Goal: Find specific page/section: Find specific page/section

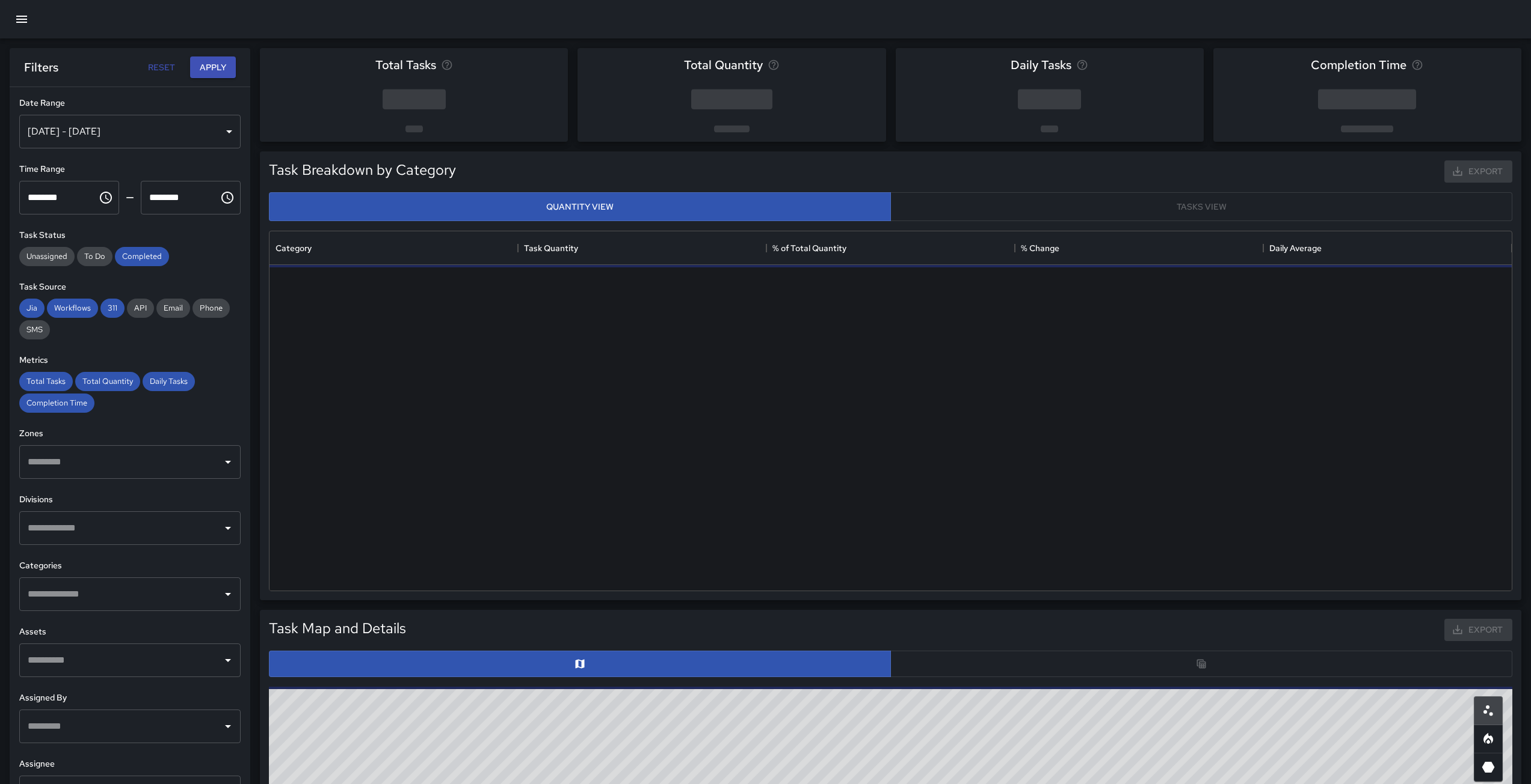
scroll to position [351, 1233]
click at [219, 127] on div "Aug 19, 2025 - Aug 25, 2025" at bounding box center [130, 132] width 222 height 34
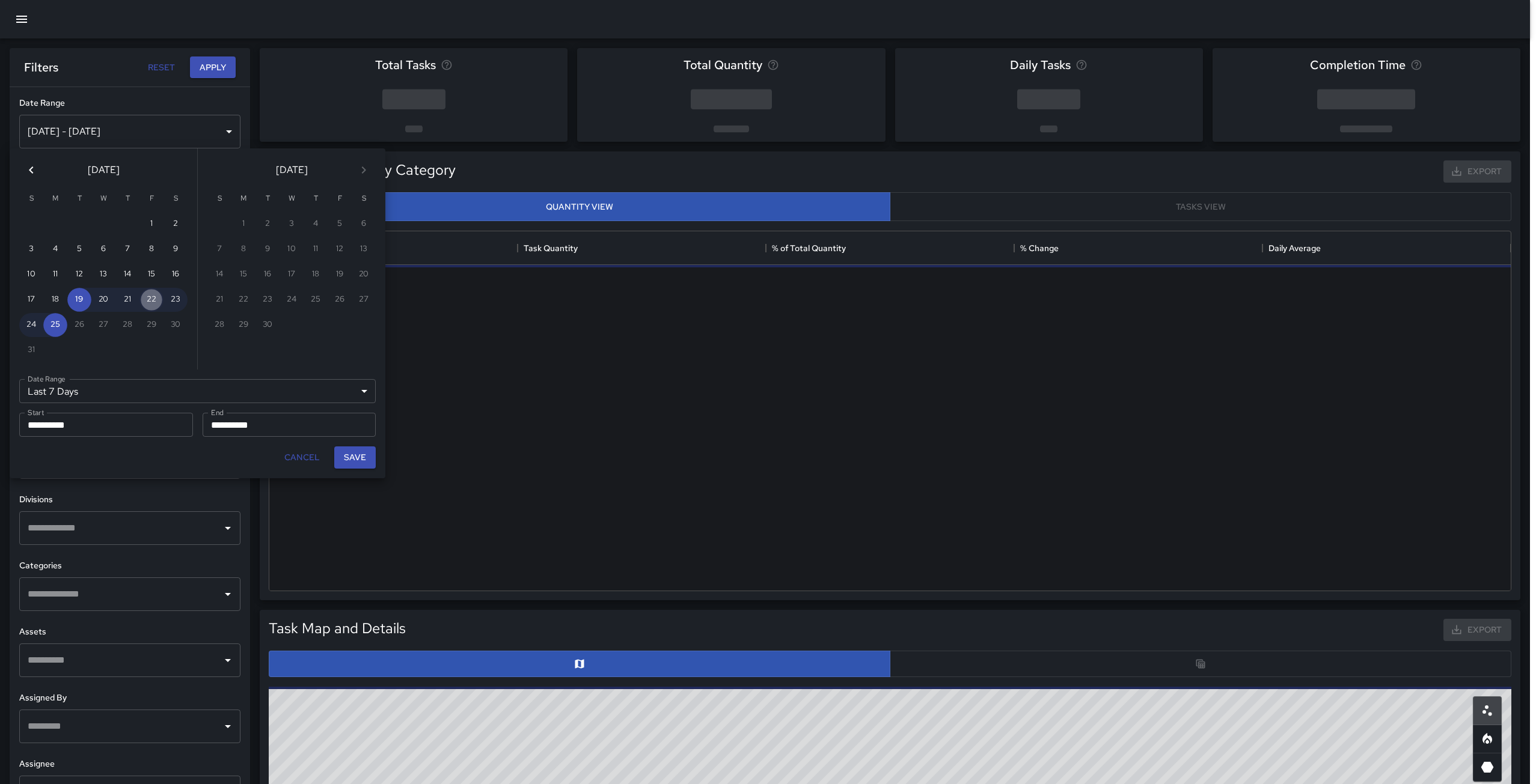
click at [147, 306] on button "22" at bounding box center [151, 299] width 24 height 24
type input "******"
type input "**********"
click at [147, 306] on button "22" at bounding box center [151, 299] width 24 height 24
type input "**********"
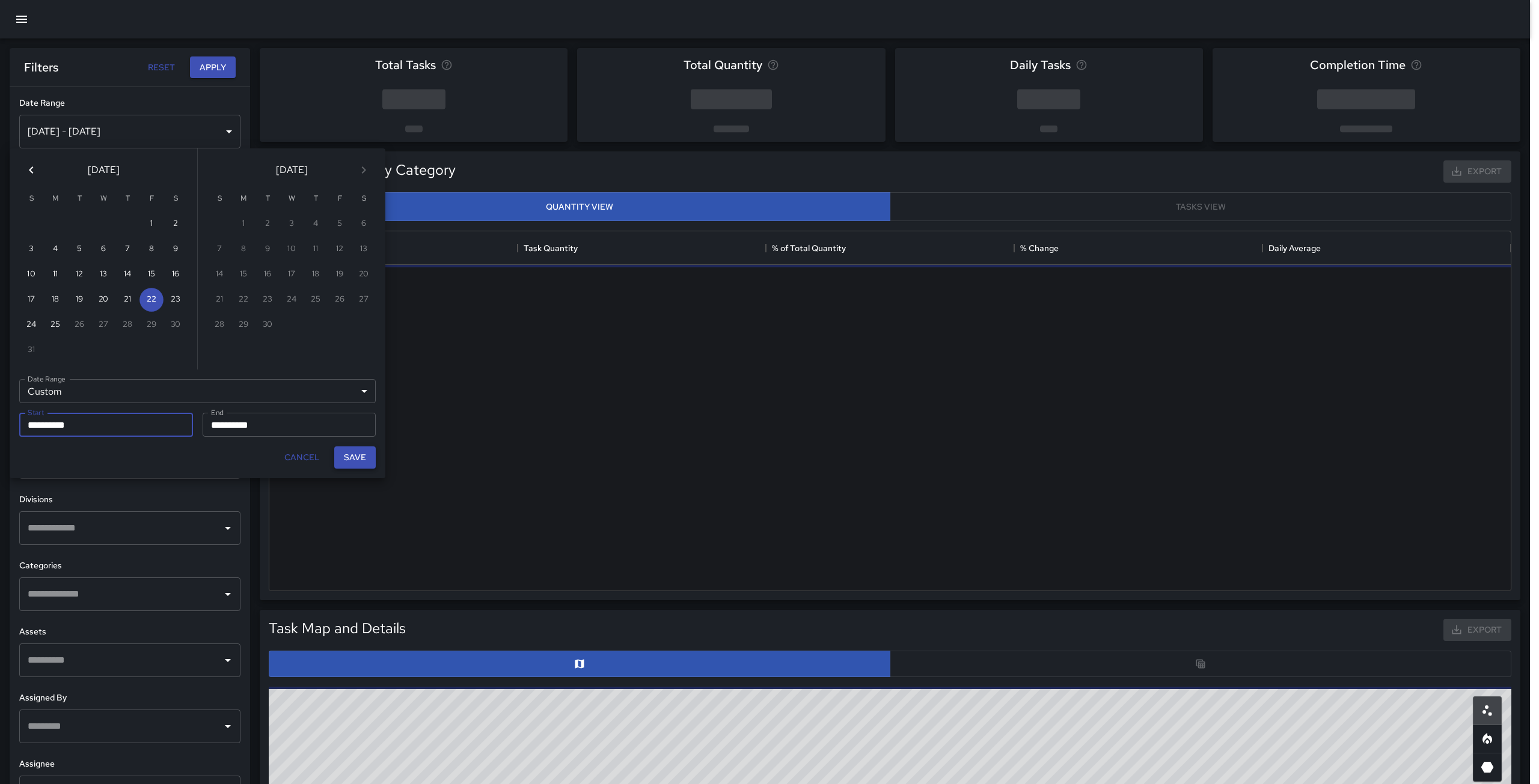
click at [371, 455] on button "Save" at bounding box center [355, 457] width 41 height 22
type input "**********"
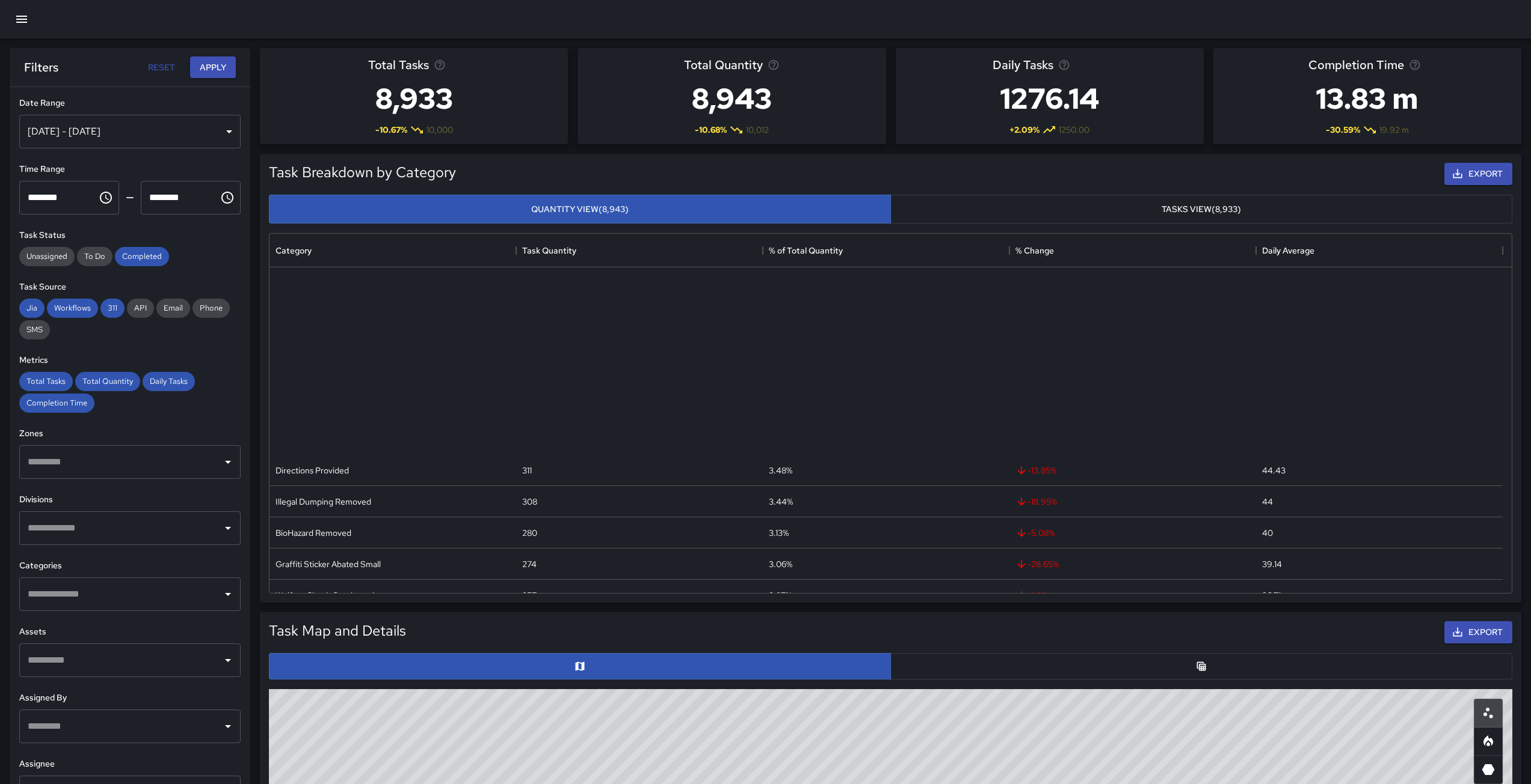
scroll to position [428, 0]
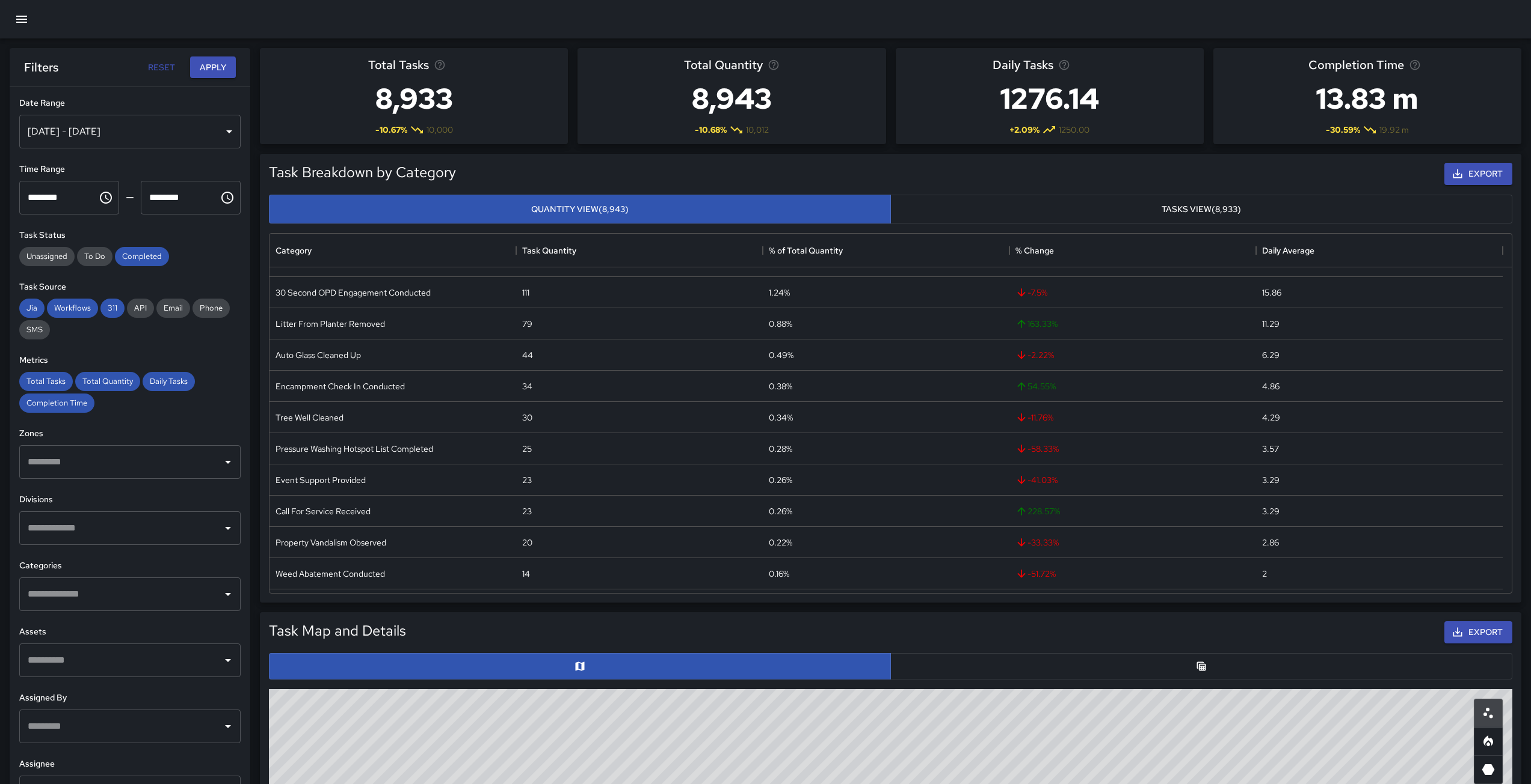
click at [253, 436] on div "Task Breakdown by Category Export Quantity View (8,943) Tasks View (8,933) Cate…" at bounding box center [885, 373] width 1271 height 458
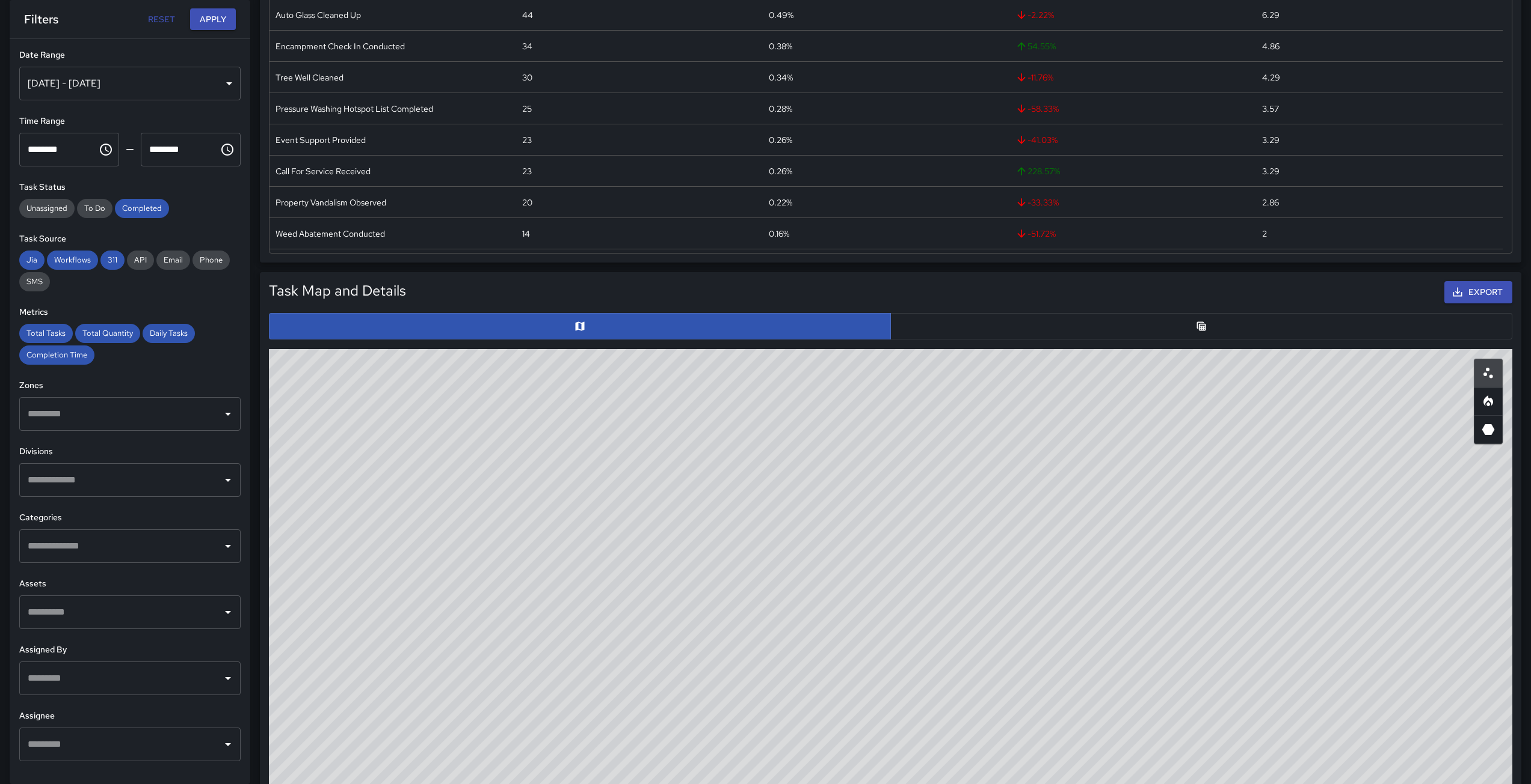
scroll to position [409, 0]
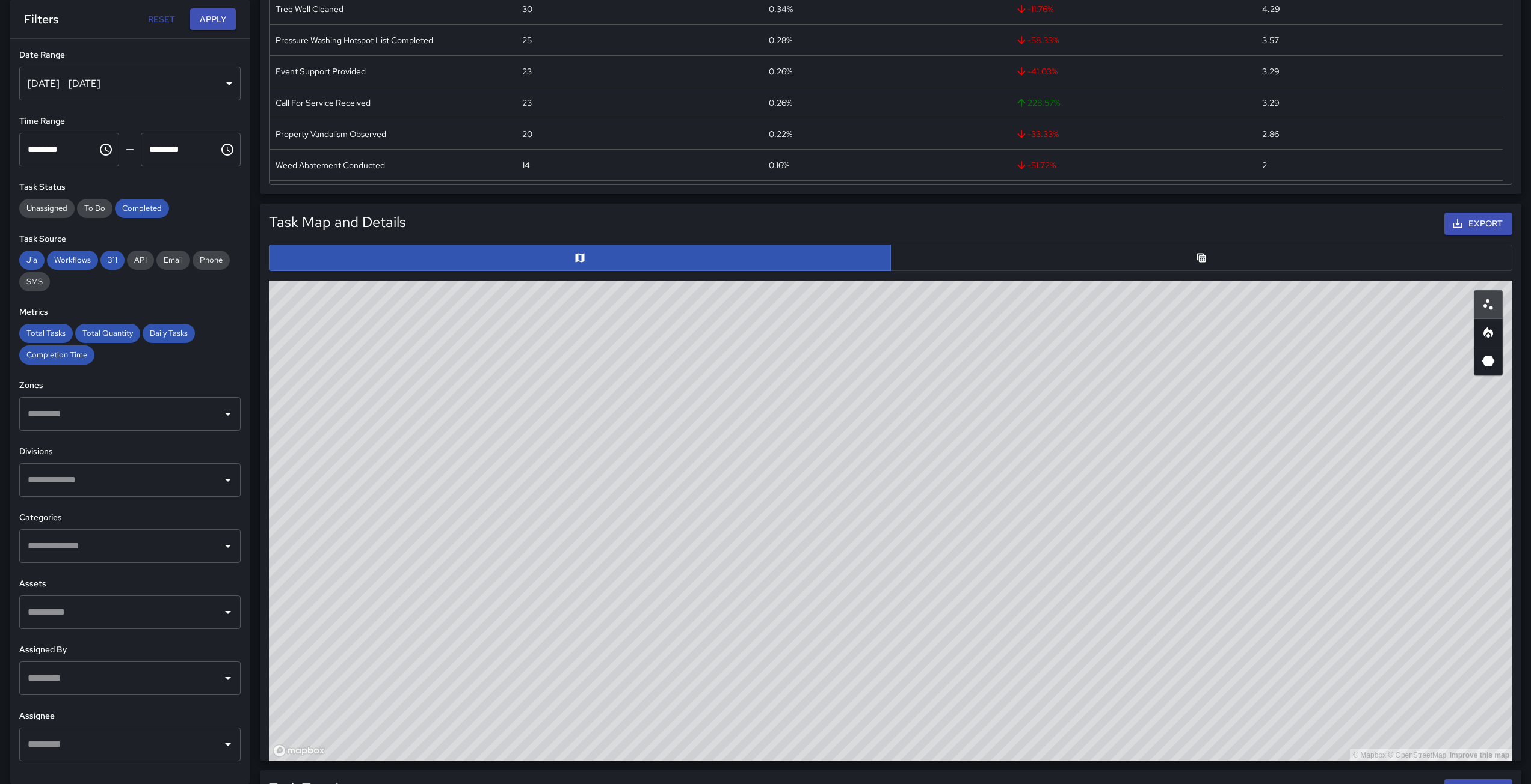
click at [90, 549] on input "text" at bounding box center [121, 547] width 193 height 23
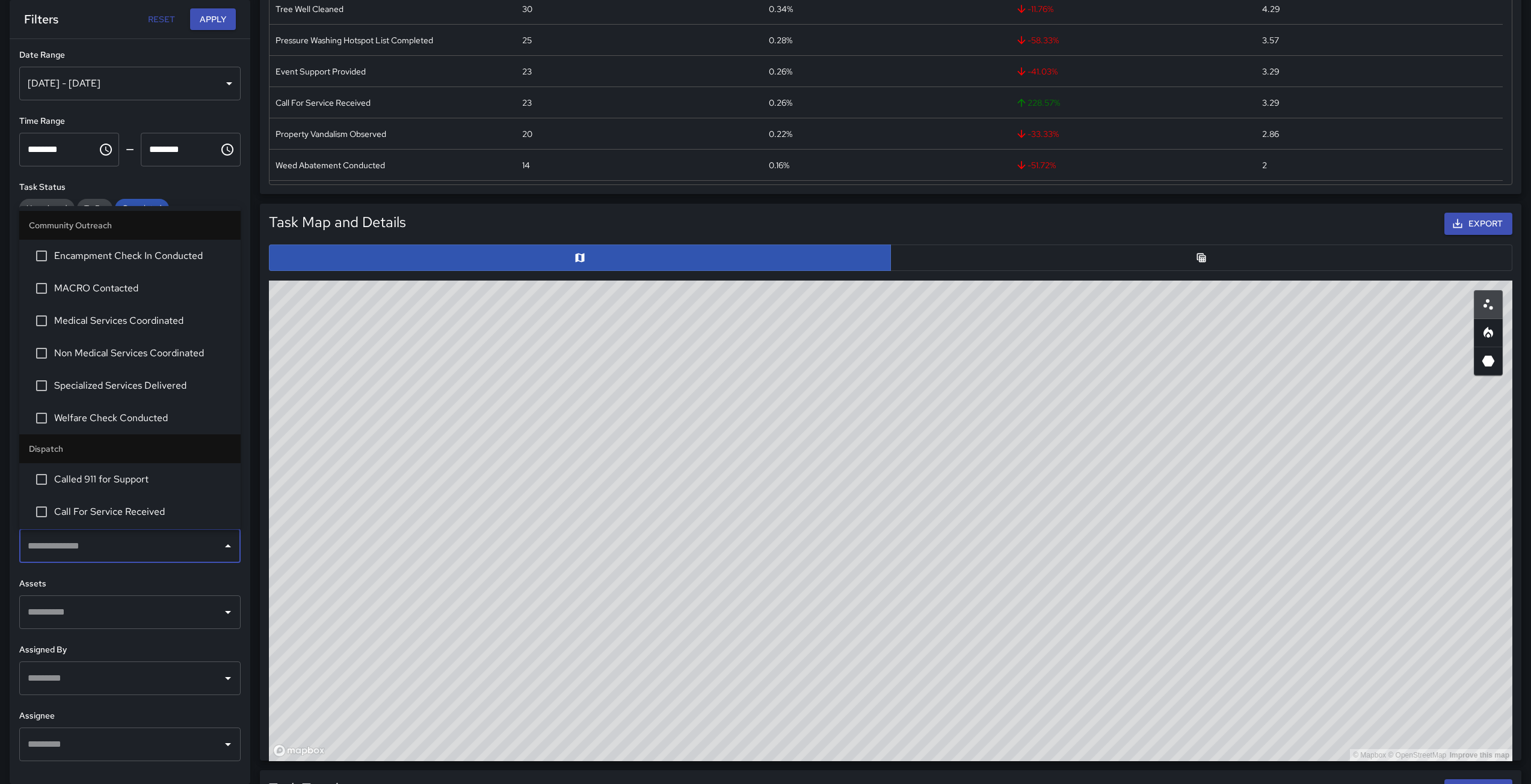
click at [101, 734] on input "text" at bounding box center [121, 745] width 193 height 23
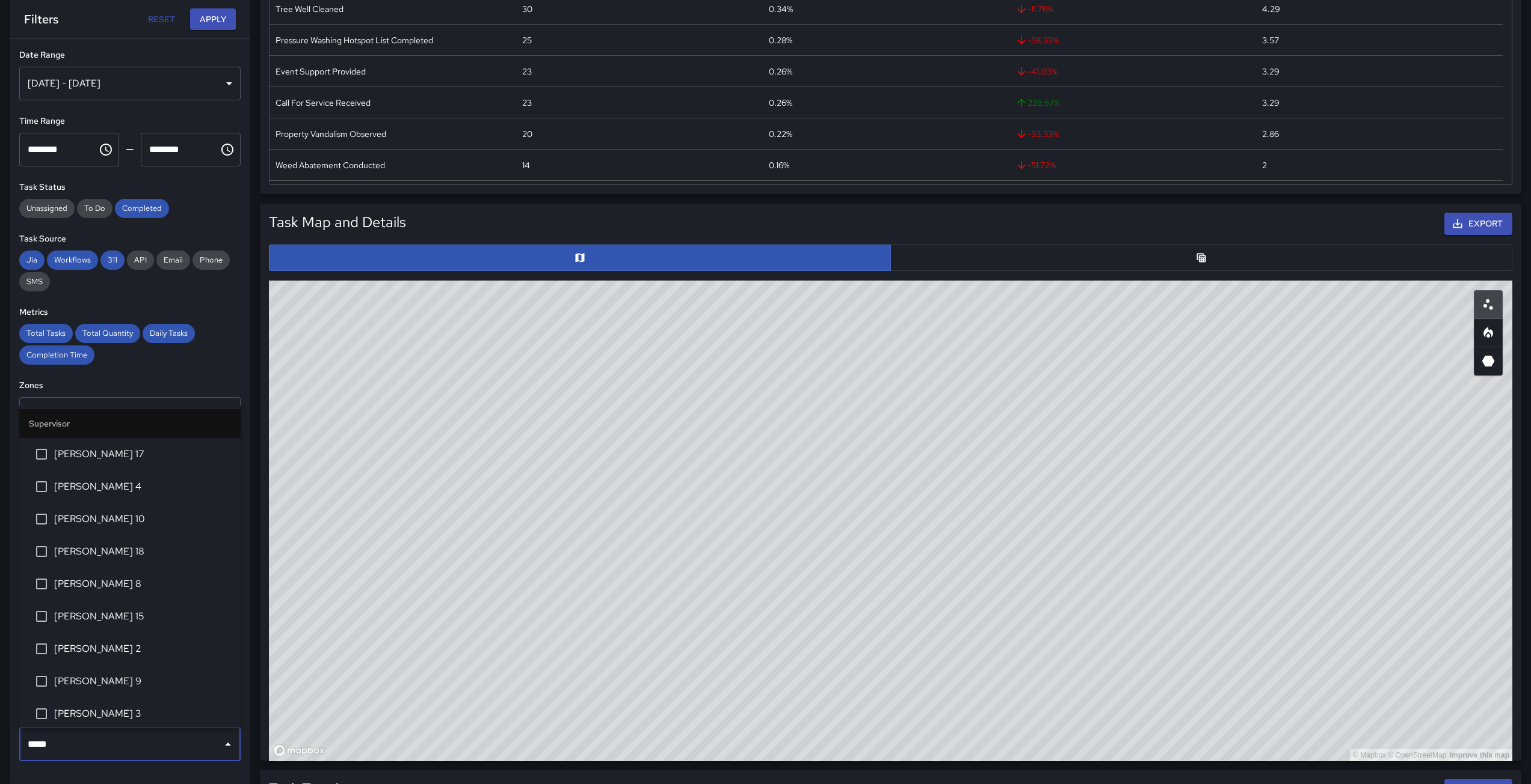
type input "******"
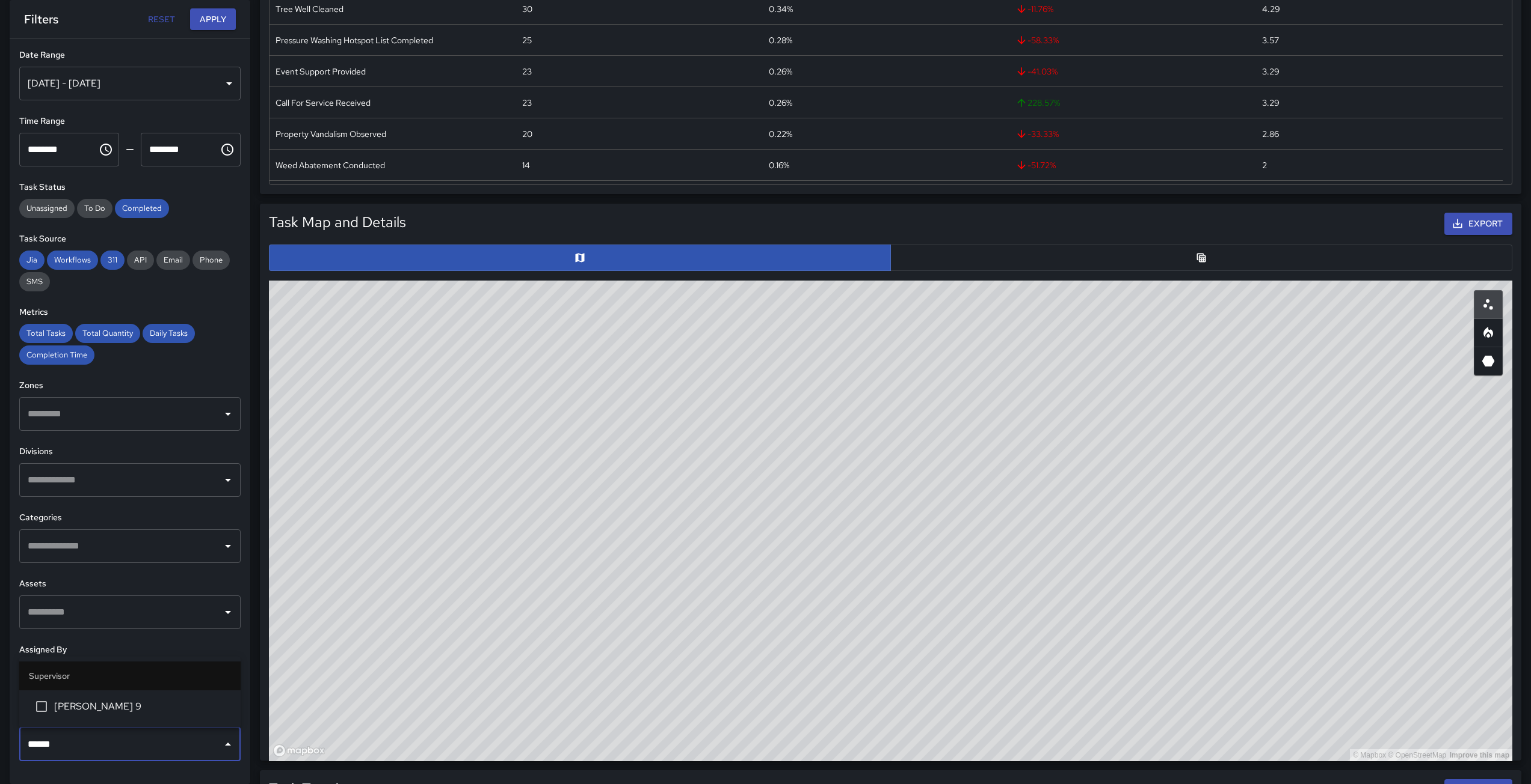
click at [56, 712] on span "[PERSON_NAME] 9" at bounding box center [142, 706] width 177 height 14
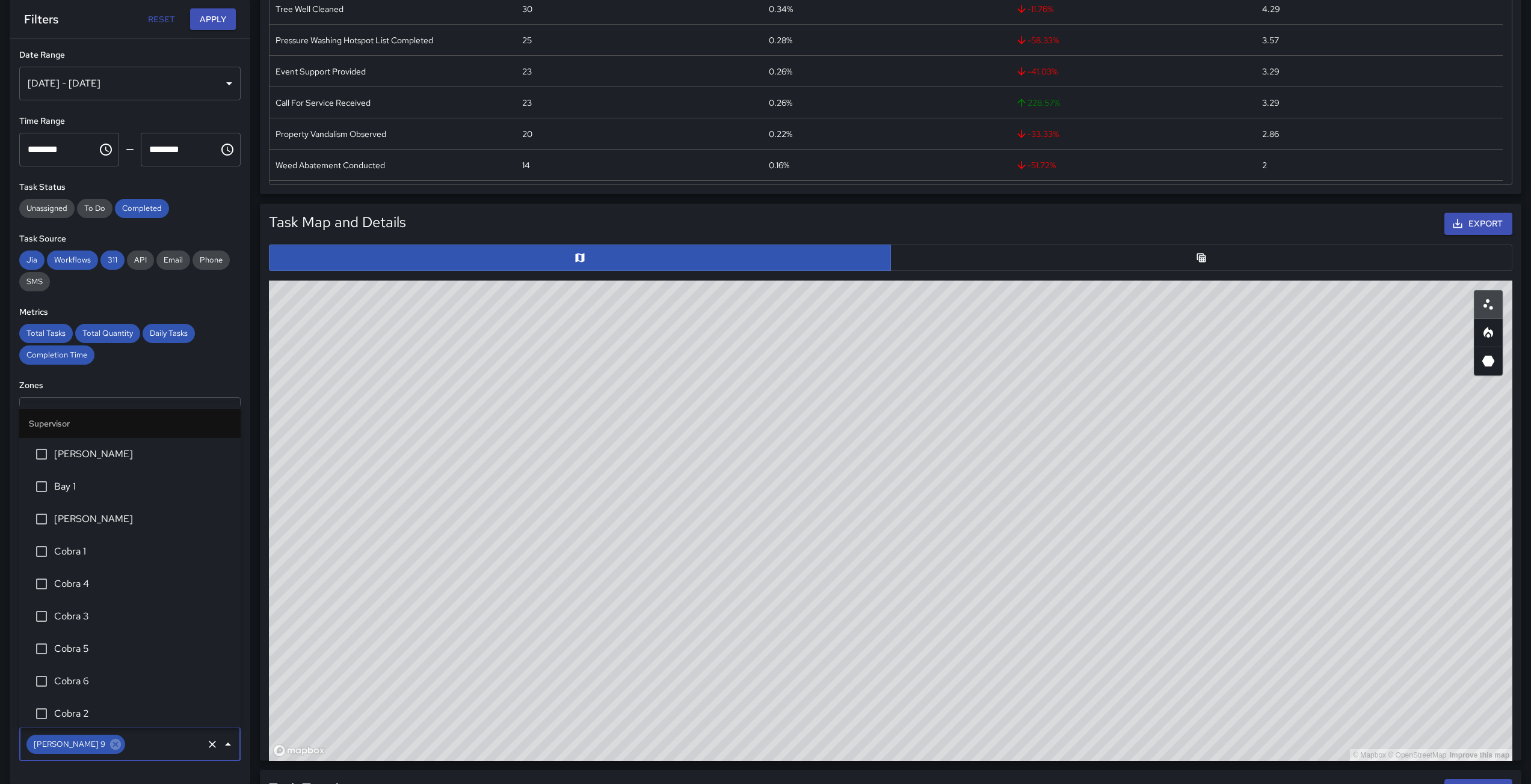
scroll to position [1300, 0]
click at [222, 22] on button "Apply" at bounding box center [213, 19] width 46 height 22
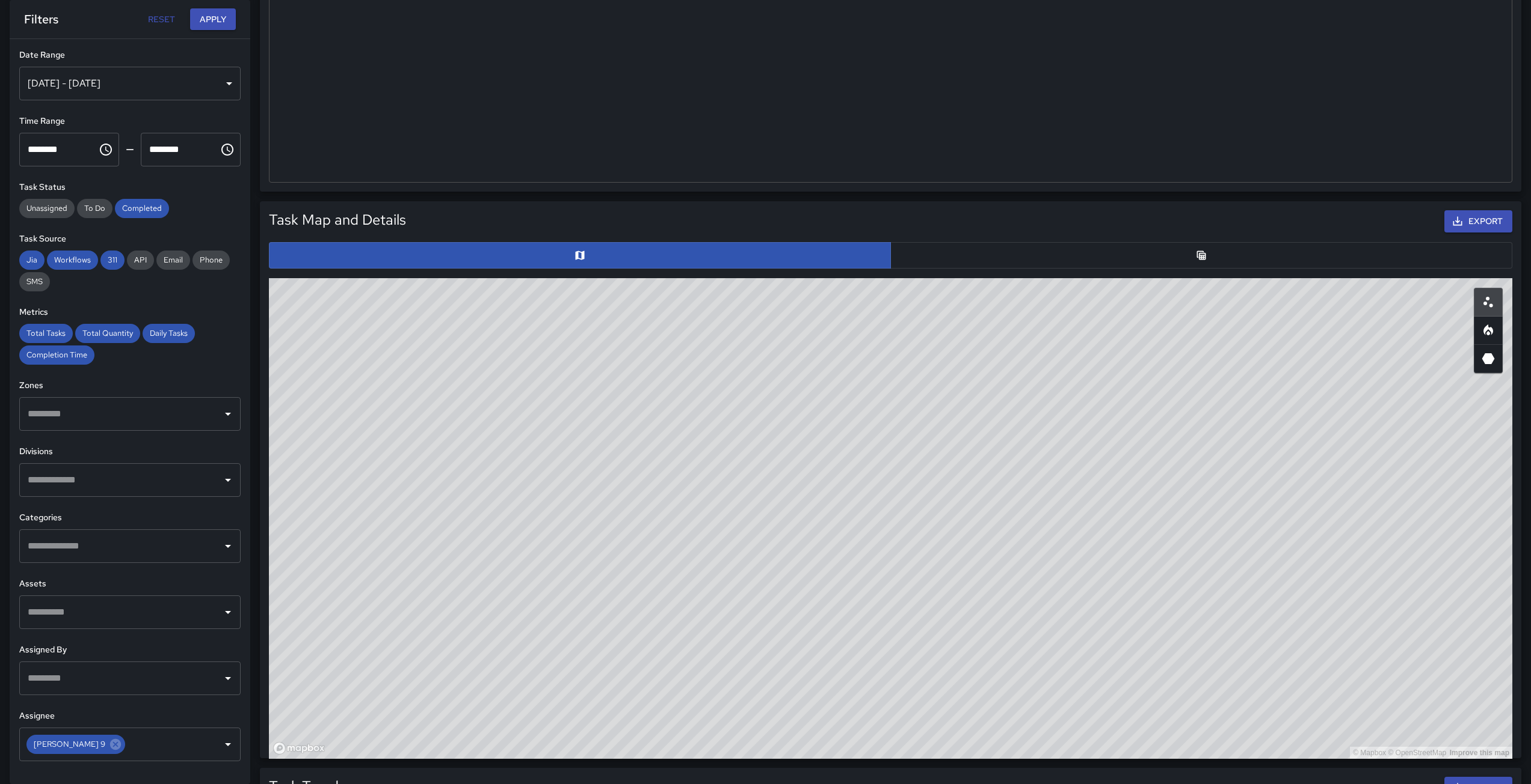
scroll to position [0, 0]
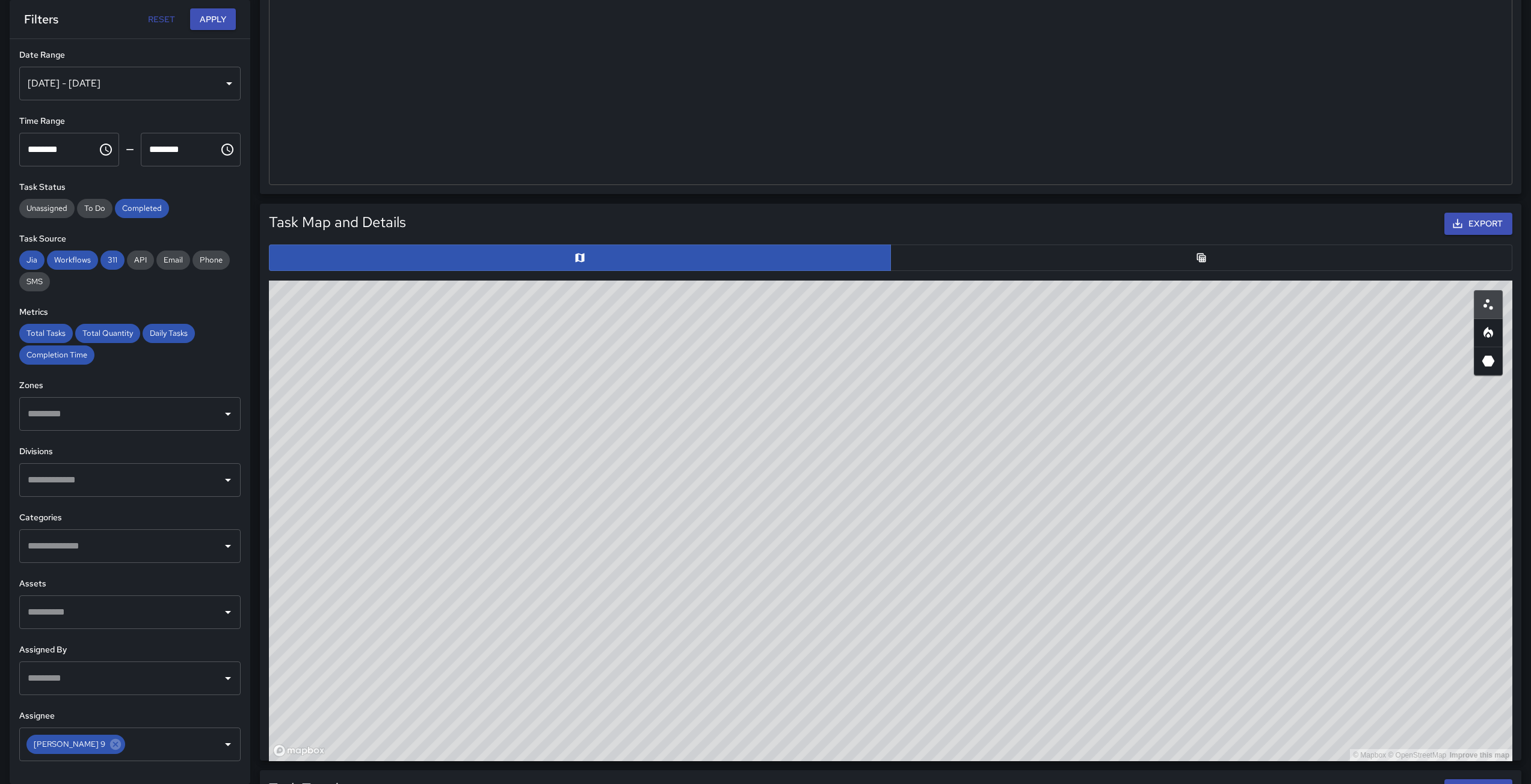
drag, startPoint x: 960, startPoint y: 538, endPoint x: 997, endPoint y: 403, distance: 140.0
click at [997, 403] on div "© Mapbox © OpenStreetMap Improve this map" at bounding box center [890, 521] width 1243 height 481
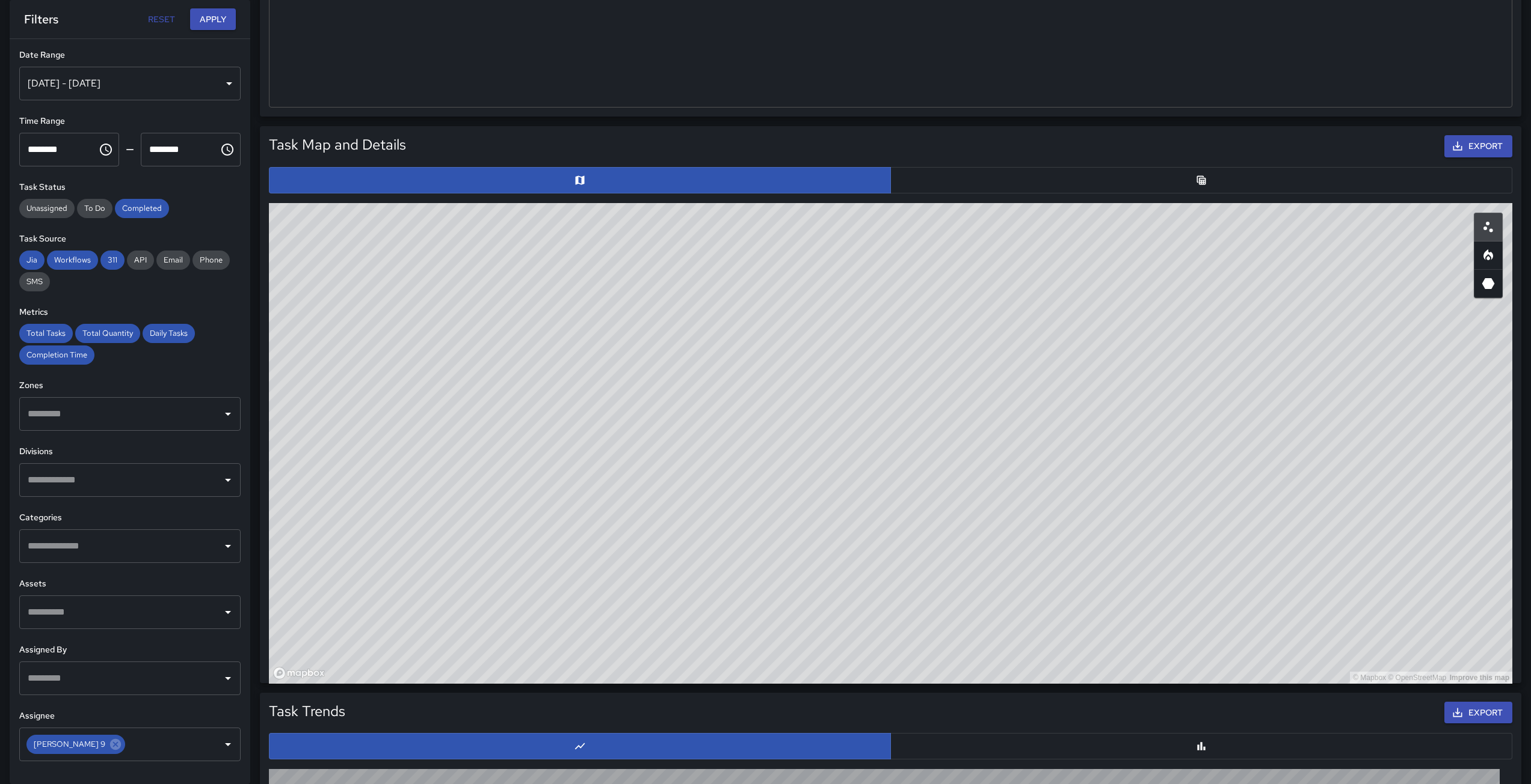
scroll to position [446, 0]
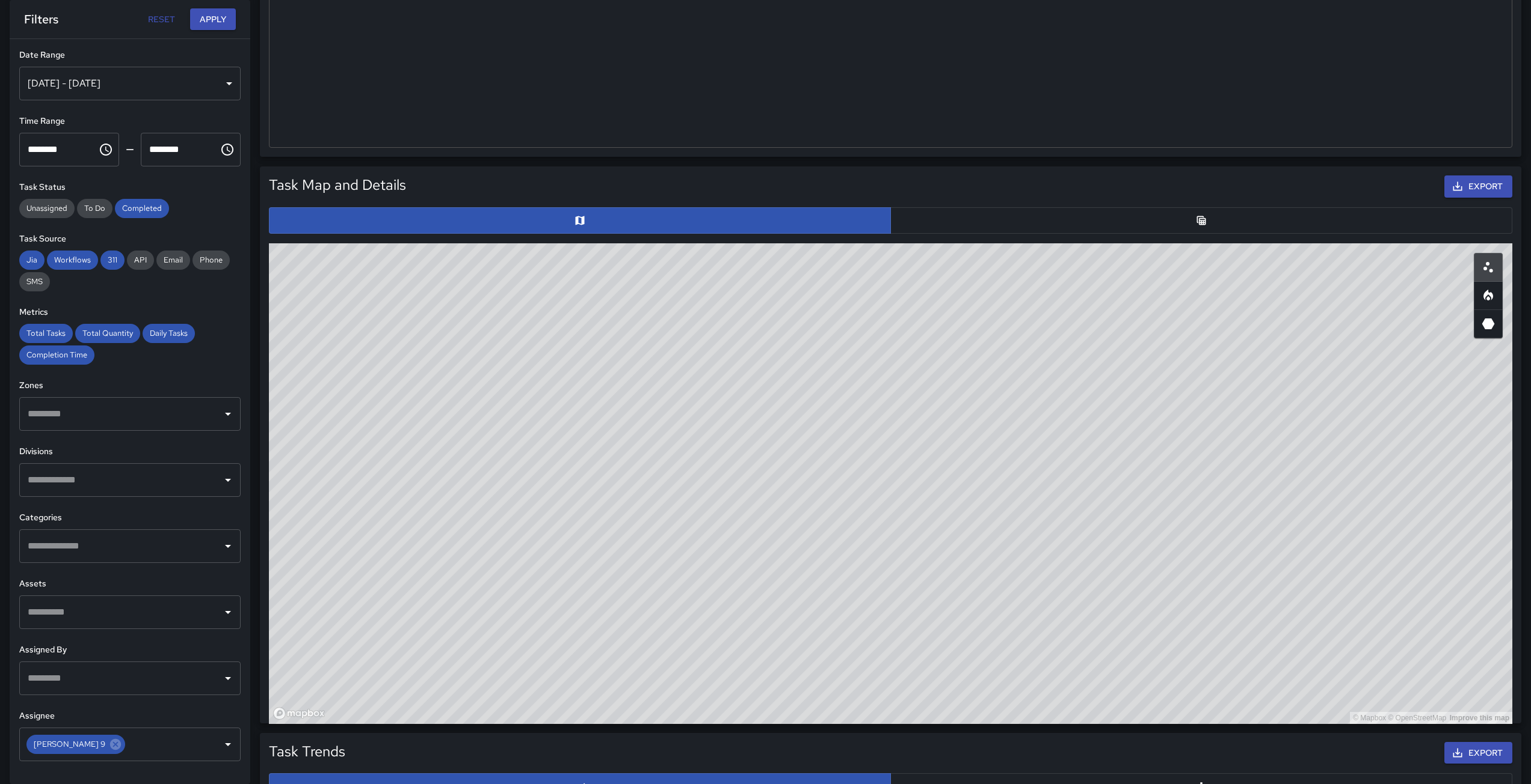
click at [1201, 218] on icon "Table" at bounding box center [1201, 220] width 9 height 9
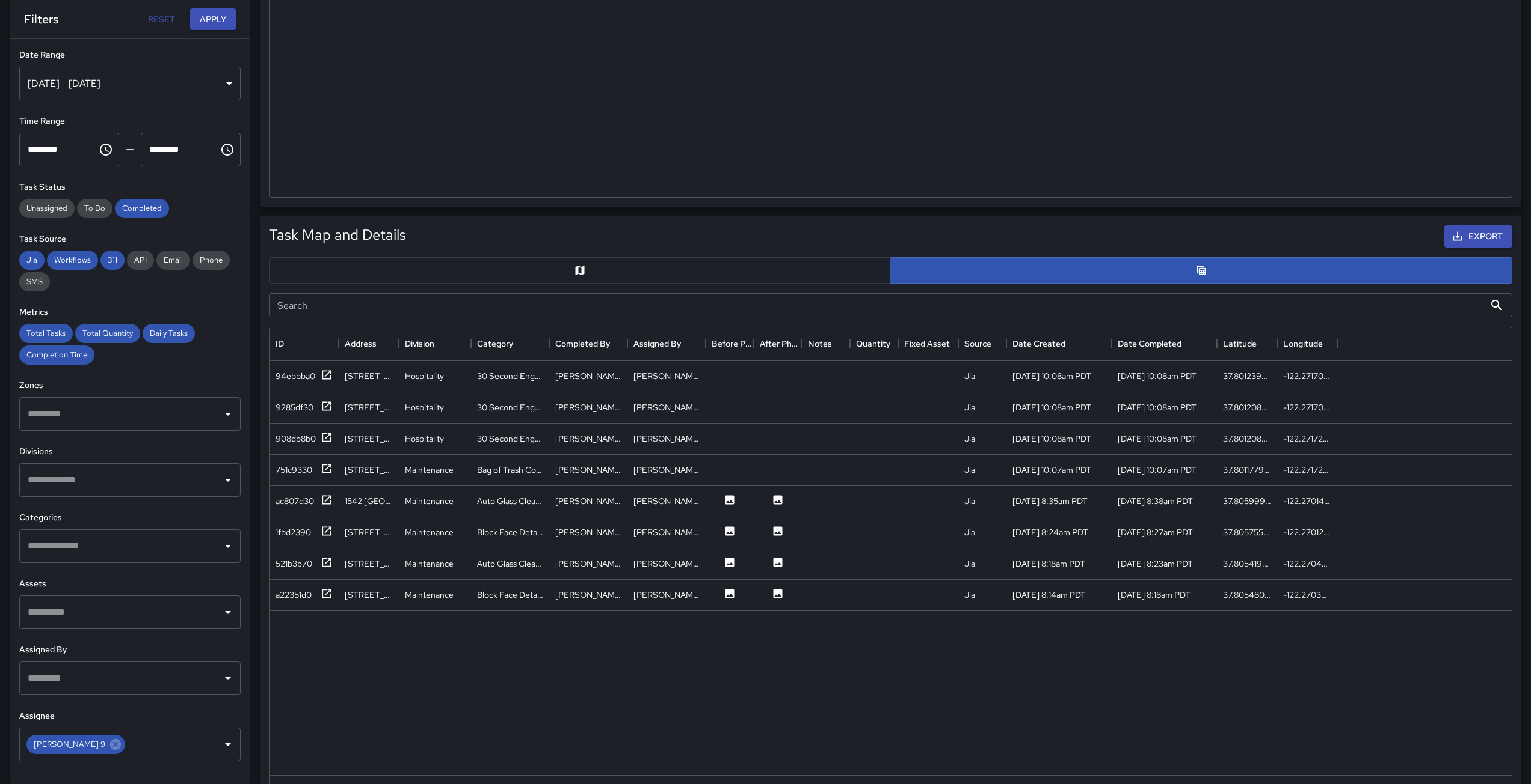
scroll to position [395, 0]
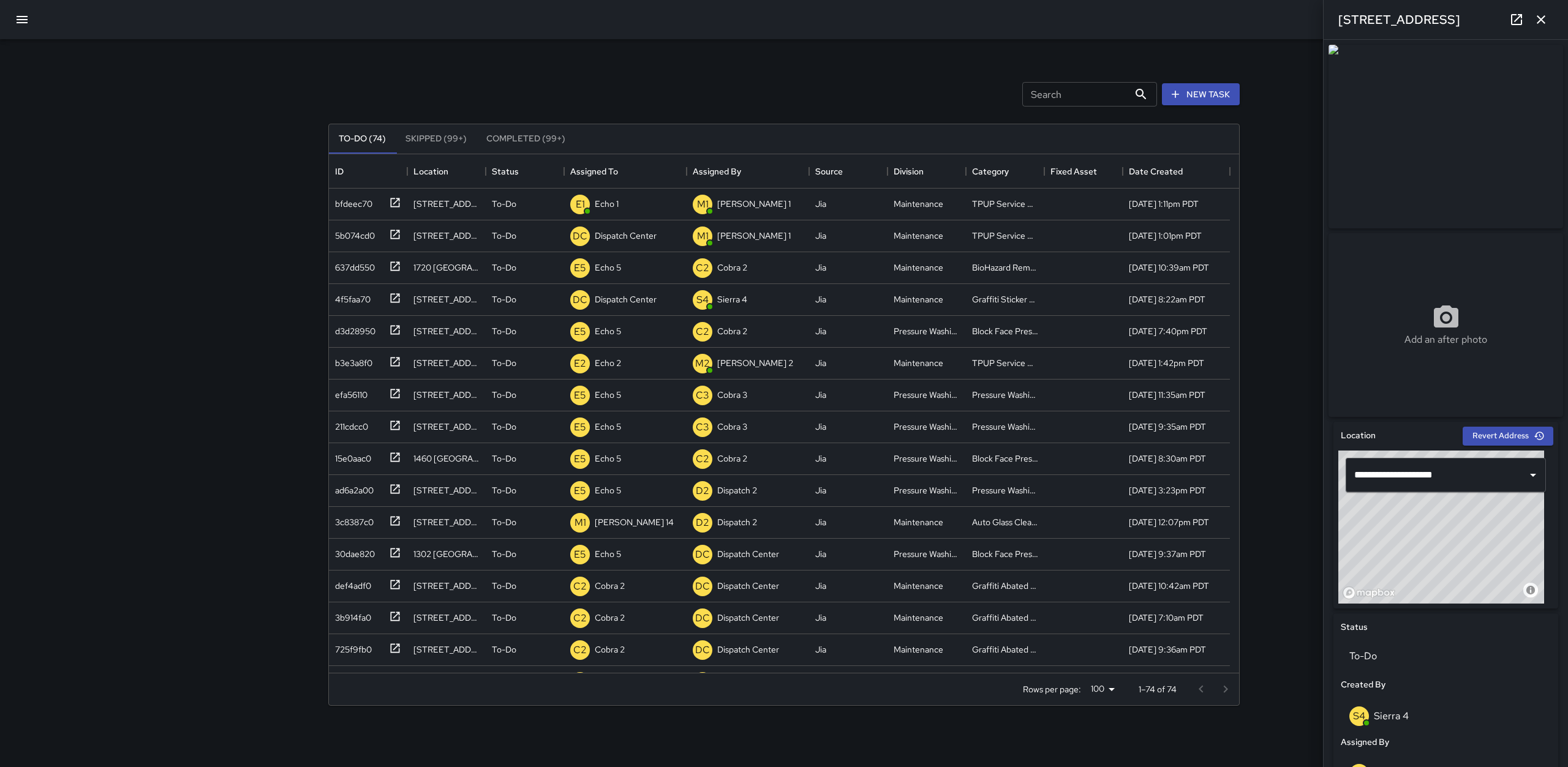
scroll to position [509, 900]
click at [20, 13] on icon "button" at bounding box center [22, 20] width 14 height 14
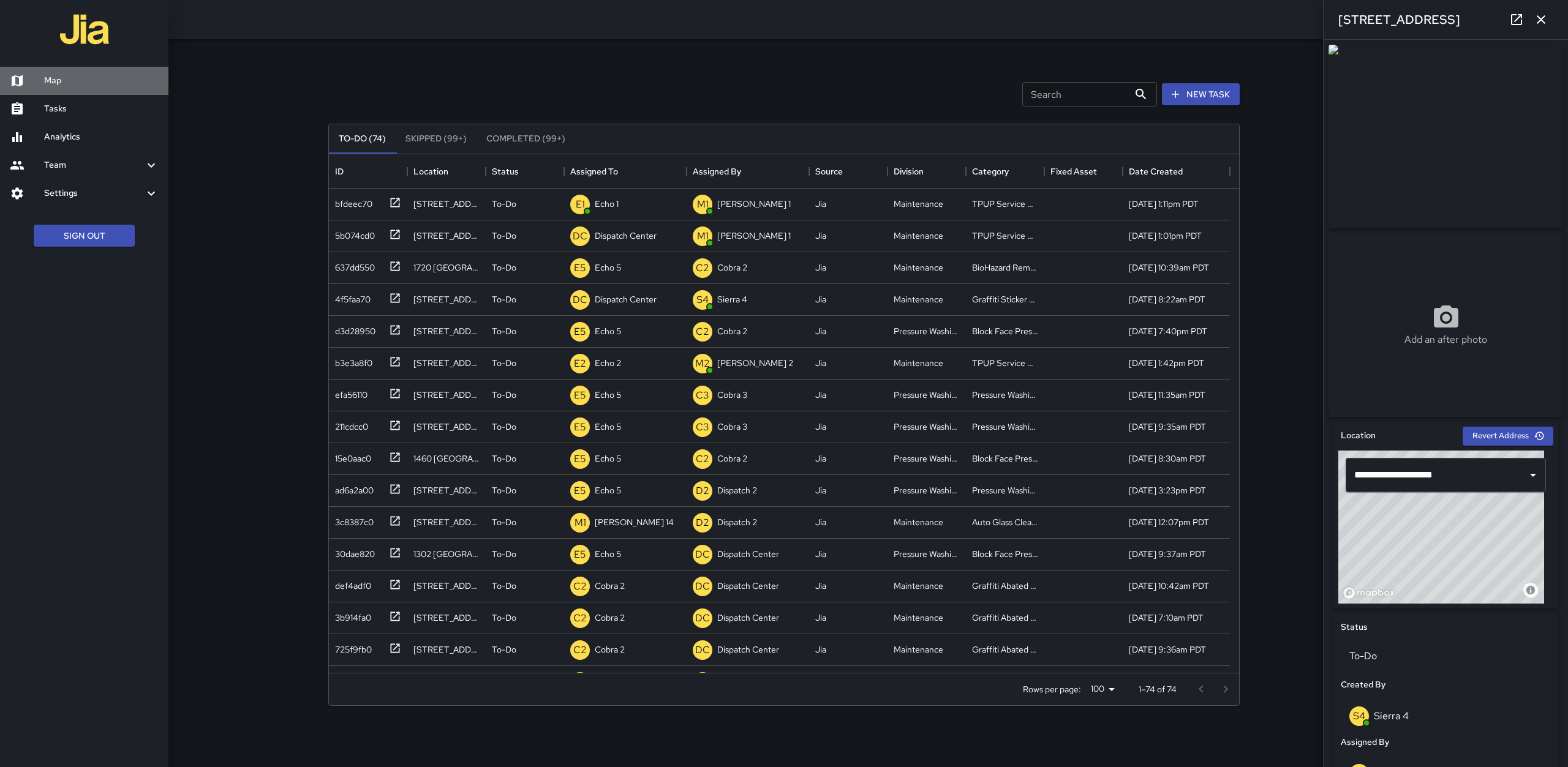
click at [69, 81] on h6 "Map" at bounding box center [101, 80] width 114 height 13
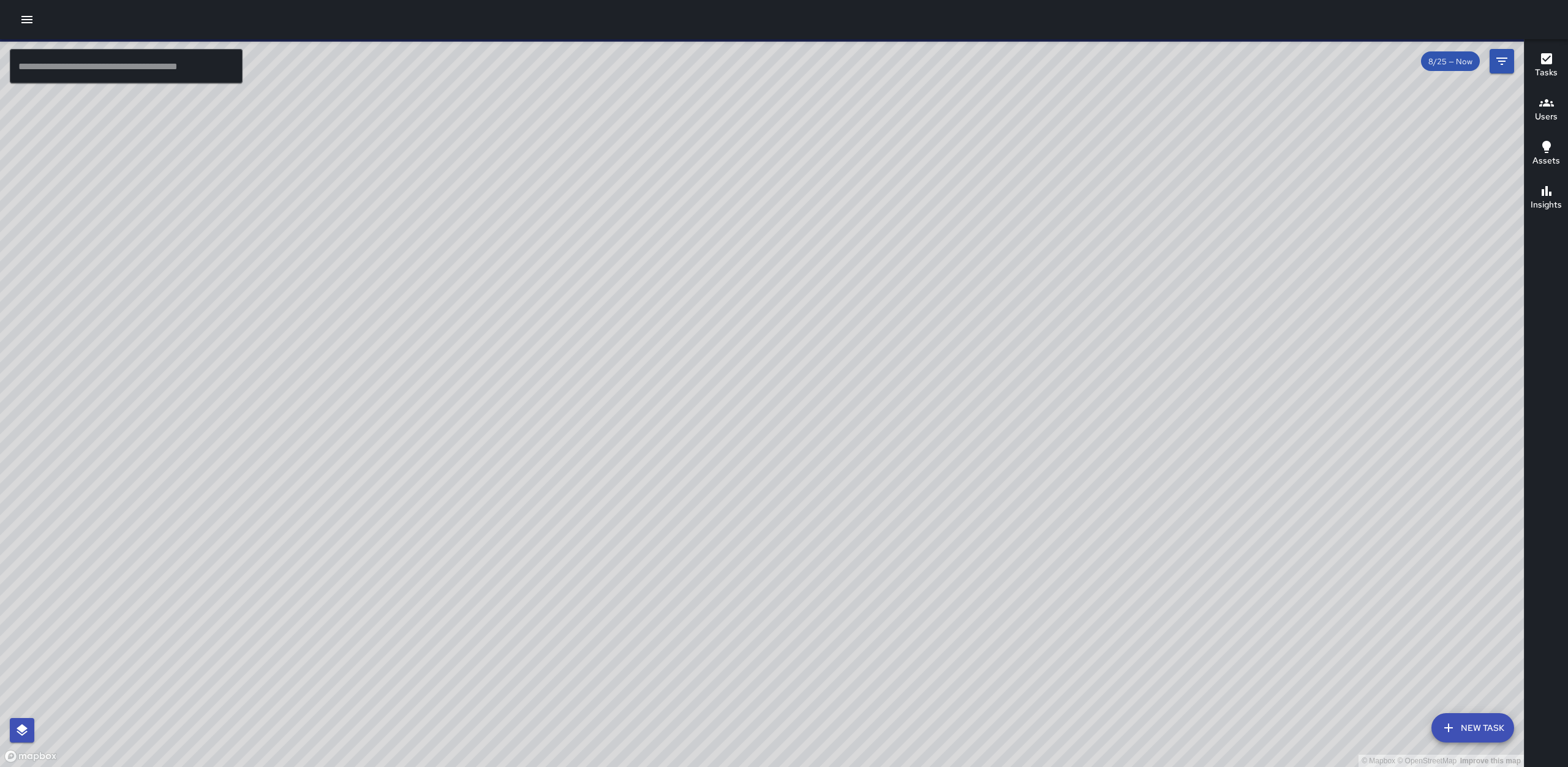
drag, startPoint x: 790, startPoint y: 523, endPoint x: 922, endPoint y: 521, distance: 132.0
click at [922, 521] on div "© Mapbox © OpenStreetMap Improve this map" at bounding box center [762, 403] width 1524 height 727
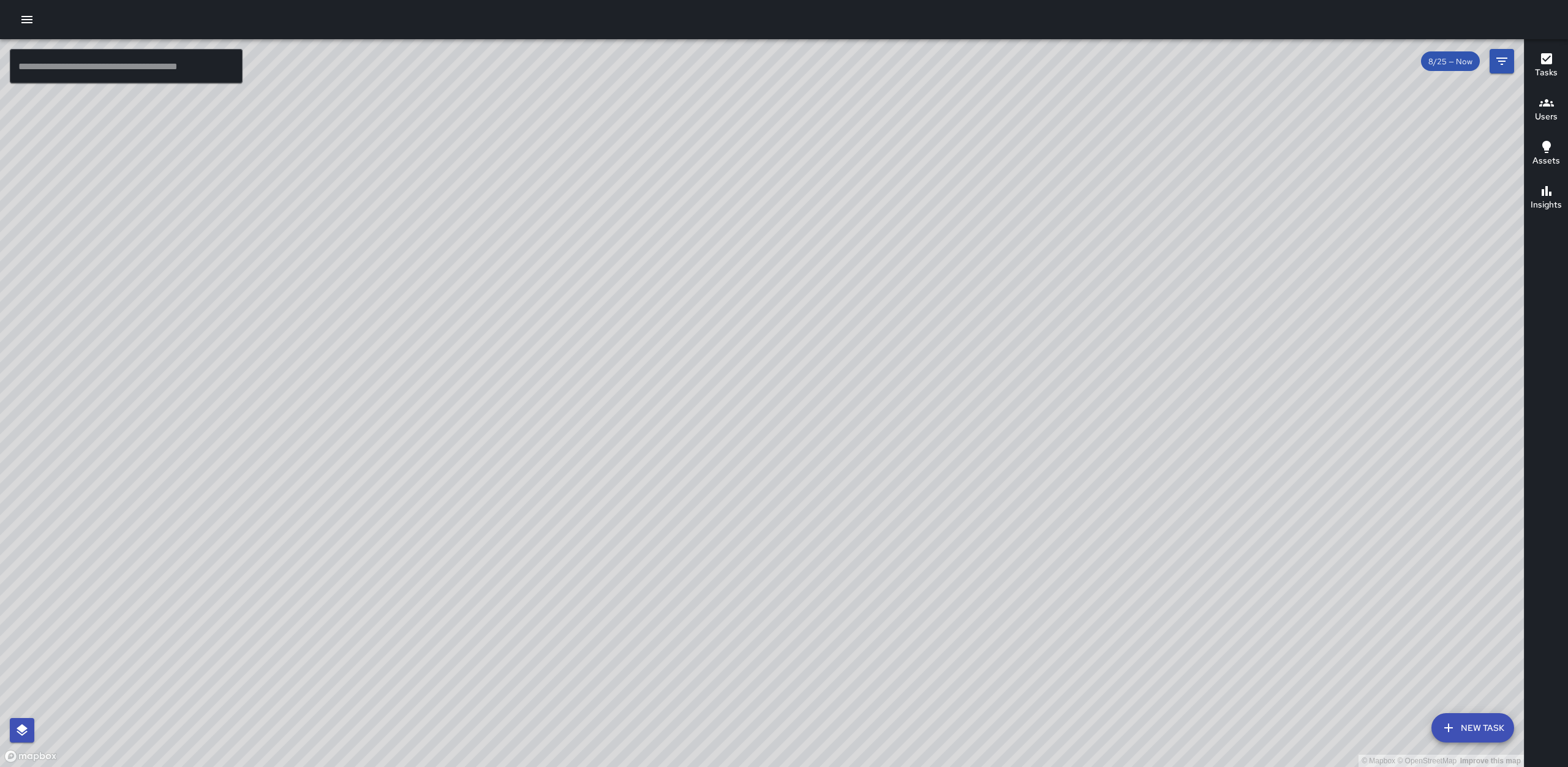
drag, startPoint x: 641, startPoint y: 353, endPoint x: 846, endPoint y: 512, distance: 259.4
click at [846, 512] on div "© Mapbox © OpenStreetMap Improve this map" at bounding box center [762, 403] width 1524 height 727
drag, startPoint x: 726, startPoint y: 240, endPoint x: 797, endPoint y: 494, distance: 263.7
click at [797, 494] on div "© Mapbox © OpenStreetMap Improve this map" at bounding box center [762, 403] width 1524 height 727
click at [148, 68] on input "text" at bounding box center [126, 66] width 233 height 34
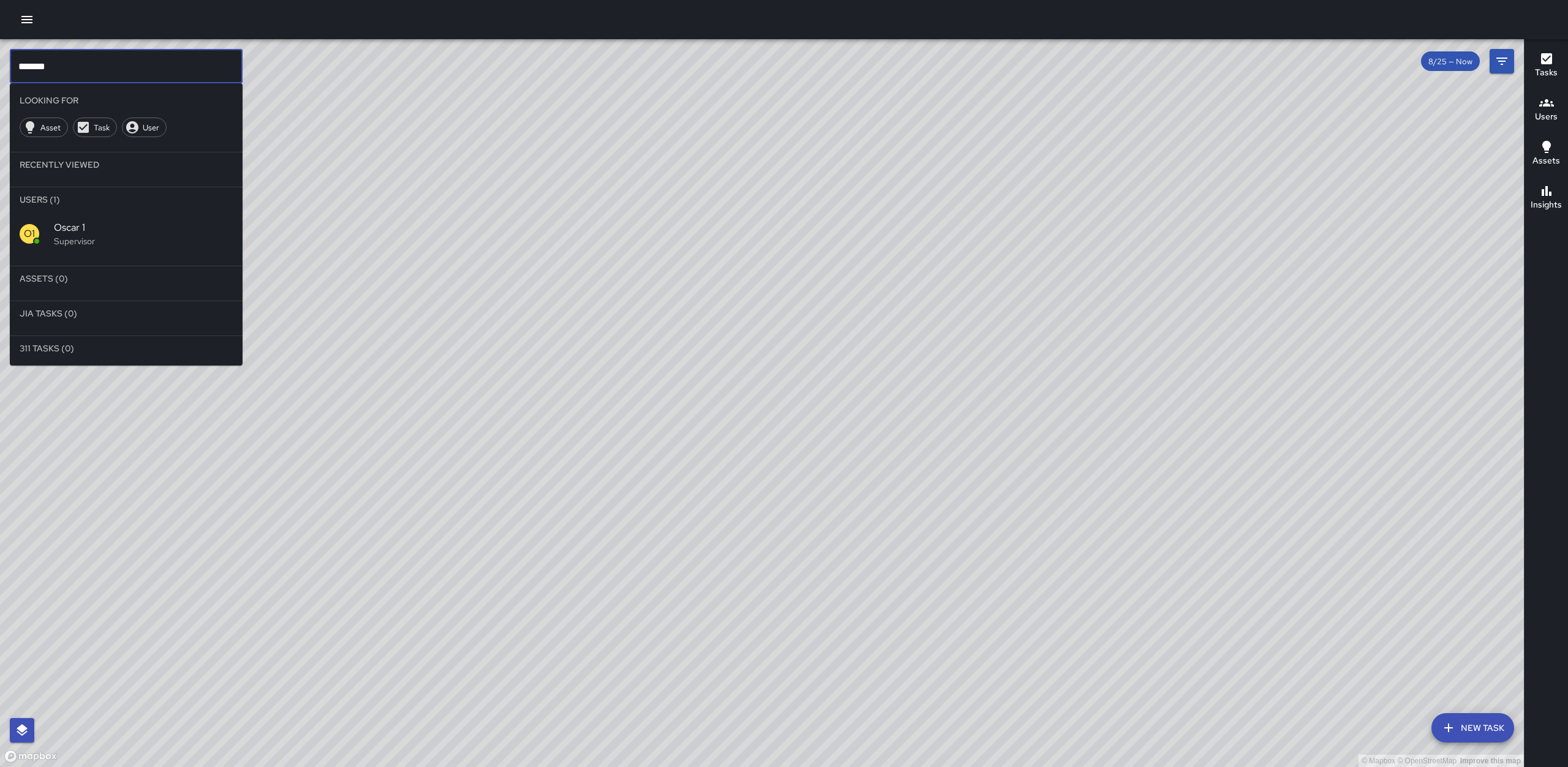
click at [121, 221] on span "Oscar 1" at bounding box center [143, 227] width 179 height 14
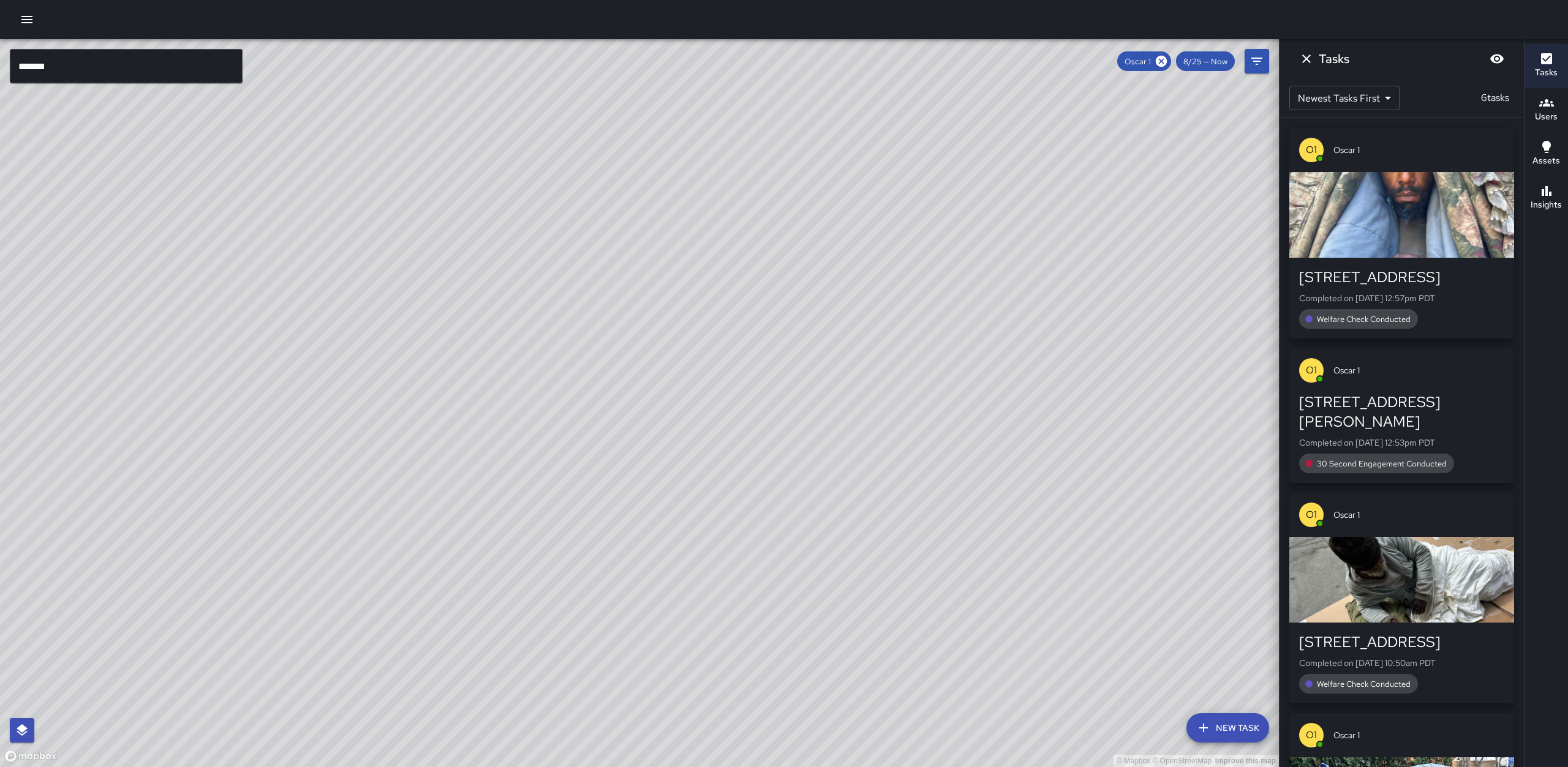
drag, startPoint x: 631, startPoint y: 504, endPoint x: 651, endPoint y: 448, distance: 59.5
click at [651, 448] on div "© Mapbox © OpenStreetMap Improve this map" at bounding box center [639, 403] width 1278 height 727
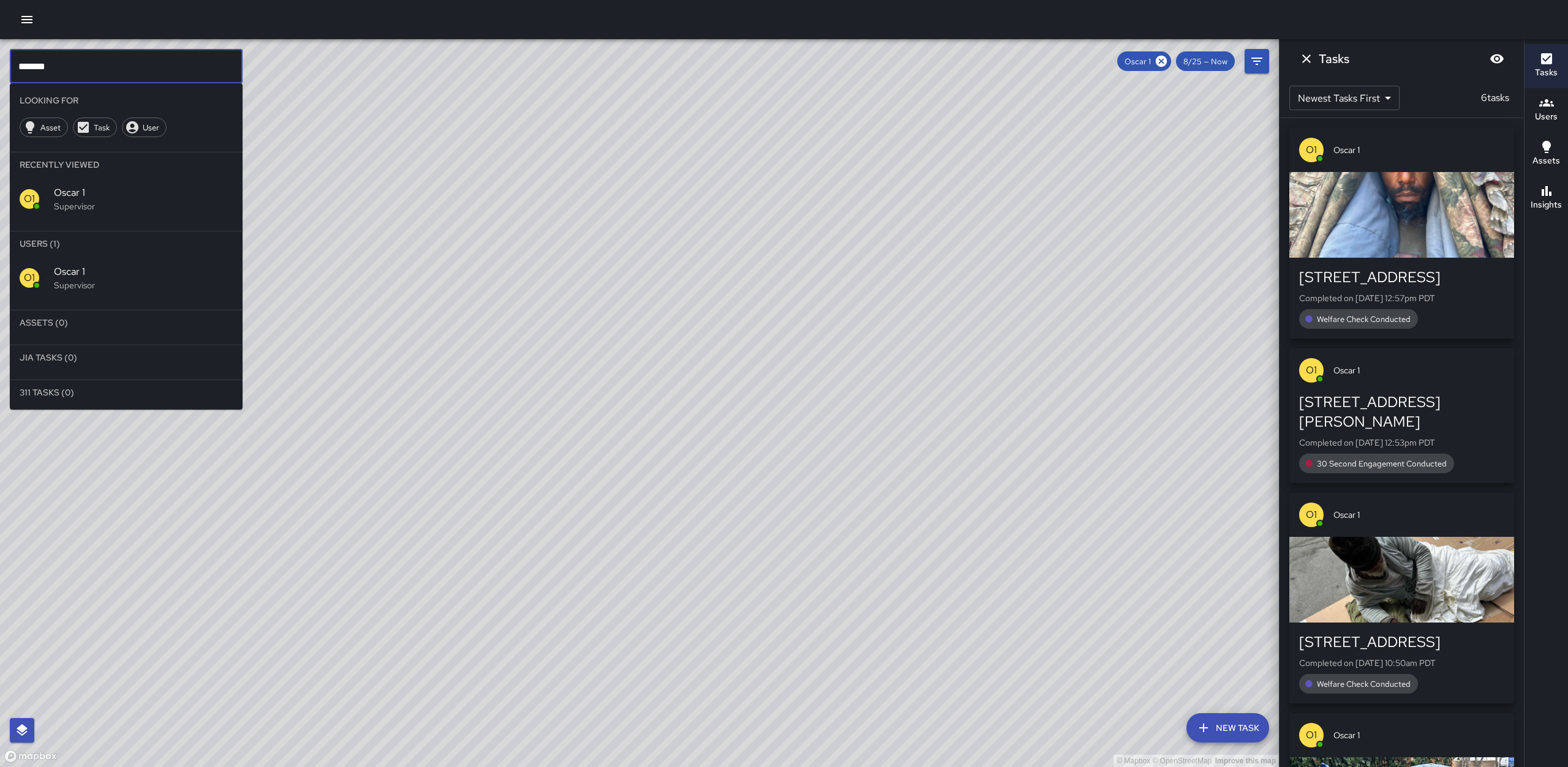
click at [167, 58] on input "*******" at bounding box center [126, 66] width 233 height 34
click at [166, 58] on input "*******" at bounding box center [126, 66] width 233 height 34
type input "*"
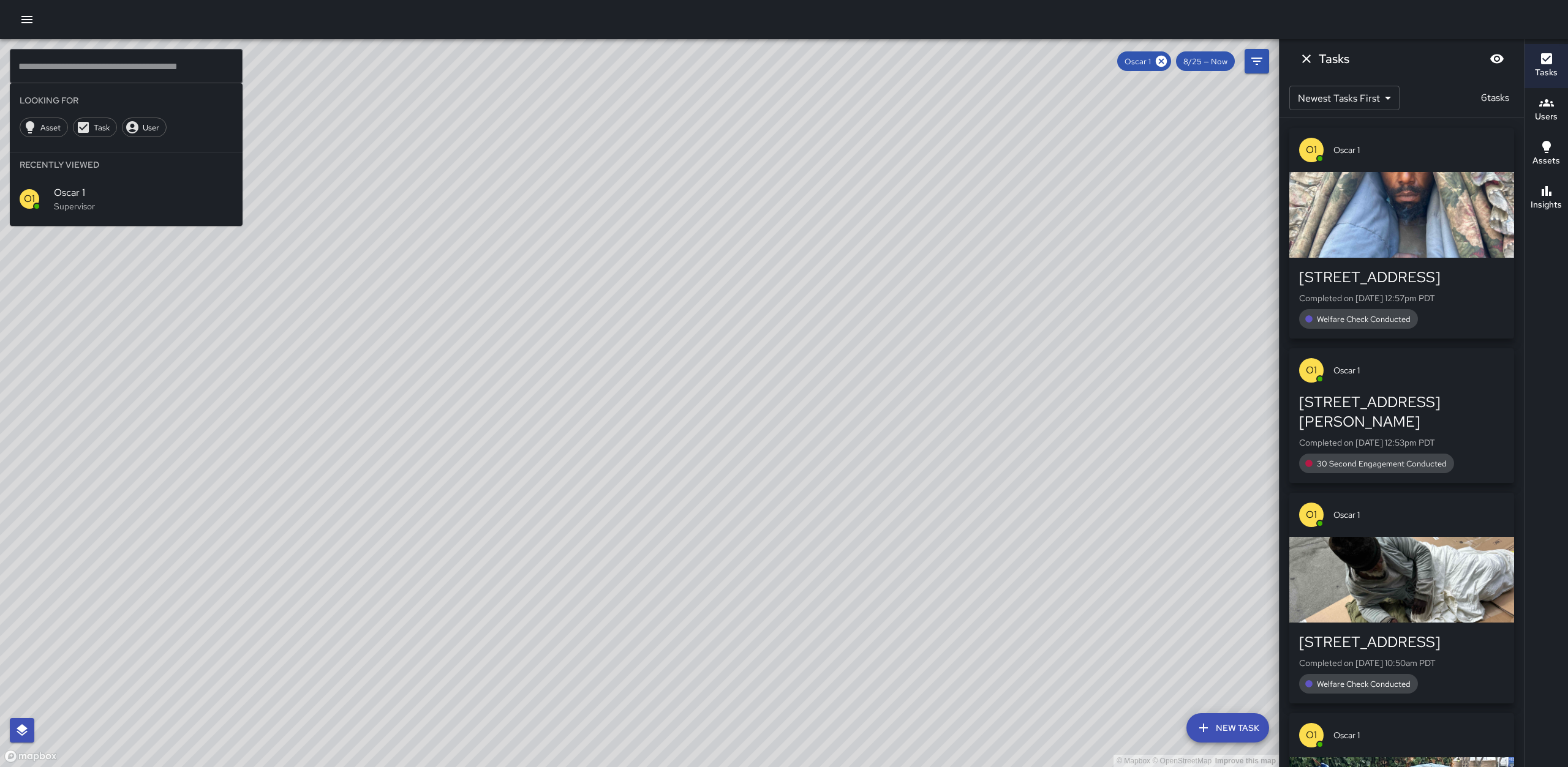
click at [394, 308] on div "© Mapbox © OpenStreetMap Improve this map" at bounding box center [639, 403] width 1278 height 727
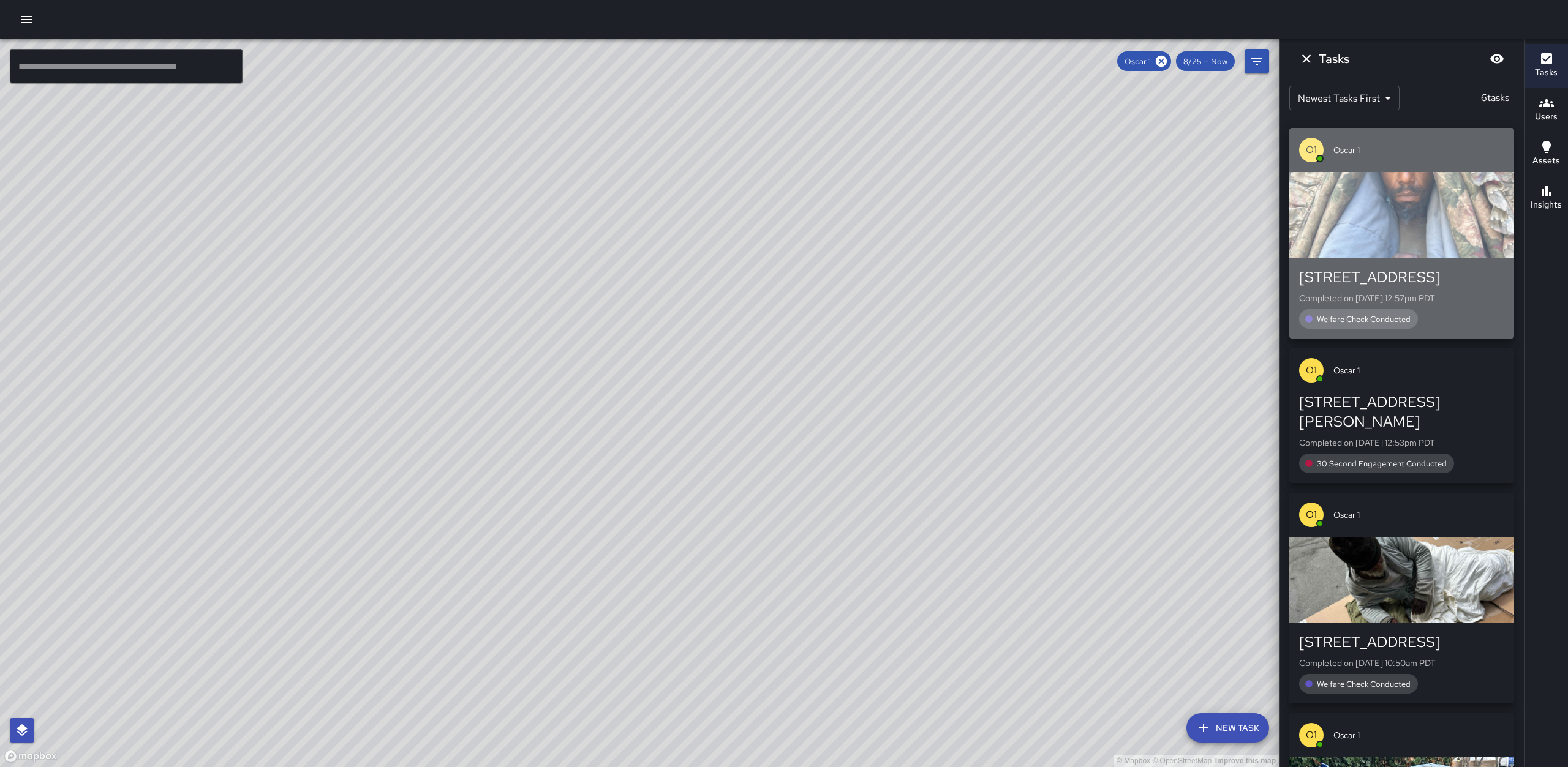
click at [1403, 227] on div "button" at bounding box center [1402, 214] width 225 height 85
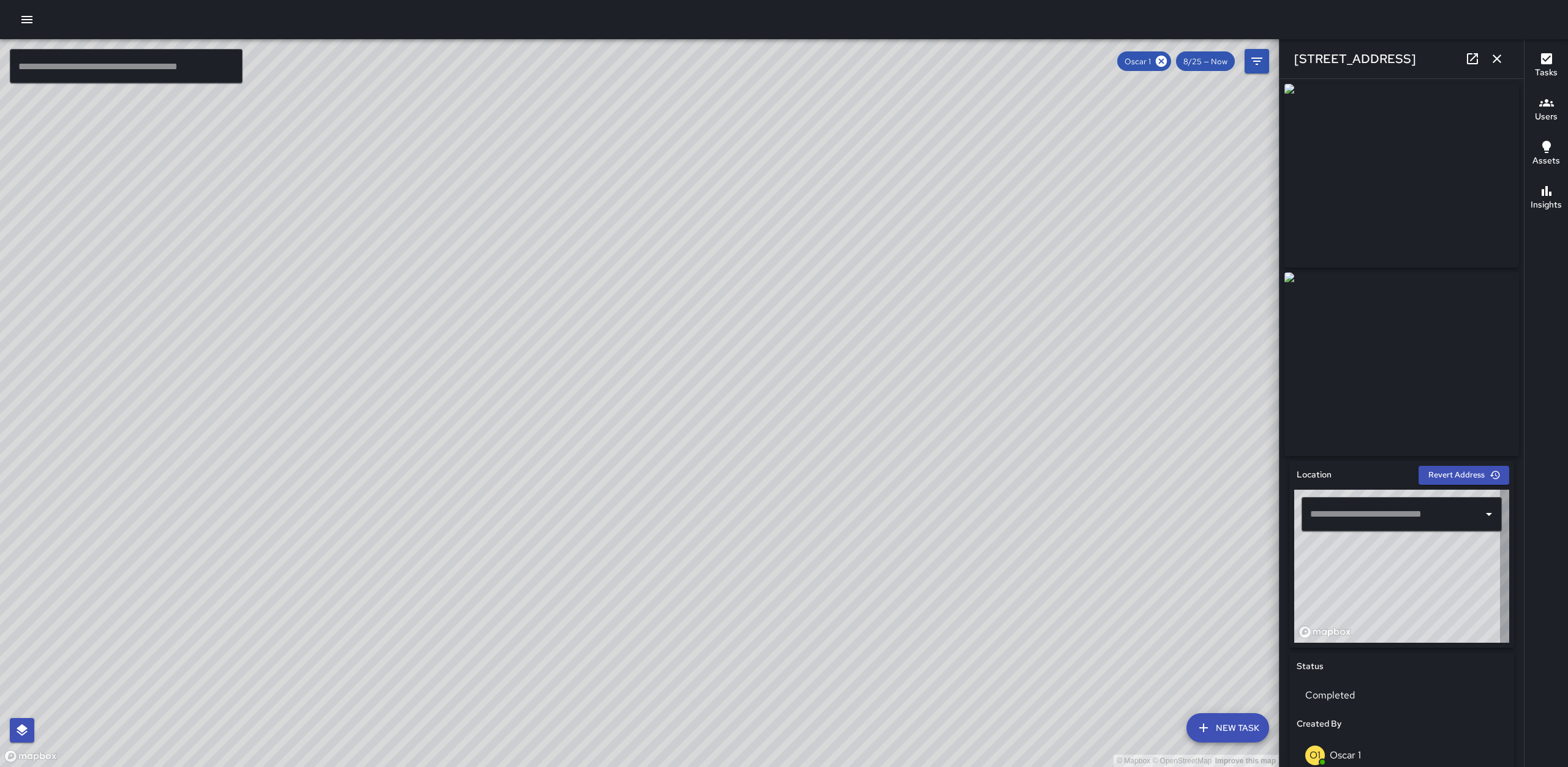
type input "**********"
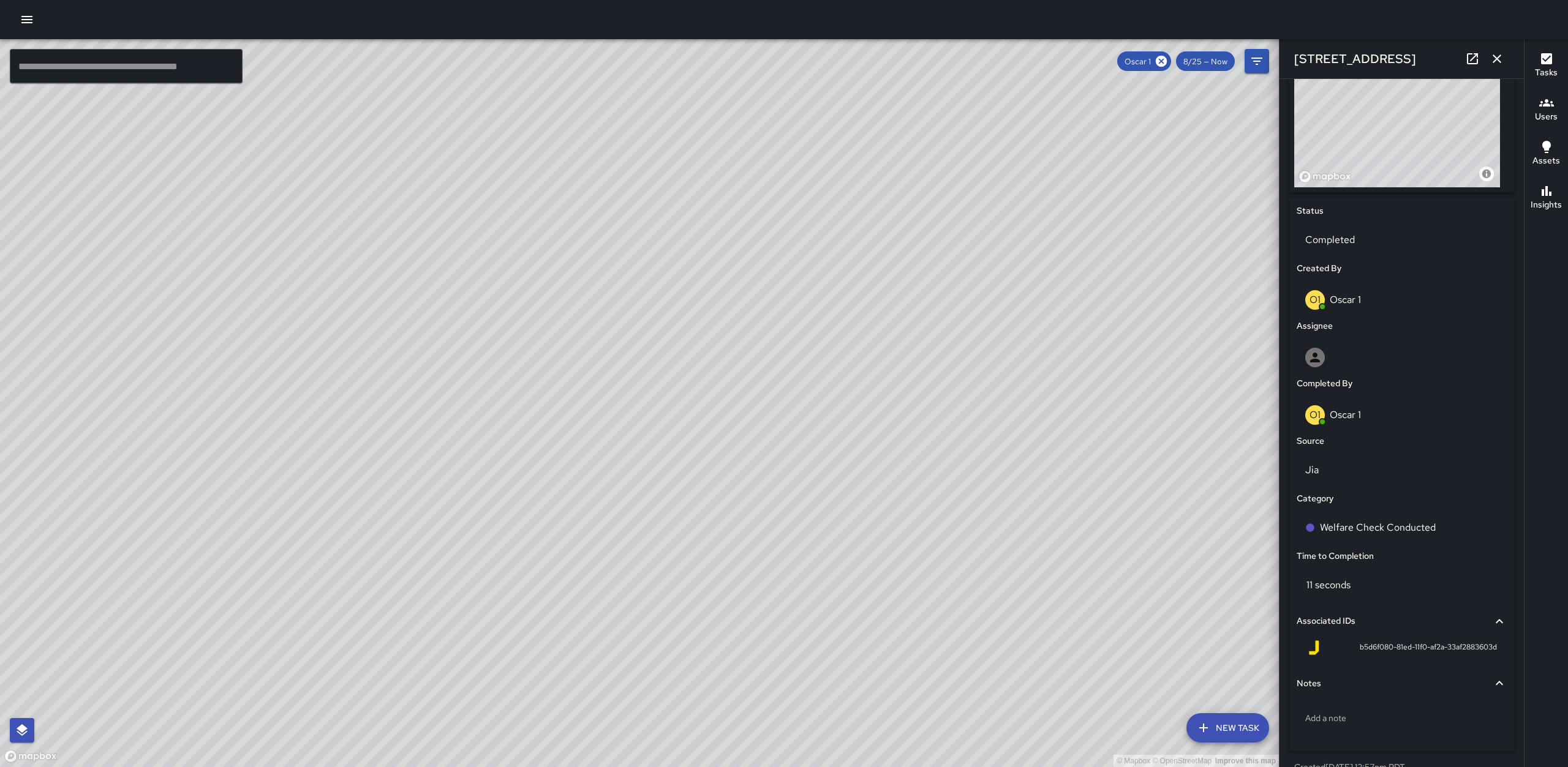
scroll to position [499, 0]
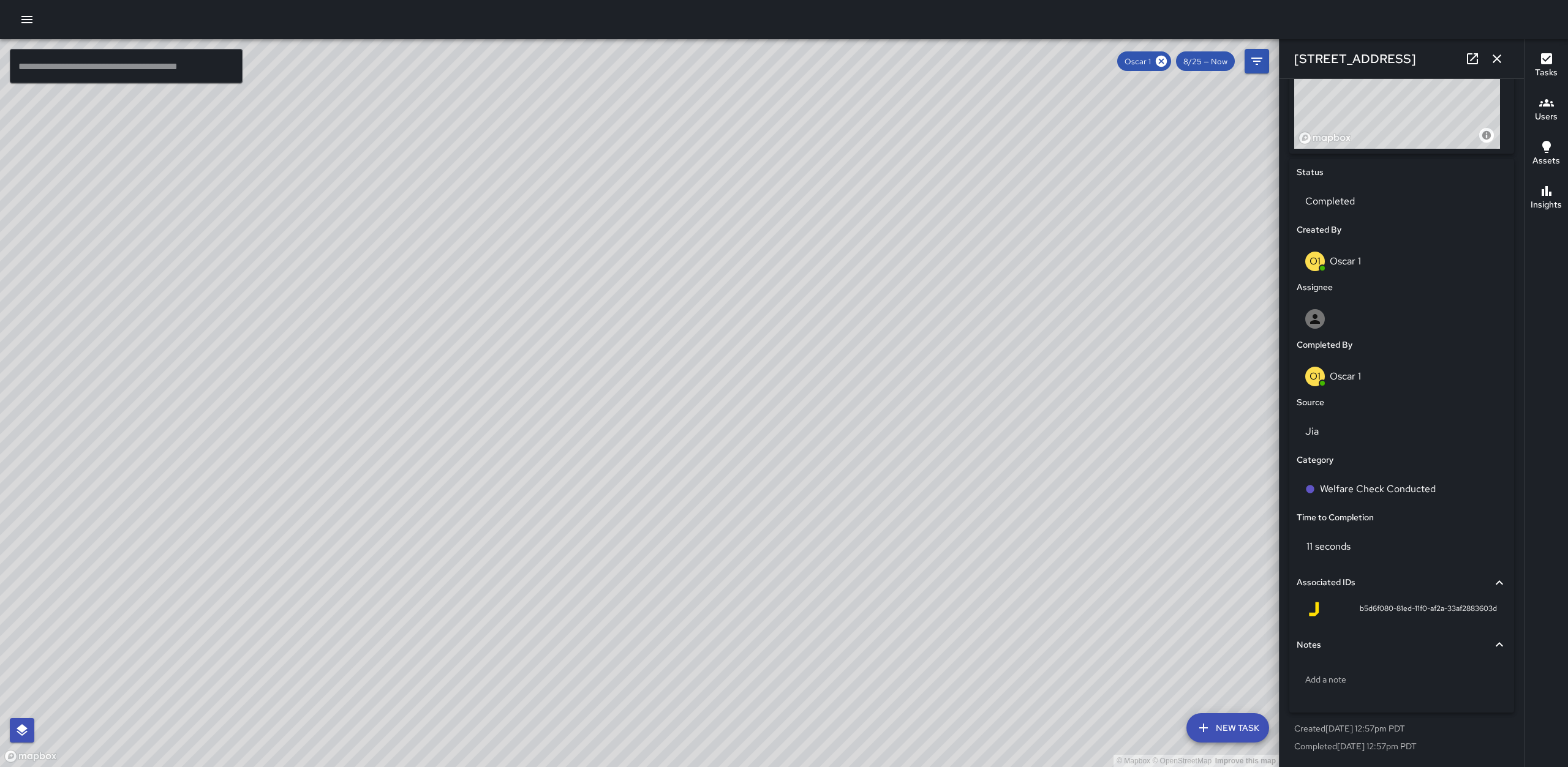
click at [1164, 63] on icon at bounding box center [1160, 61] width 13 height 13
click at [1104, 226] on div "© Mapbox © OpenStreetMap Improve this map" at bounding box center [639, 403] width 1278 height 727
drag, startPoint x: 1056, startPoint y: 170, endPoint x: 1055, endPoint y: 343, distance: 173.0
click at [1055, 343] on div "© Mapbox © OpenStreetMap Improve this map" at bounding box center [639, 403] width 1278 height 727
drag, startPoint x: 1095, startPoint y: 189, endPoint x: 1026, endPoint y: 309, distance: 138.4
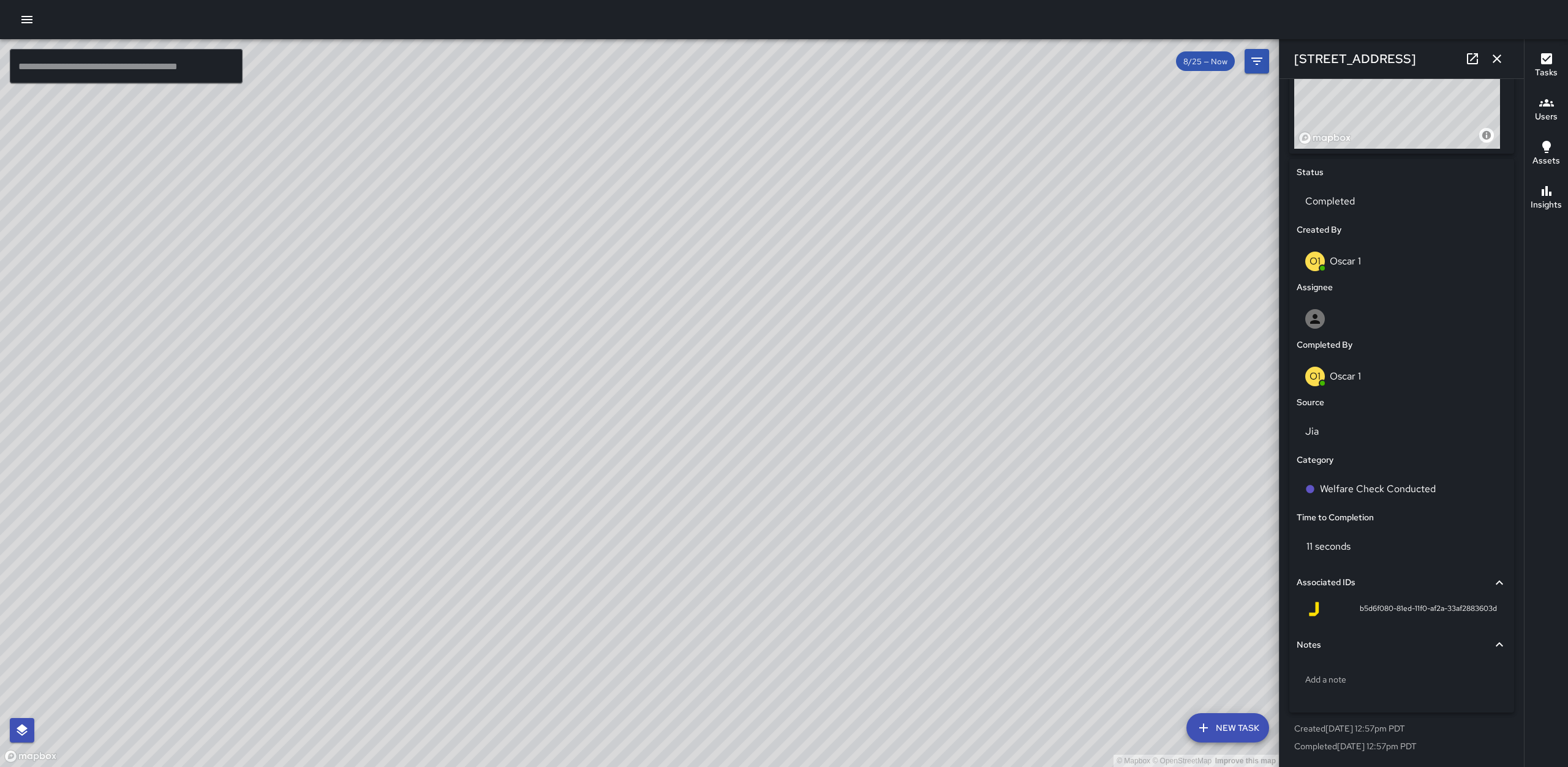
click at [1026, 309] on div "© Mapbox © OpenStreetMap Improve this map" at bounding box center [639, 403] width 1278 height 727
drag, startPoint x: 757, startPoint y: 557, endPoint x: 768, endPoint y: 355, distance: 202.3
click at [768, 355] on div "© Mapbox © OpenStreetMap Improve this map" at bounding box center [639, 403] width 1278 height 727
drag, startPoint x: 914, startPoint y: 248, endPoint x: 836, endPoint y: 546, distance: 308.0
click at [836, 546] on div "© Mapbox © OpenStreetMap Improve this map" at bounding box center [639, 403] width 1278 height 727
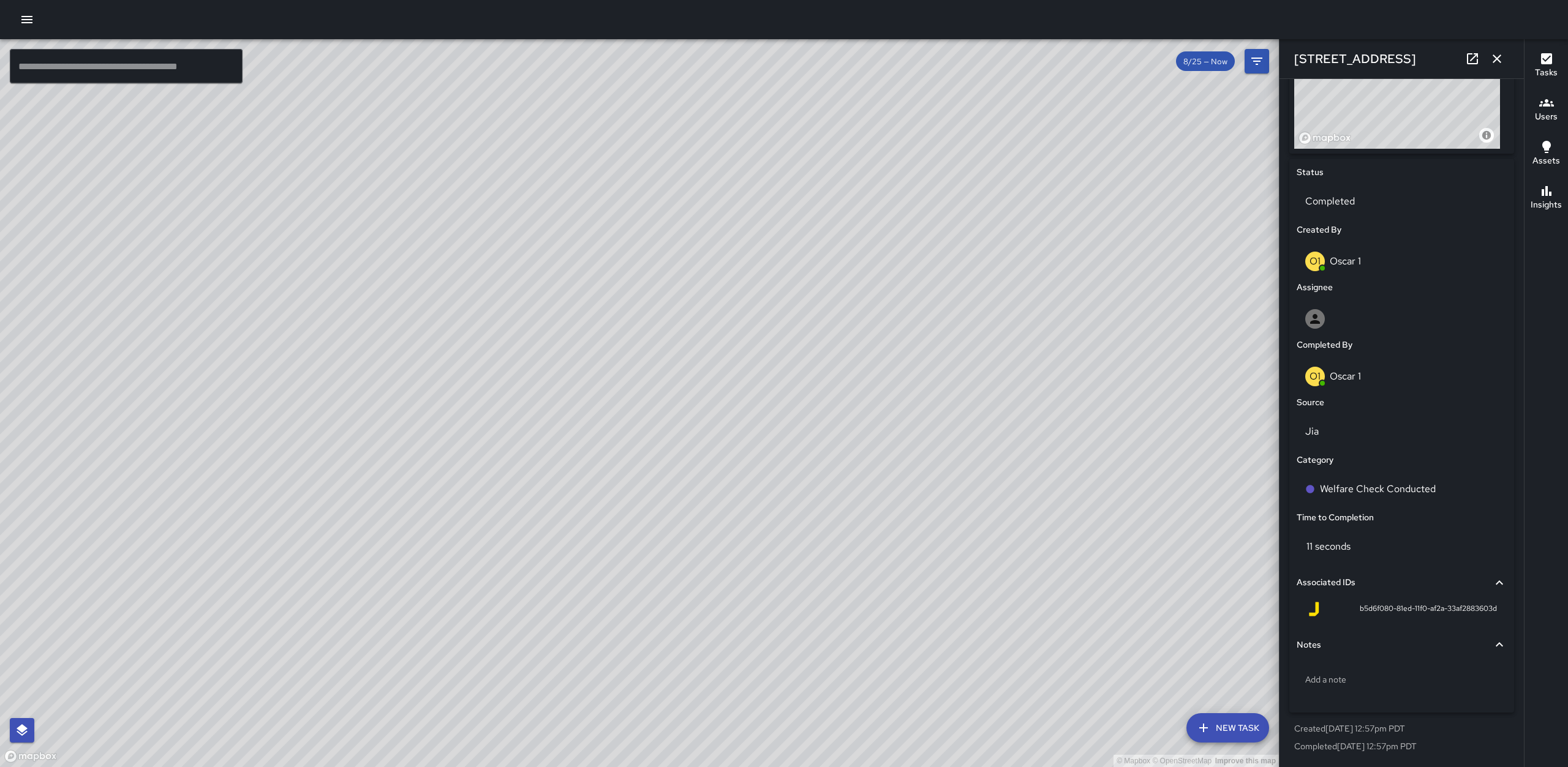
drag, startPoint x: 991, startPoint y: 272, endPoint x: 929, endPoint y: 382, distance: 126.3
click at [929, 382] on div "© Mapbox © OpenStreetMap Improve this map" at bounding box center [639, 403] width 1278 height 727
click at [28, 20] on icon "button" at bounding box center [27, 20] width 11 height 7
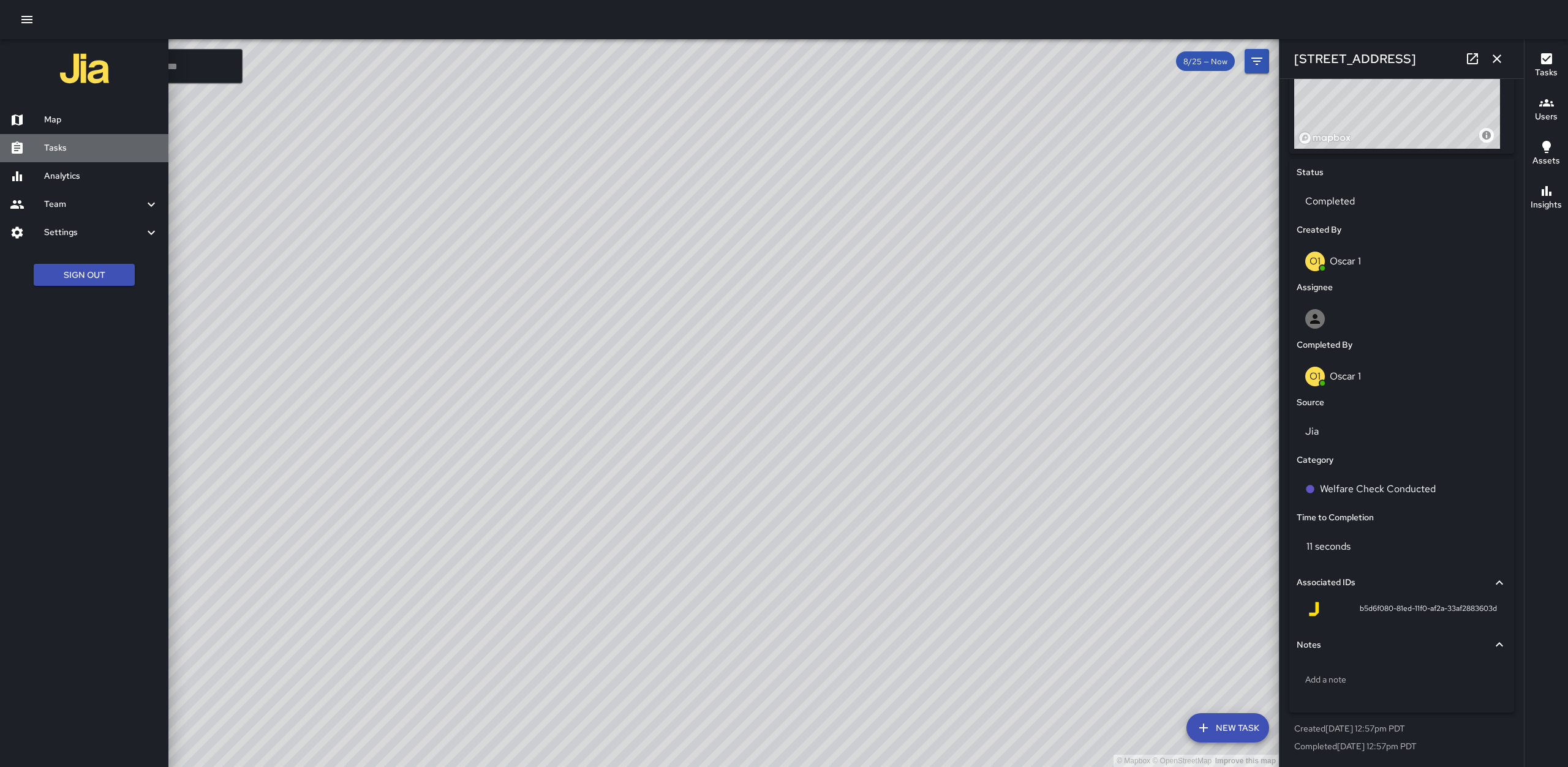
click at [72, 140] on link "Tasks" at bounding box center [84, 147] width 168 height 28
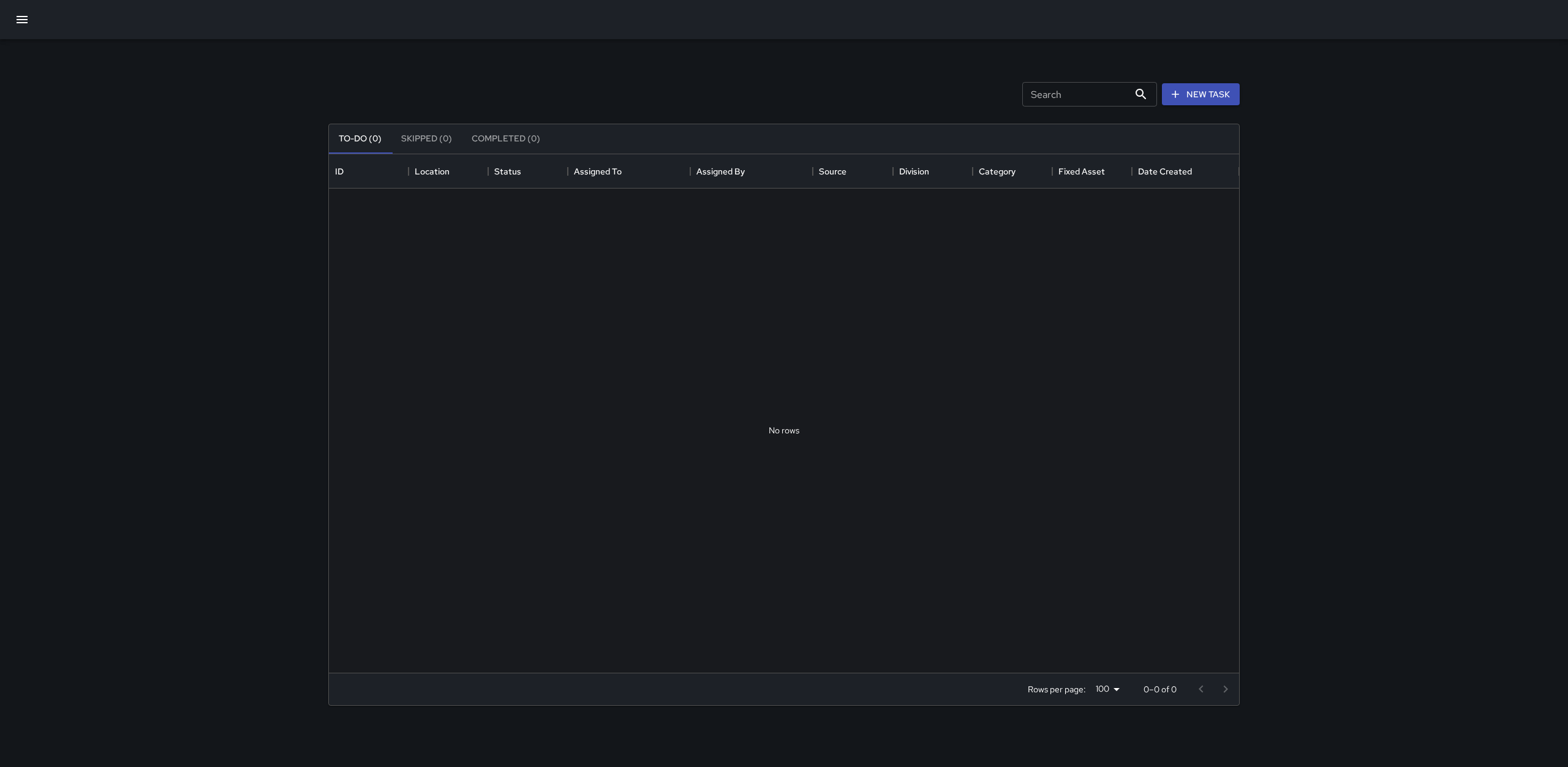
scroll to position [509, 900]
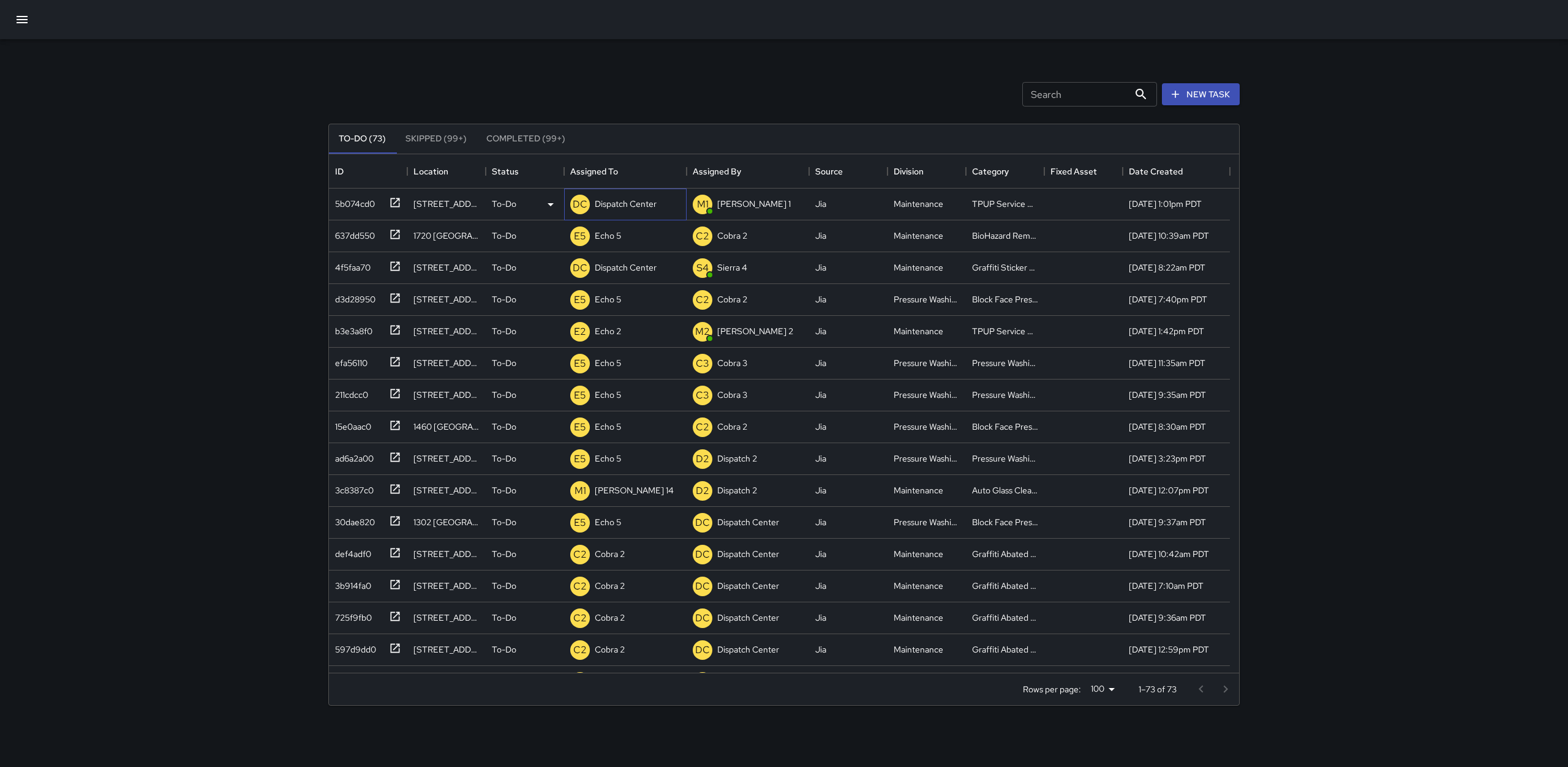
click at [610, 205] on p "Dispatch Center" at bounding box center [625, 204] width 62 height 13
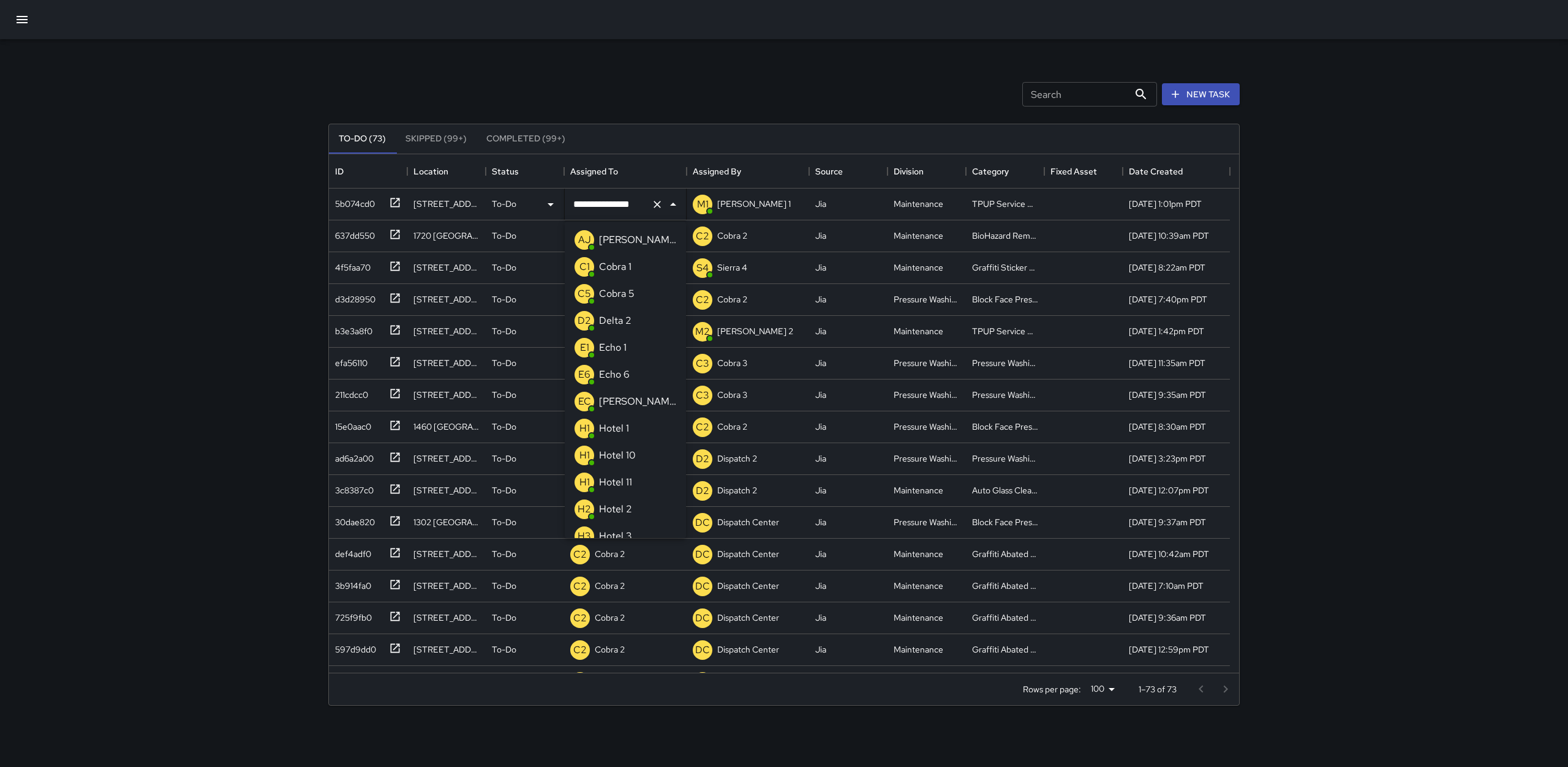
scroll to position [793, 0]
click at [610, 202] on input "**********" at bounding box center [608, 204] width 76 height 23
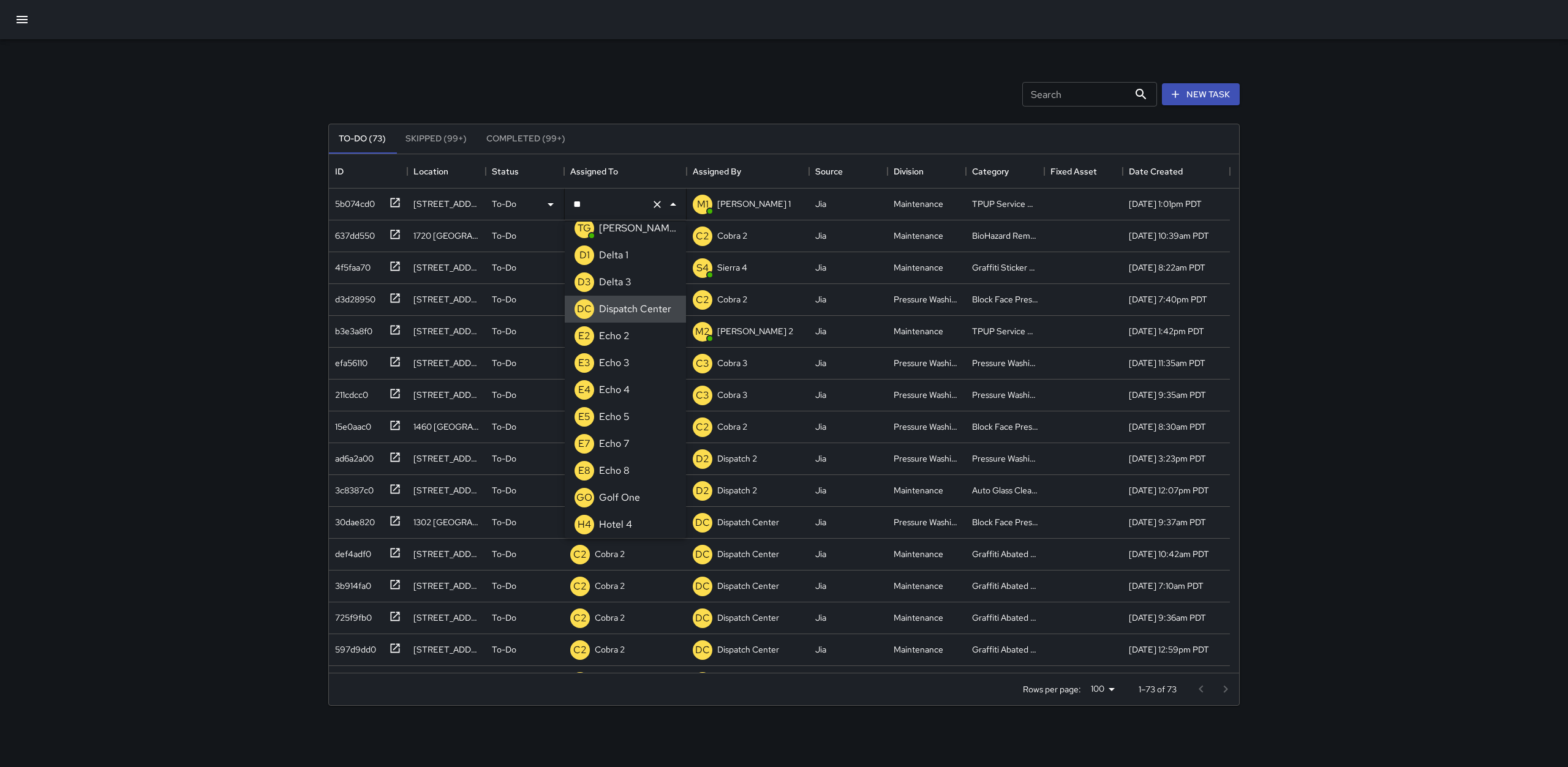
scroll to position [0, 0]
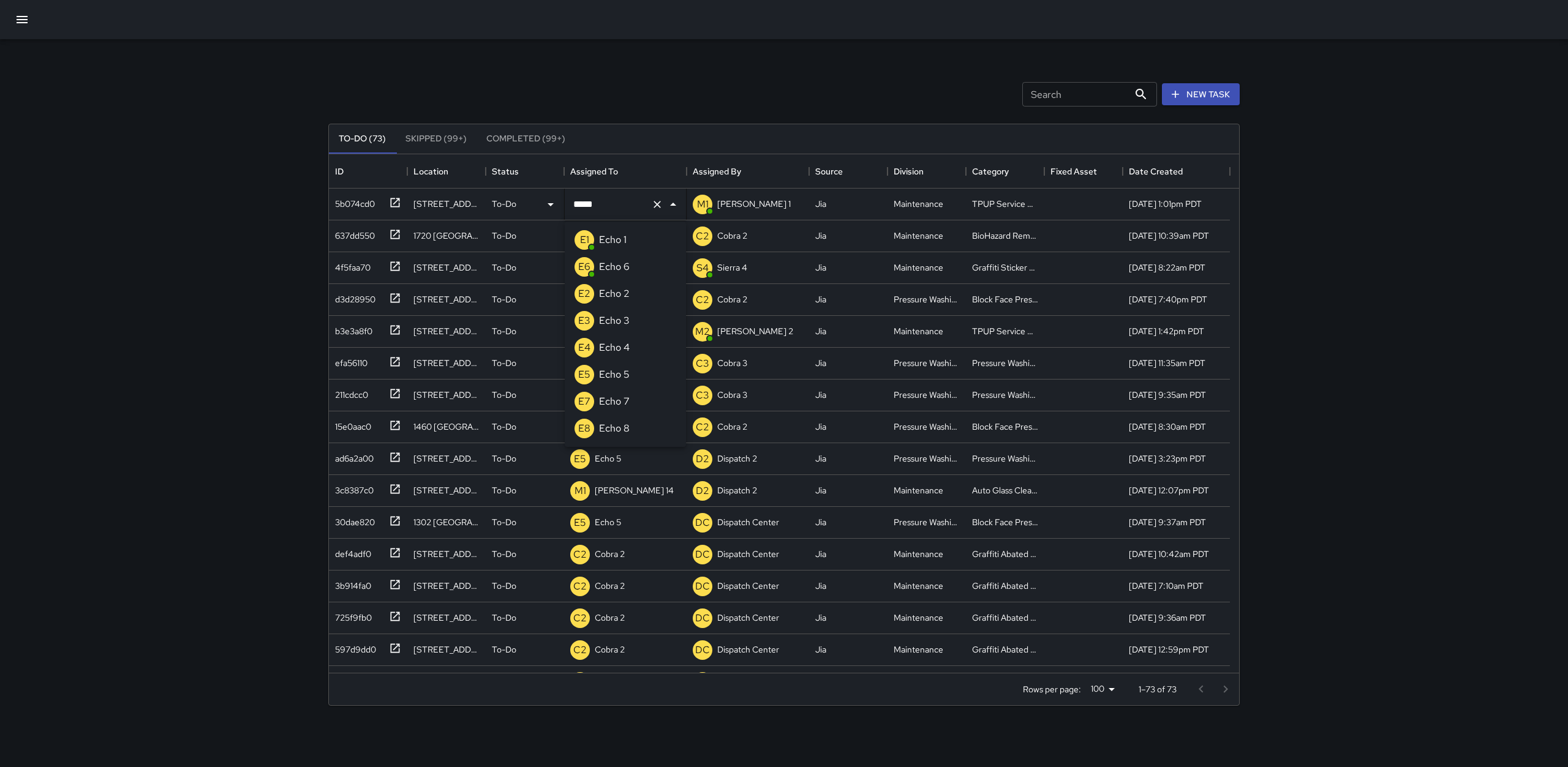
type input "******"
click at [607, 241] on p "Echo 3" at bounding box center [614, 240] width 31 height 14
click at [623, 268] on p "Dispatch Center" at bounding box center [625, 268] width 62 height 13
click at [623, 268] on input "**********" at bounding box center [608, 268] width 76 height 23
click at [399, 271] on icon at bounding box center [395, 266] width 9 height 9
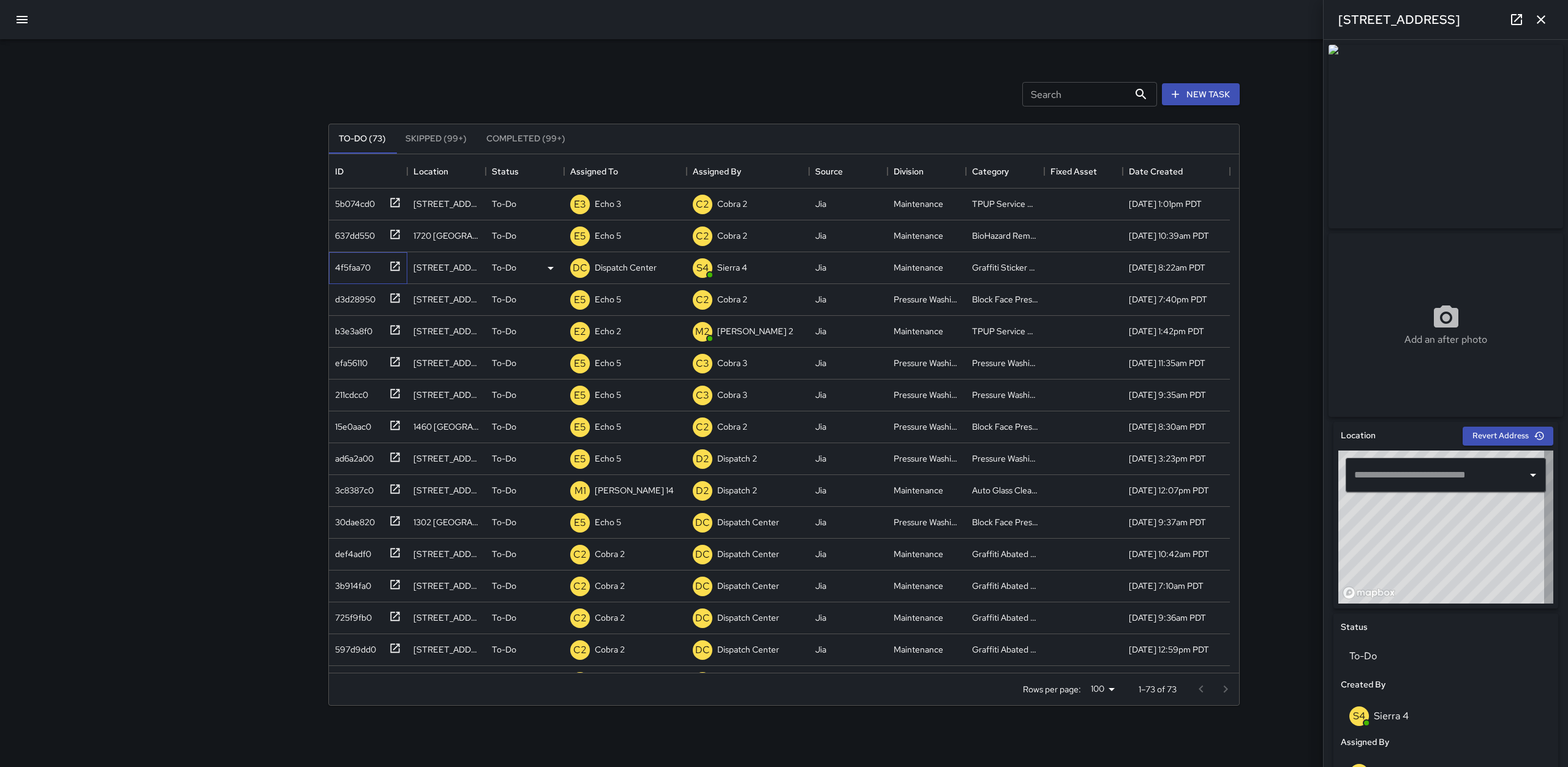
type input "**********"
click at [1519, 24] on icon at bounding box center [1517, 20] width 11 height 11
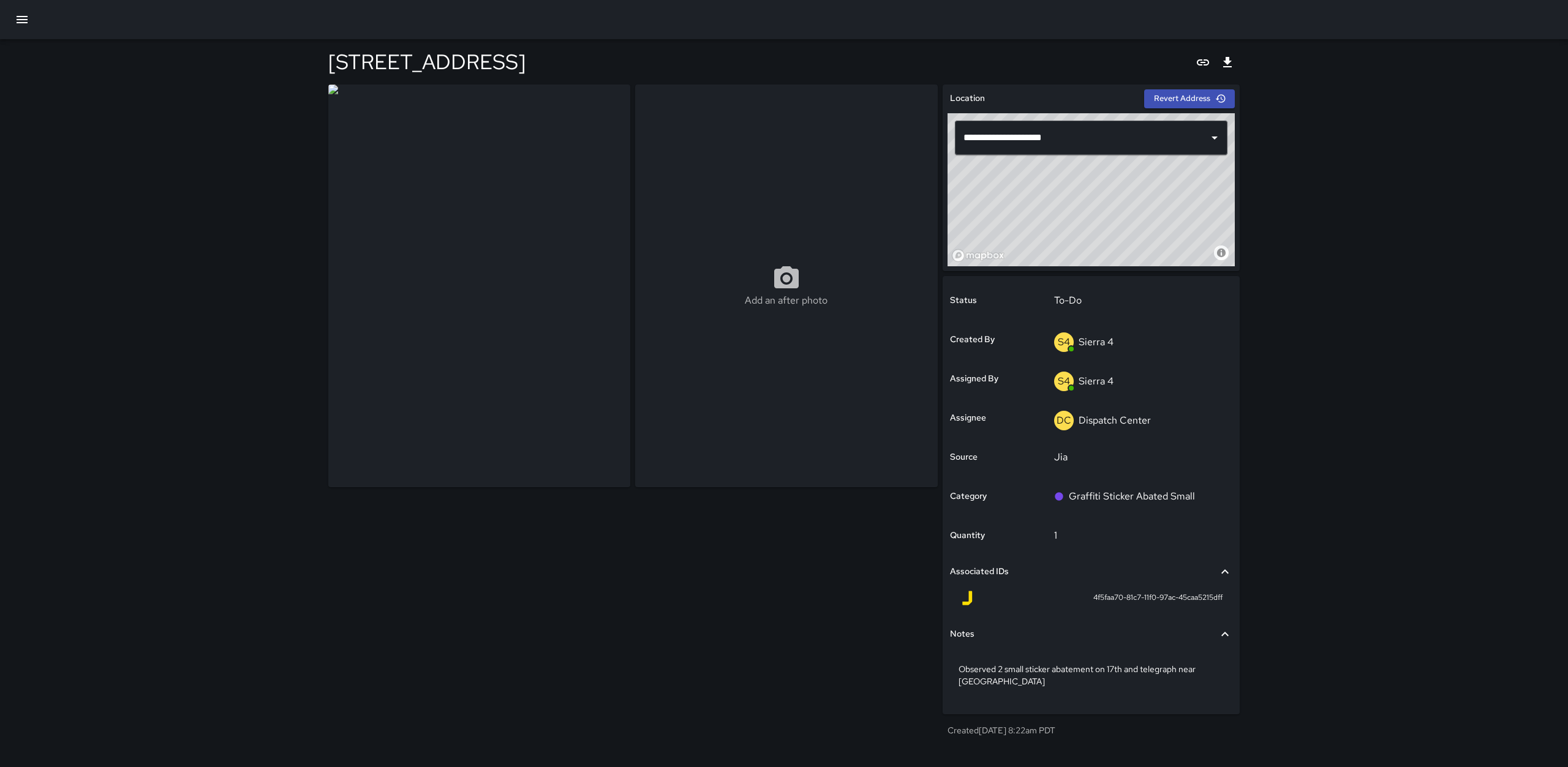
click at [16, 24] on icon "button" at bounding box center [22, 20] width 14 height 14
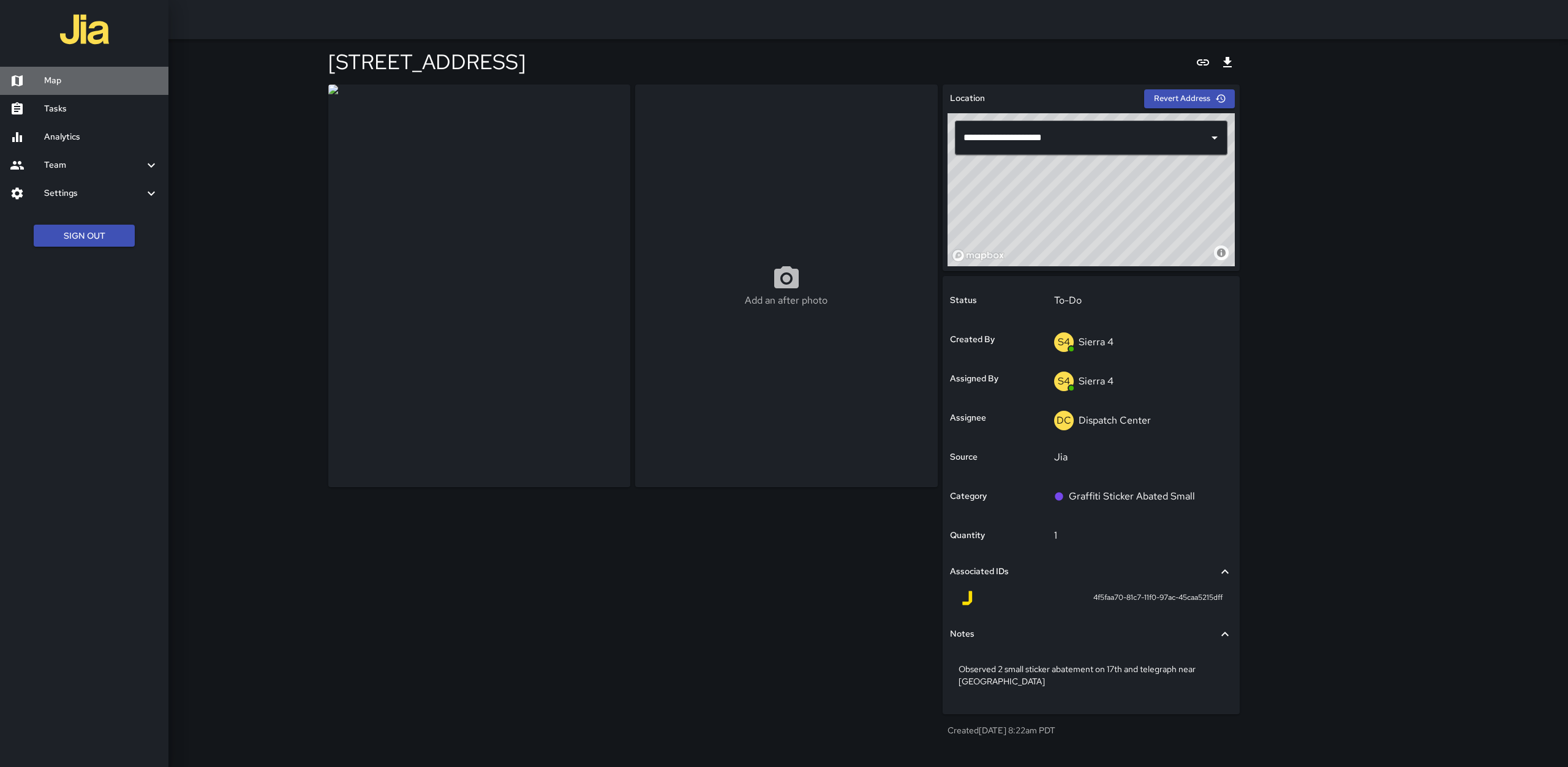
click at [89, 76] on h6 "Map" at bounding box center [101, 80] width 114 height 13
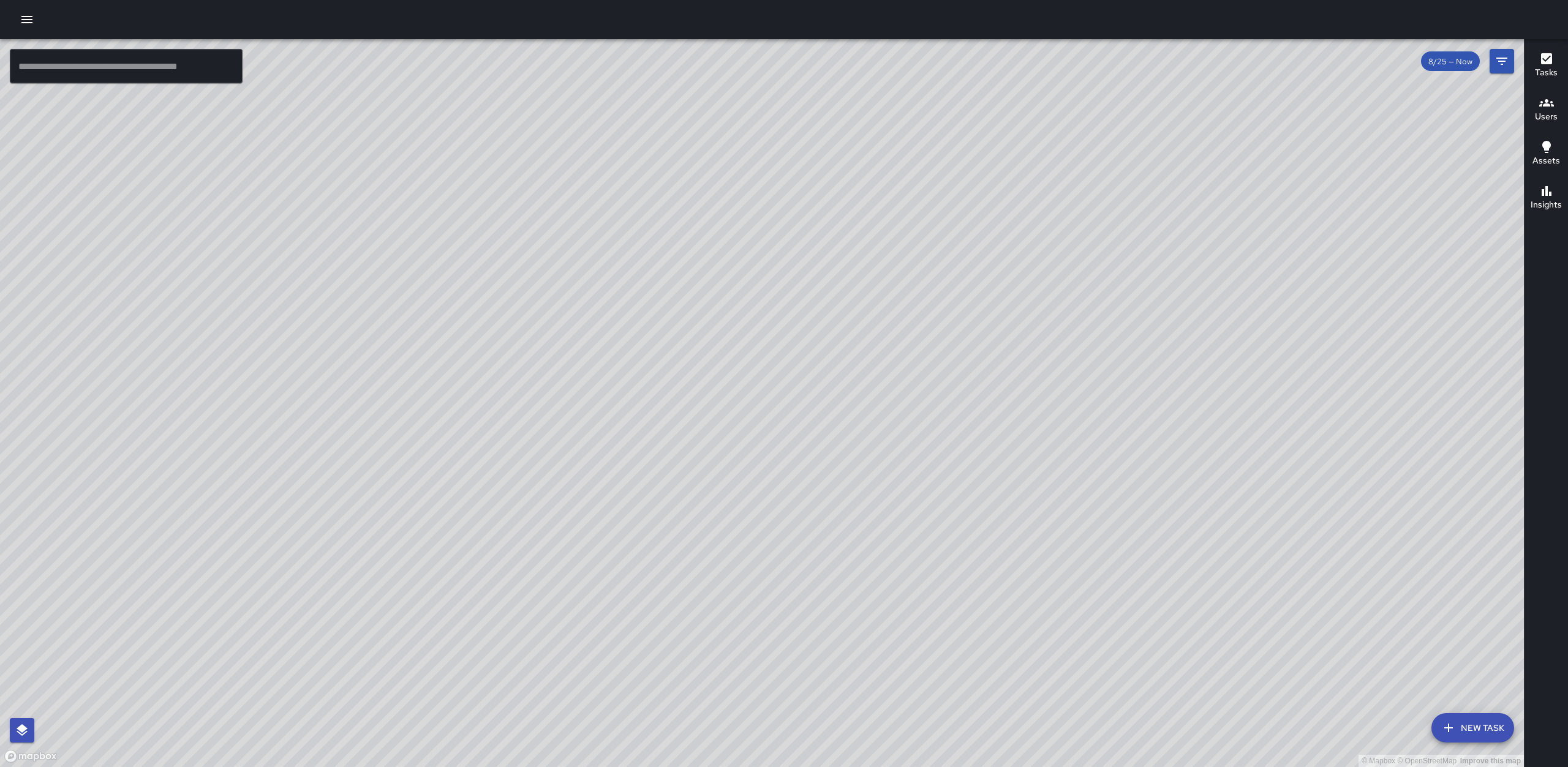
drag, startPoint x: 739, startPoint y: 406, endPoint x: 758, endPoint y: 265, distance: 142.3
click at [758, 265] on div "© Mapbox © OpenStreetMap Improve this map" at bounding box center [762, 403] width 1524 height 727
drag, startPoint x: 791, startPoint y: 379, endPoint x: 811, endPoint y: 261, distance: 119.7
click at [811, 261] on div "© Mapbox © OpenStreetMap Improve this map" at bounding box center [762, 403] width 1524 height 727
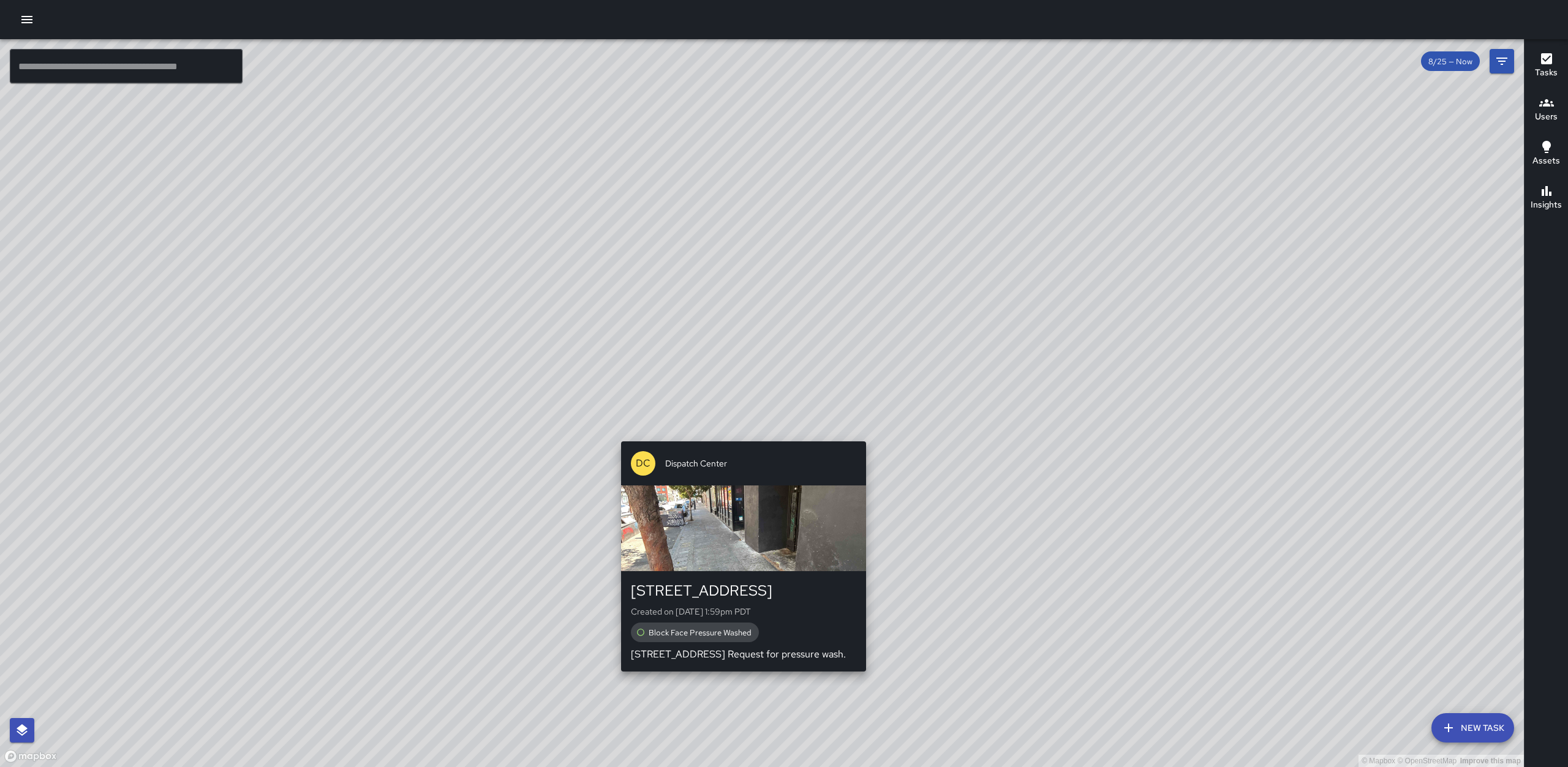
click at [738, 435] on div "© Mapbox © OpenStreetMap Improve this map DC Dispatch Center 383 15th Street Cr…" at bounding box center [762, 403] width 1524 height 727
click at [24, 24] on icon "button" at bounding box center [27, 20] width 14 height 14
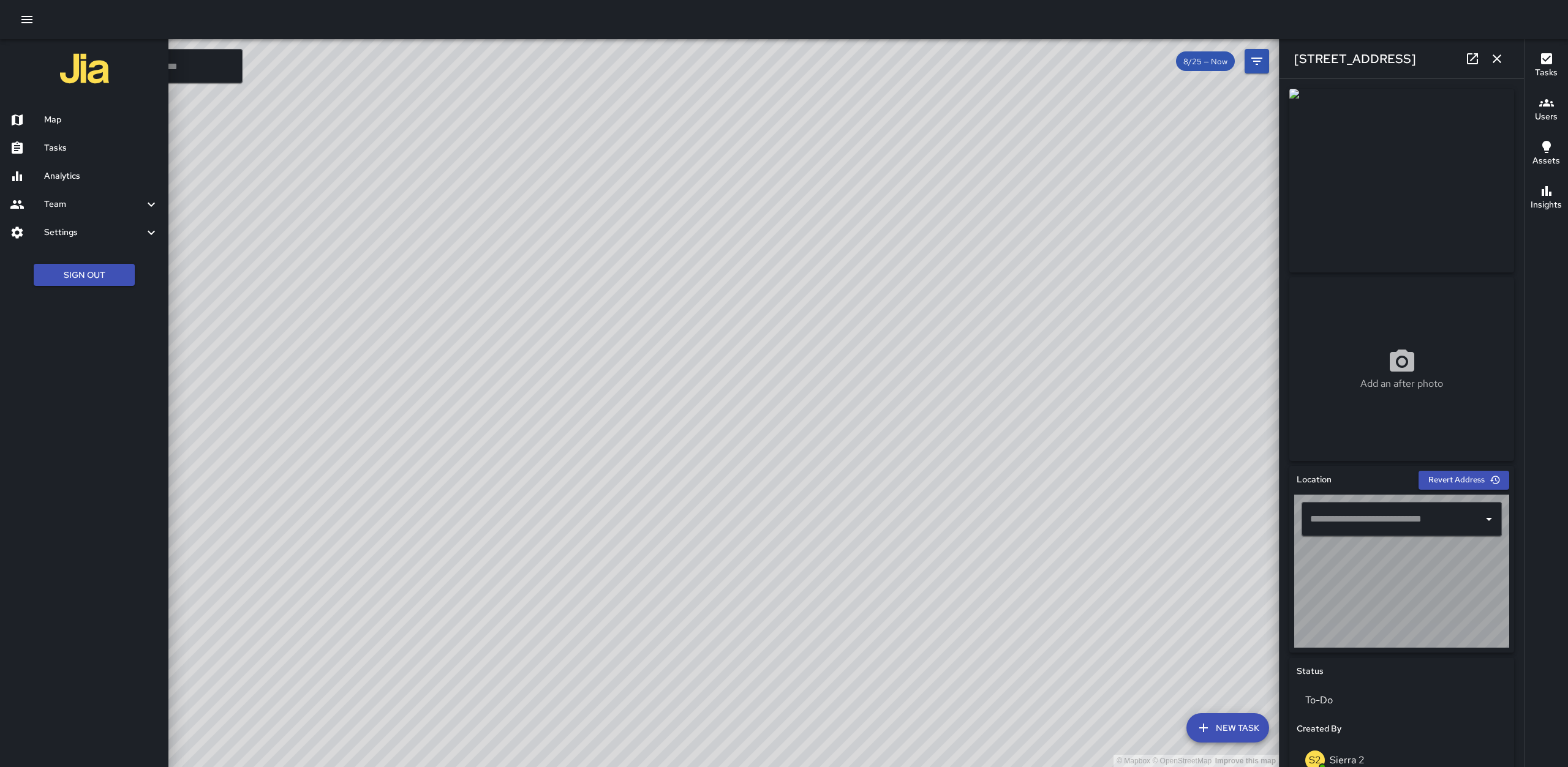
click at [28, 22] on icon "button" at bounding box center [27, 20] width 14 height 14
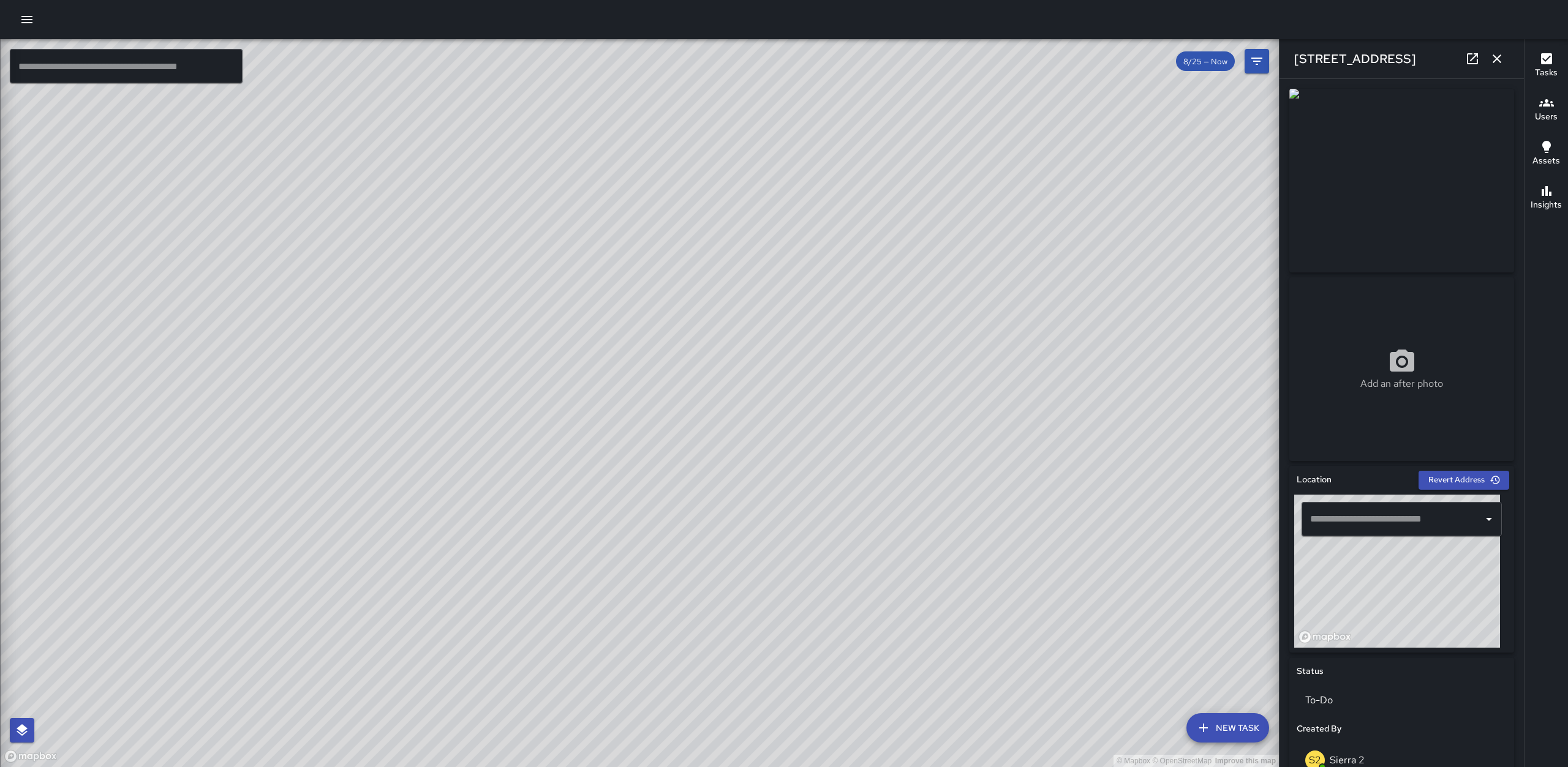
type input "**********"
click at [28, 22] on icon "button" at bounding box center [27, 20] width 14 height 14
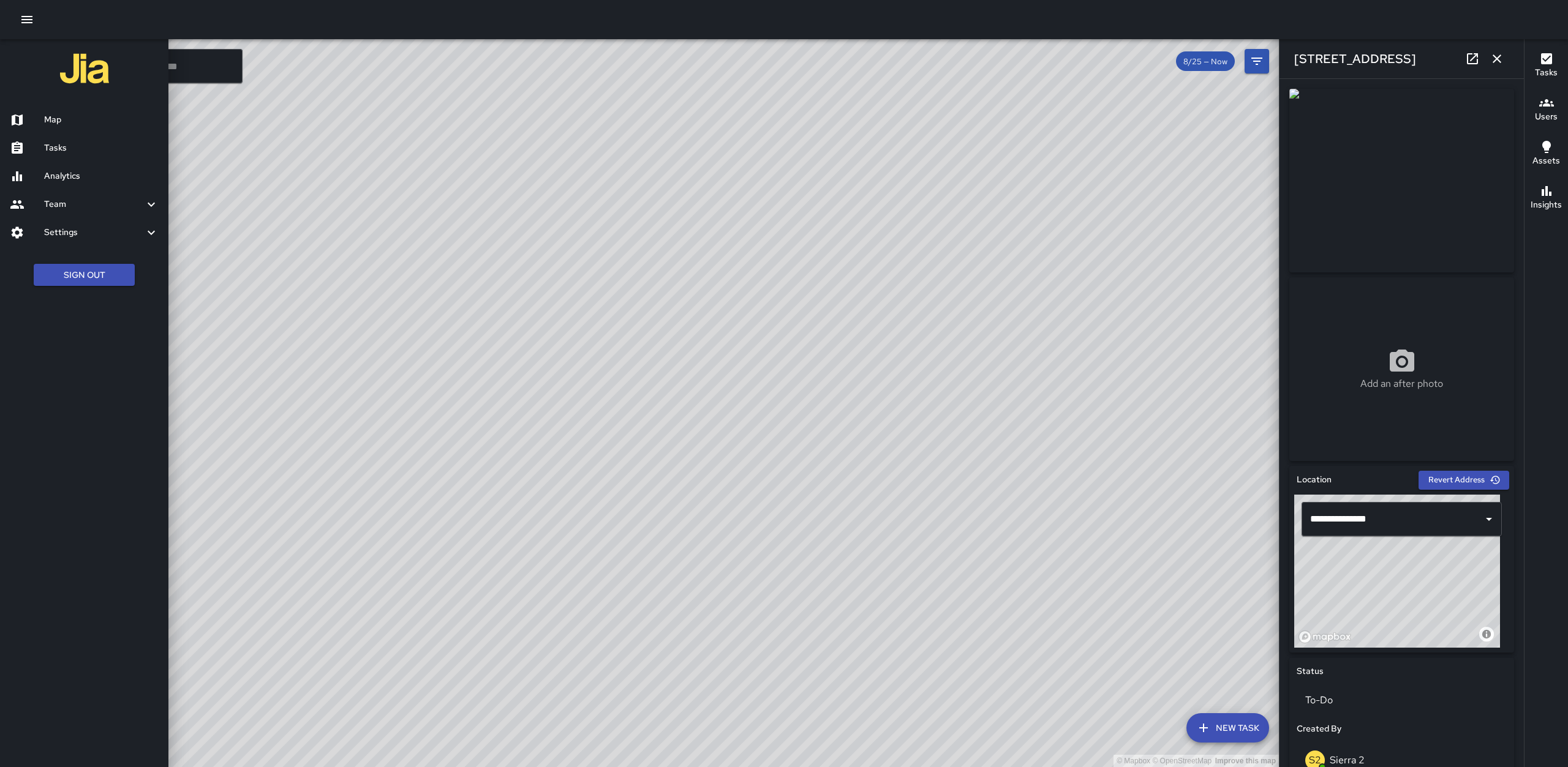
click at [79, 120] on h6 "Map" at bounding box center [101, 120] width 114 height 13
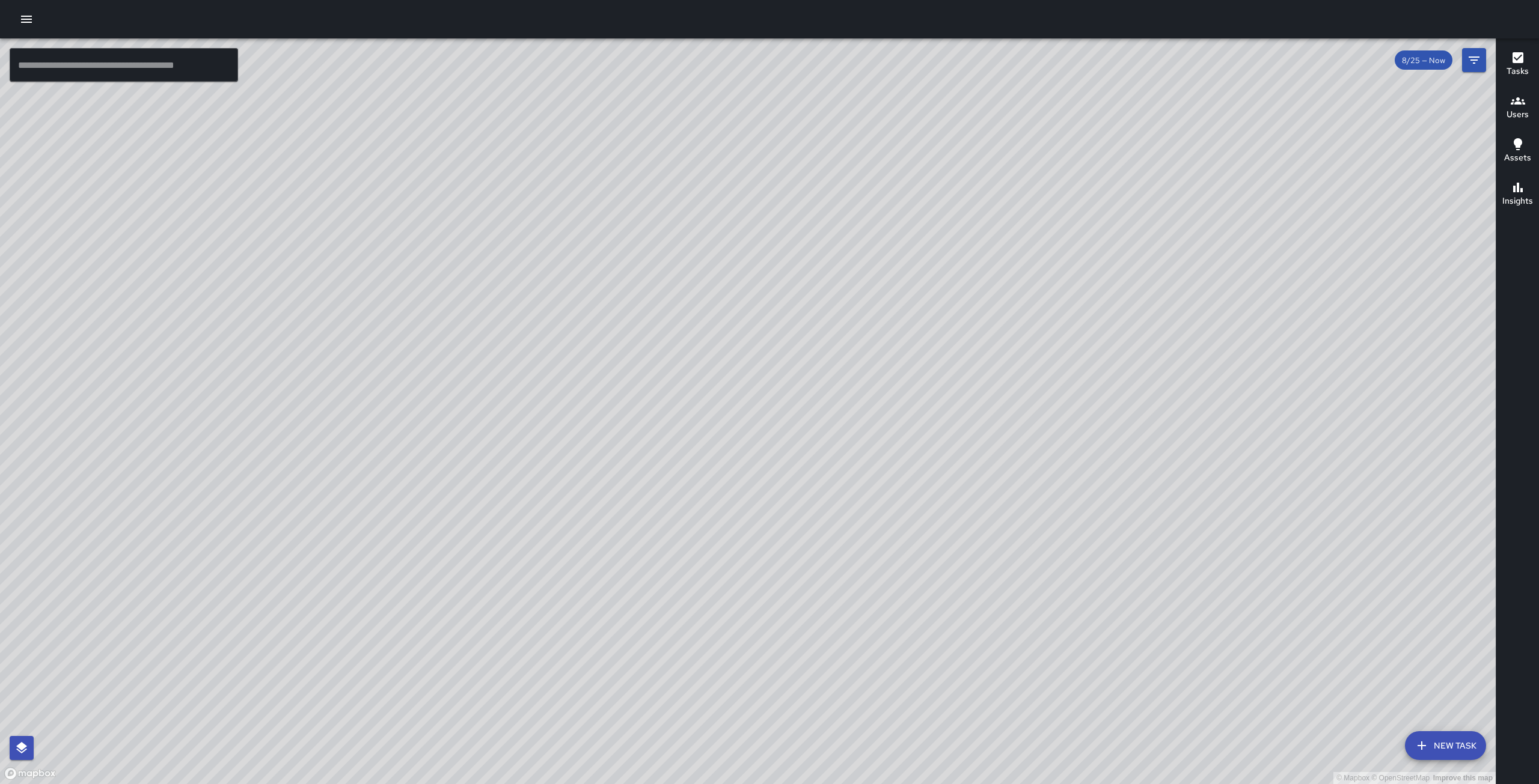
drag, startPoint x: 709, startPoint y: 472, endPoint x: 651, endPoint y: 470, distance: 58.0
click at [651, 470] on div "© Mapbox © OpenStreetMap Improve this map" at bounding box center [748, 411] width 1496 height 746
drag, startPoint x: 942, startPoint y: 355, endPoint x: 781, endPoint y: 571, distance: 269.4
click at [781, 571] on div "© Mapbox © OpenStreetMap Improve this map" at bounding box center [748, 411] width 1496 height 746
drag, startPoint x: 995, startPoint y: 462, endPoint x: 997, endPoint y: 332, distance: 130.0
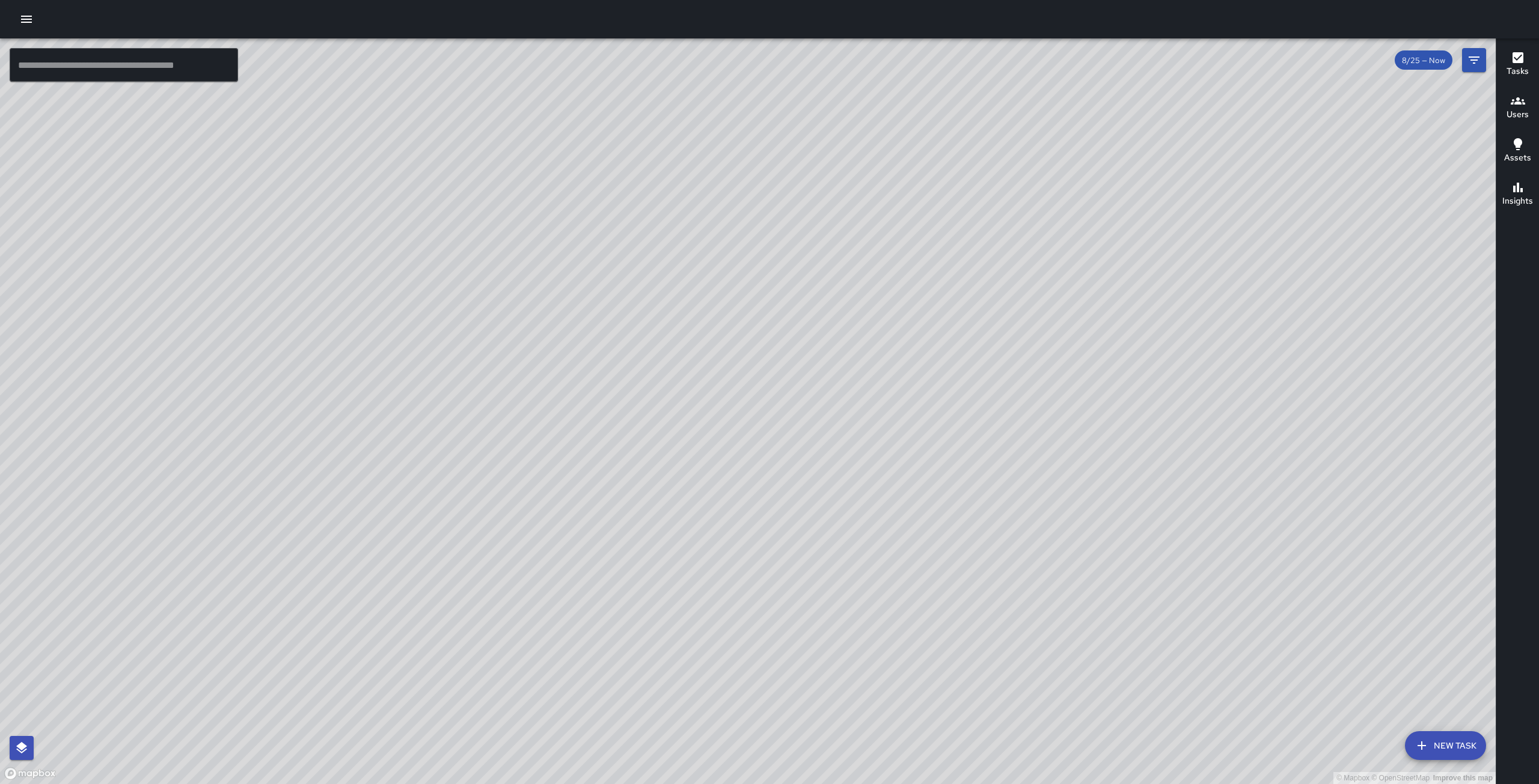
click at [997, 332] on div "© Mapbox © OpenStreetMap Improve this map" at bounding box center [748, 411] width 1496 height 746
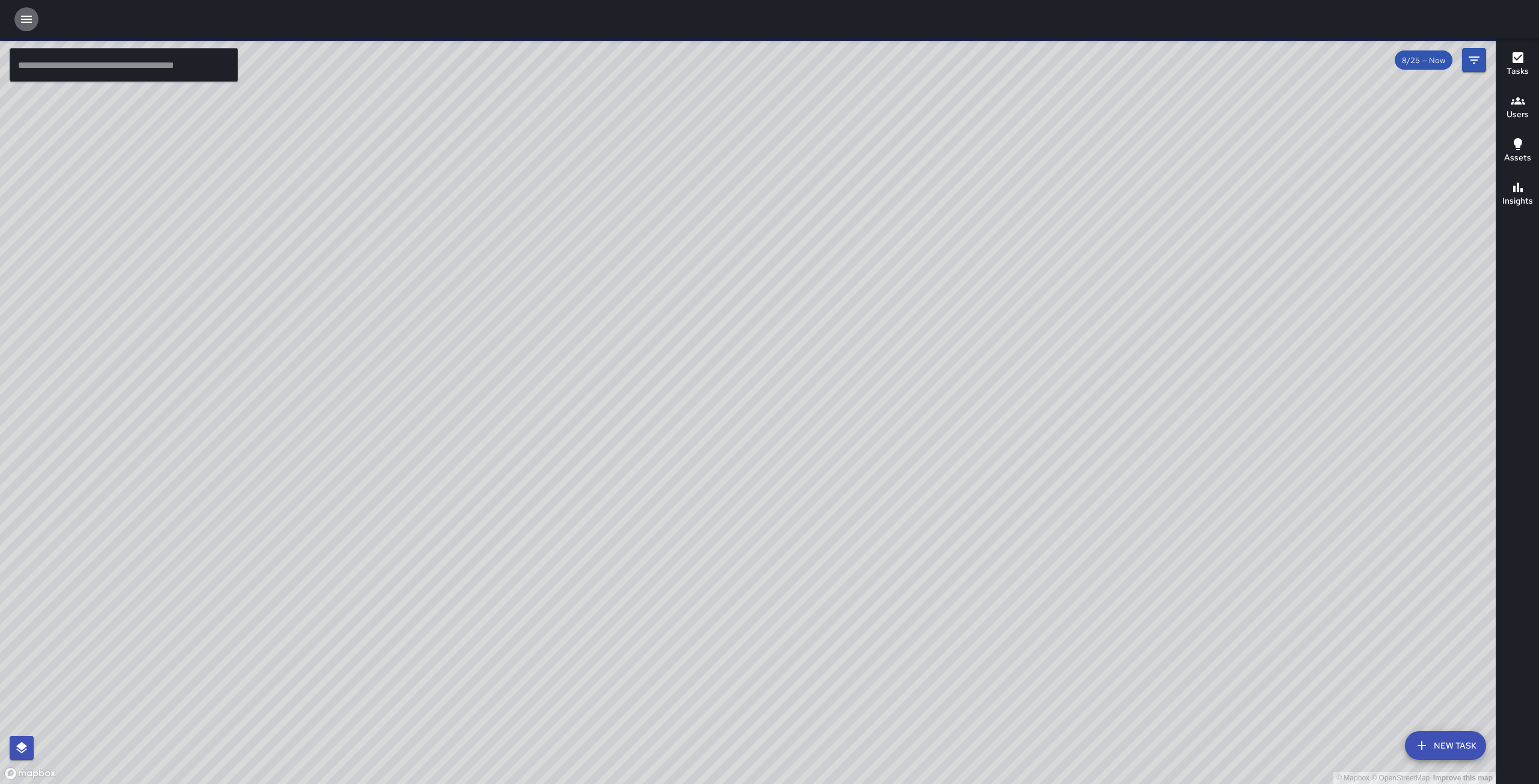
click at [27, 21] on icon "button" at bounding box center [26, 19] width 14 height 14
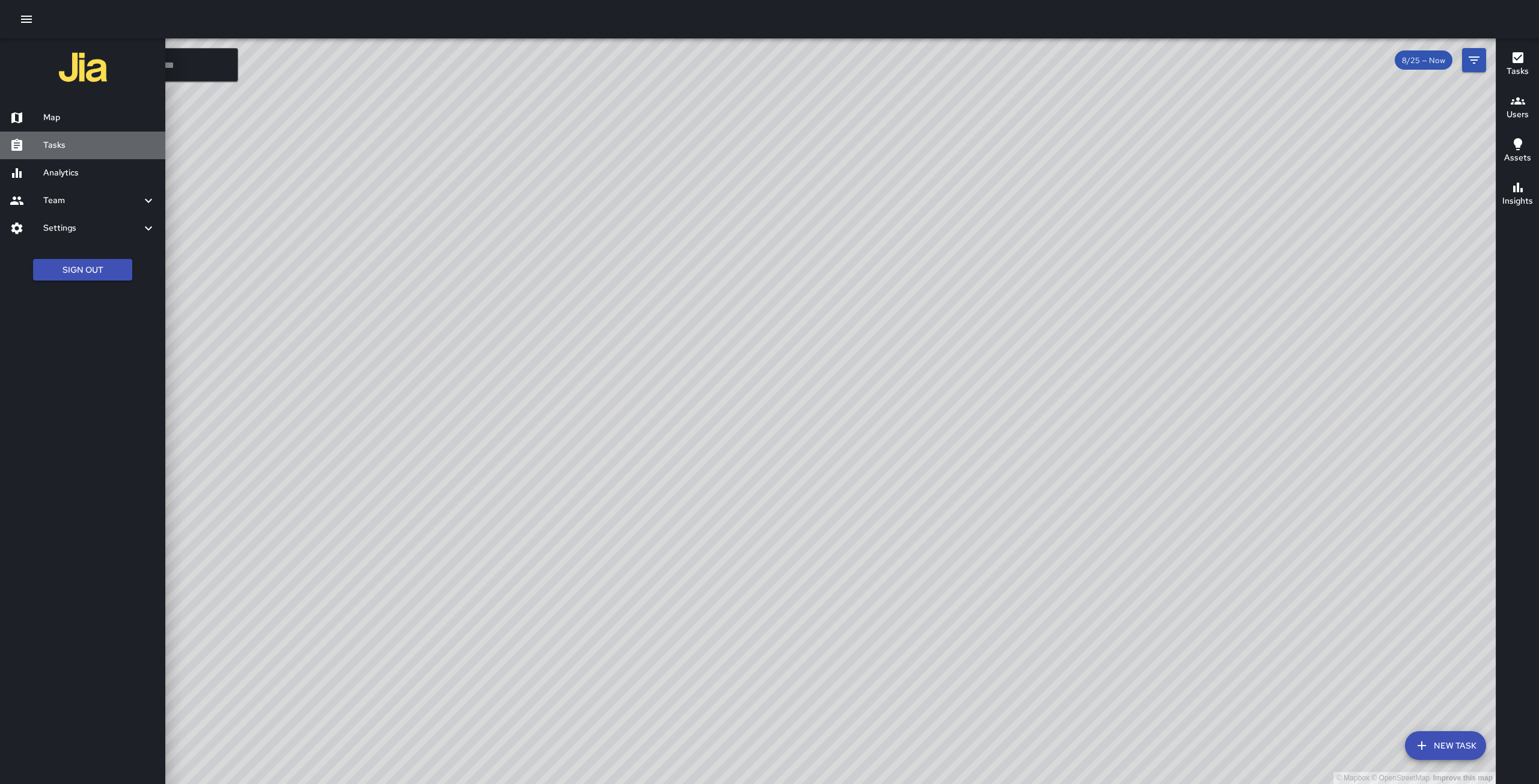
click at [60, 147] on h6 "Tasks" at bounding box center [99, 145] width 112 height 13
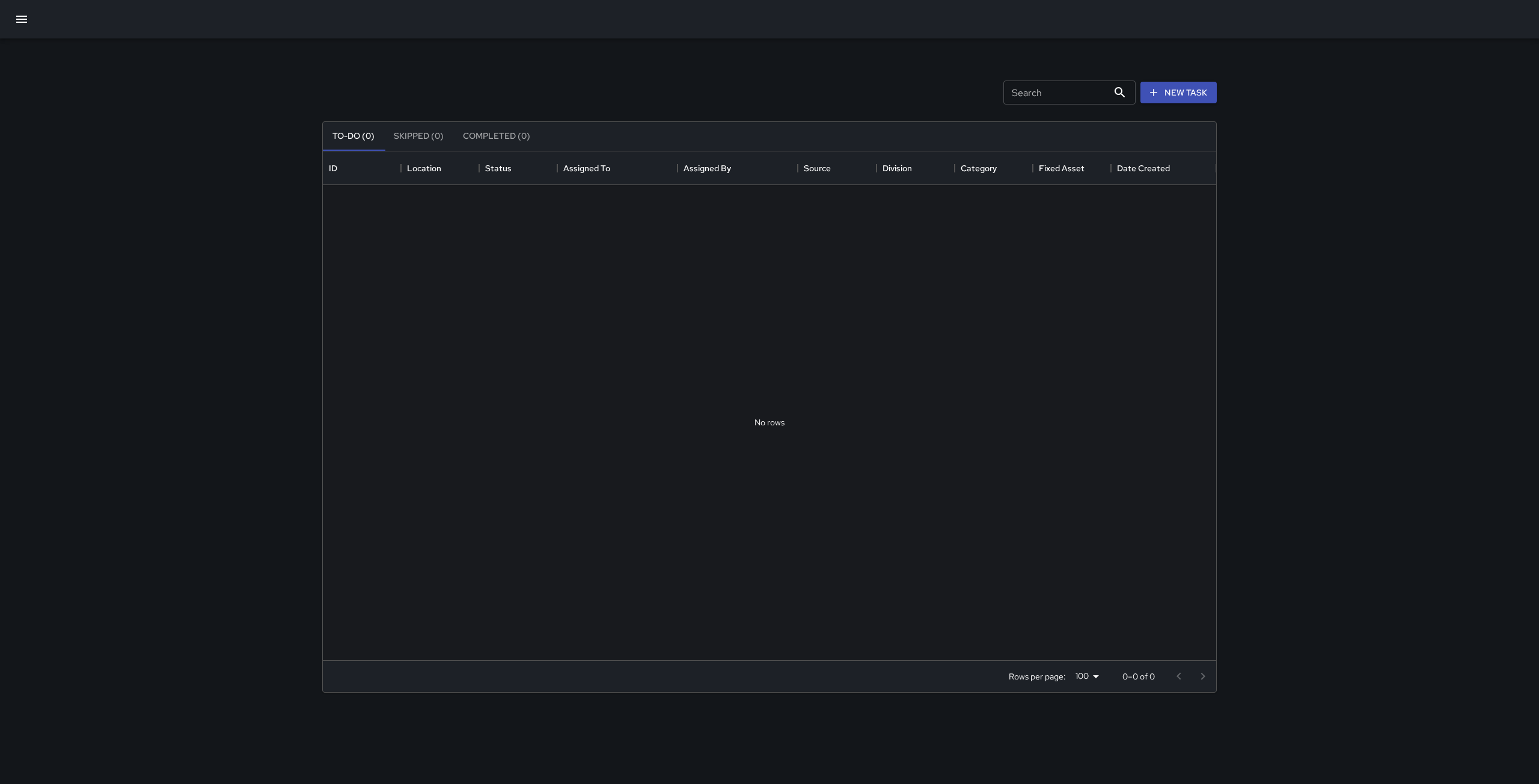
scroll to position [500, 884]
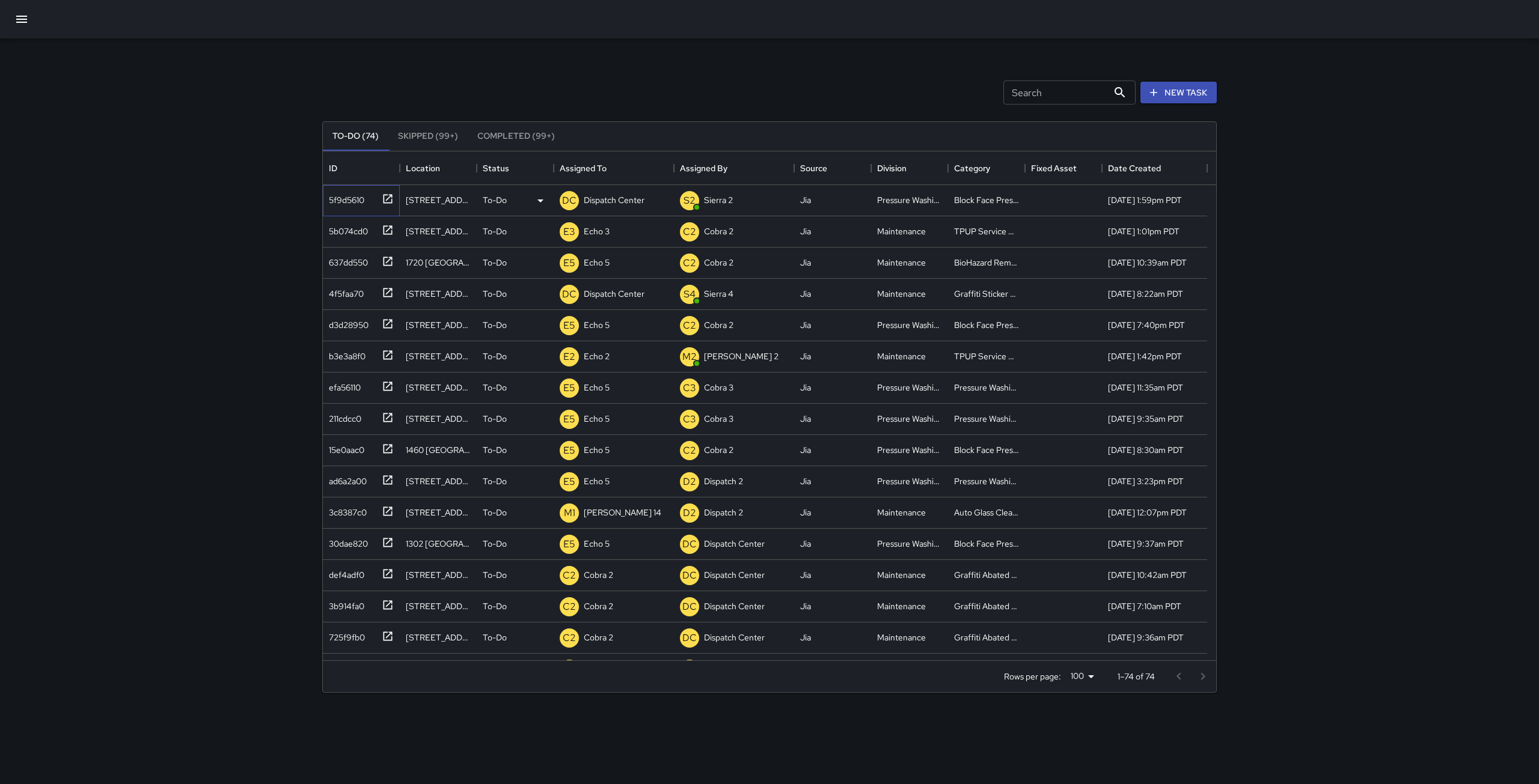
click at [383, 198] on icon at bounding box center [388, 200] width 12 height 12
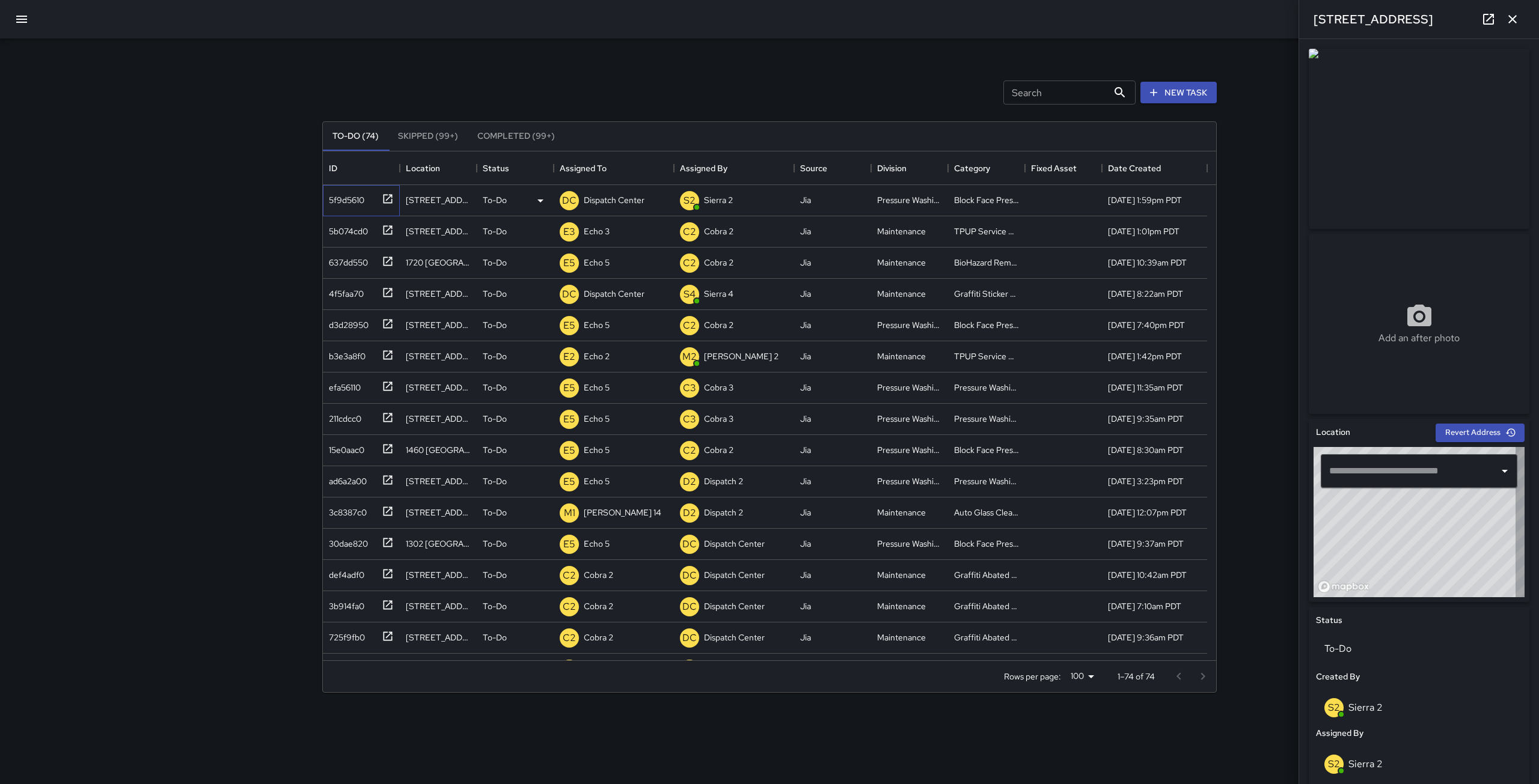
type input "**********"
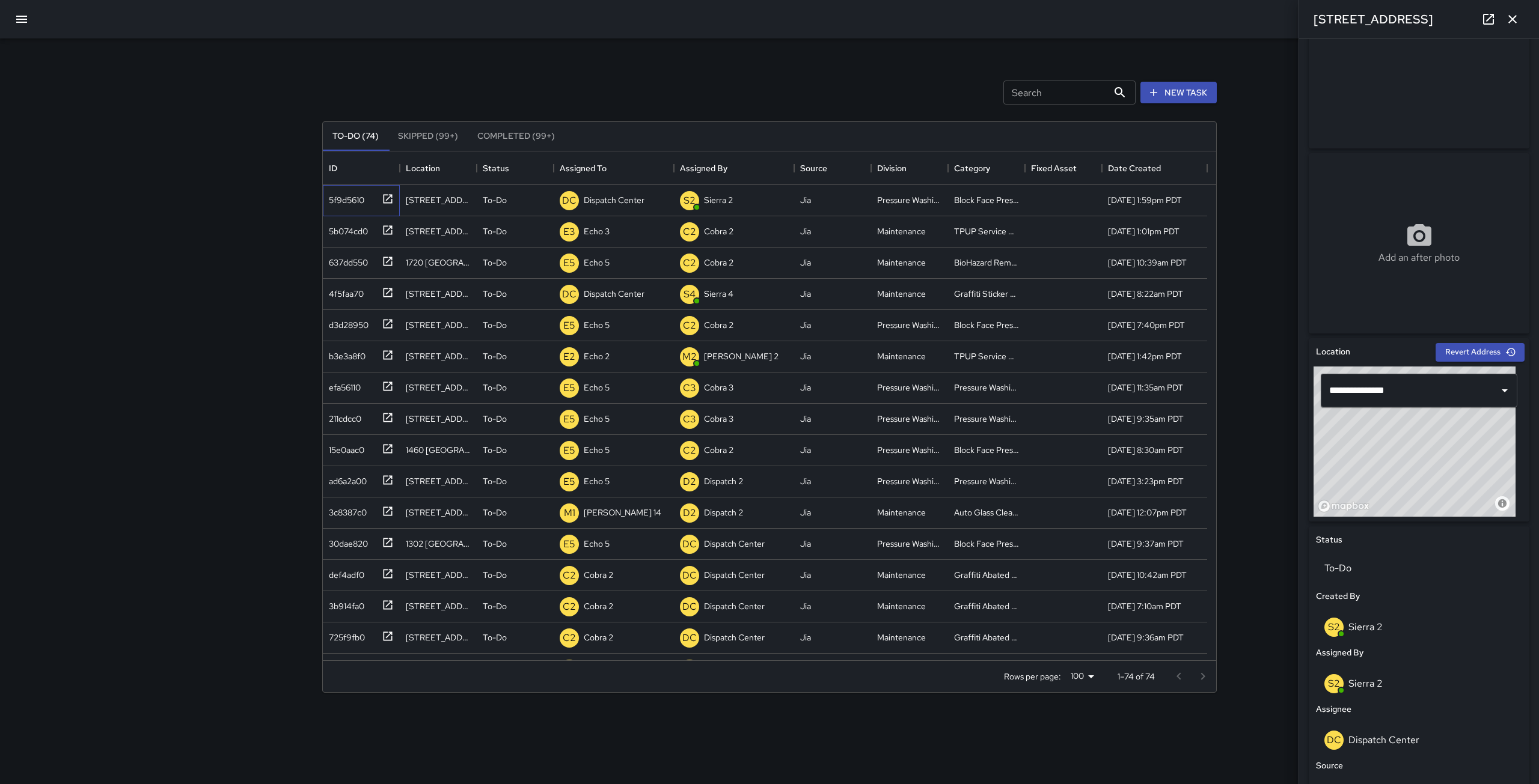
scroll to position [33, 0]
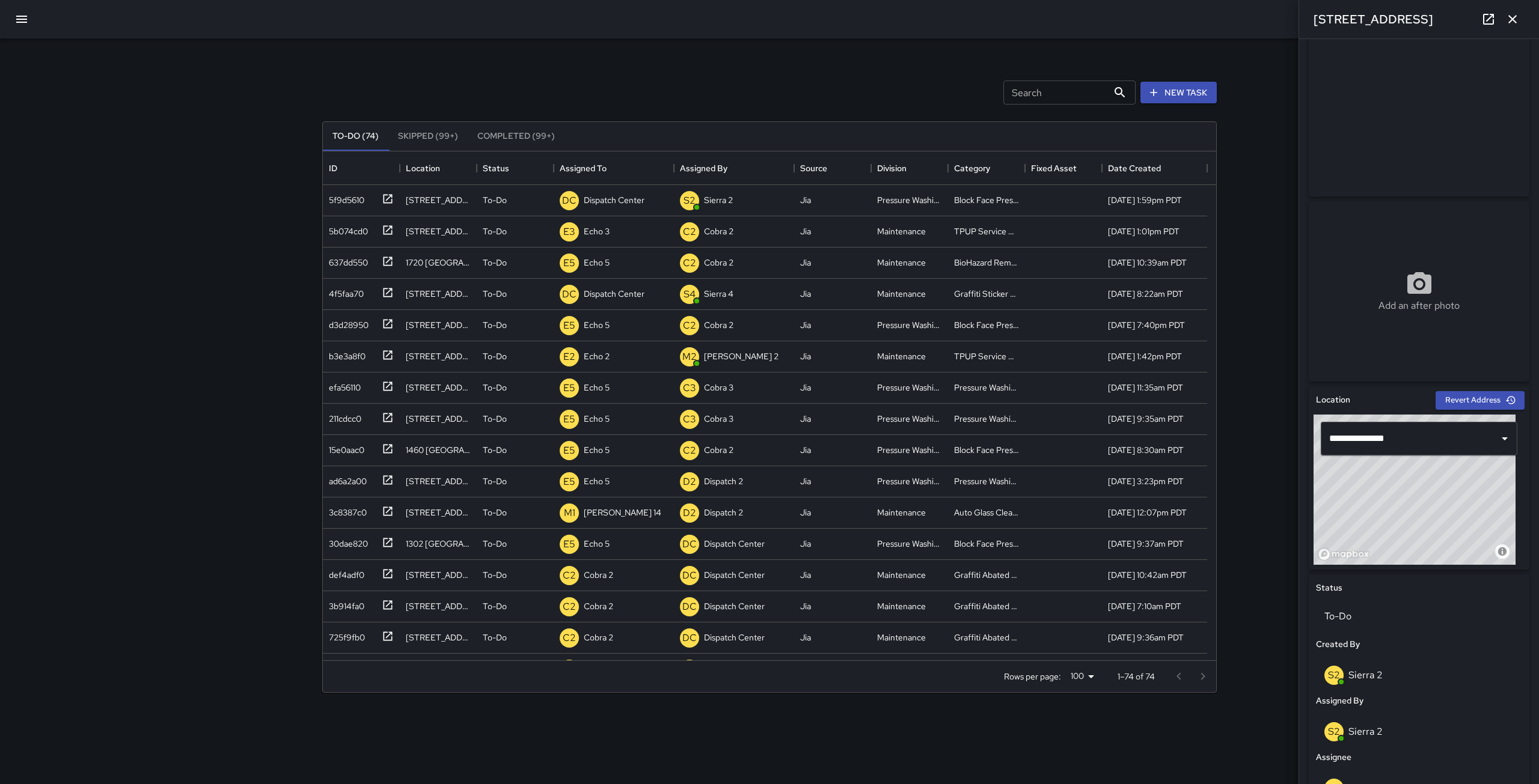
click at [1507, 17] on icon "button" at bounding box center [1513, 19] width 14 height 14
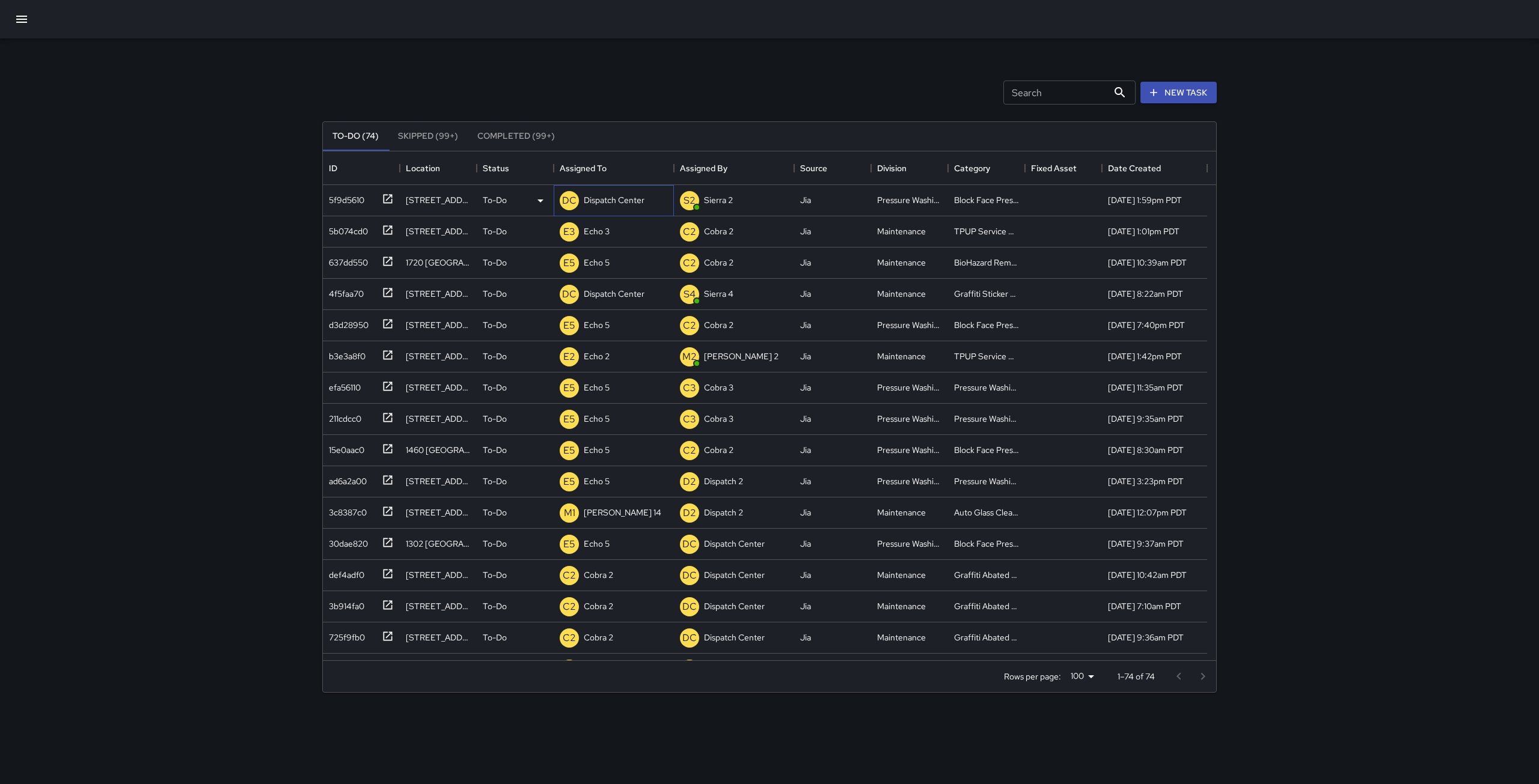
click at [609, 207] on div "Dispatch Center" at bounding box center [614, 200] width 65 height 17
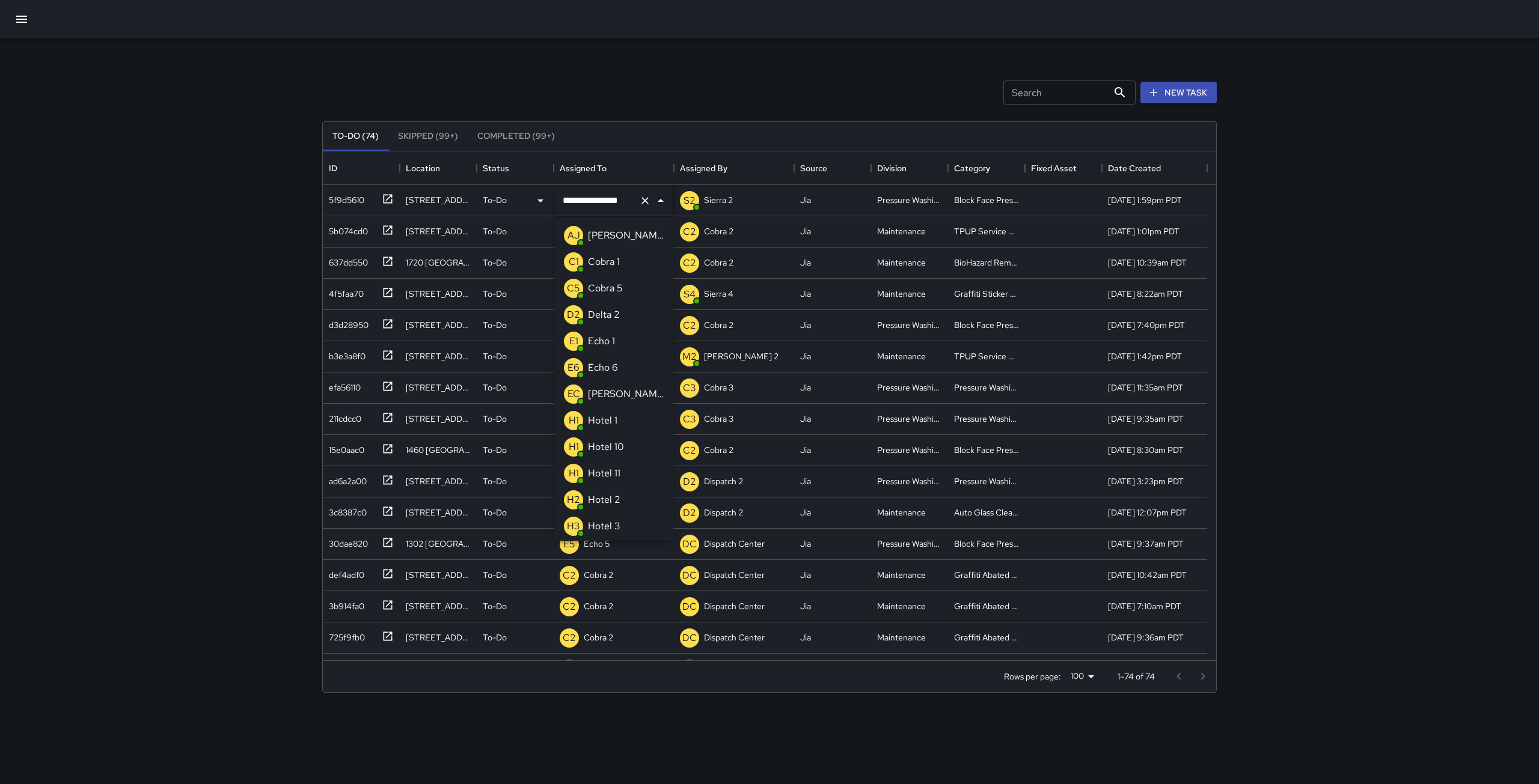
scroll to position [765, 0]
click at [609, 202] on input "**********" at bounding box center [597, 200] width 74 height 23
type input "******"
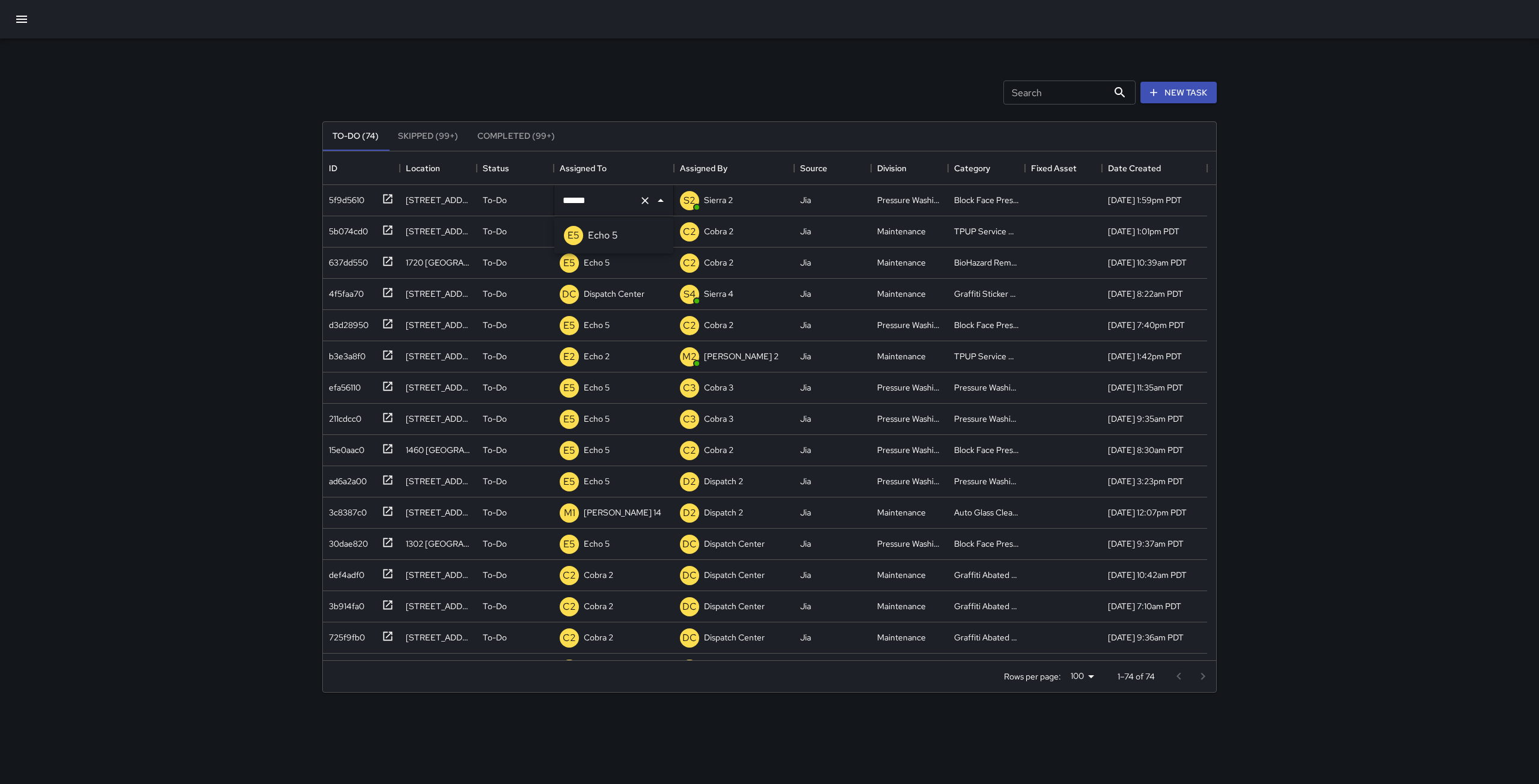
click at [611, 227] on div "Echo 5" at bounding box center [602, 236] width 34 height 19
click at [389, 198] on icon at bounding box center [388, 199] width 9 height 9
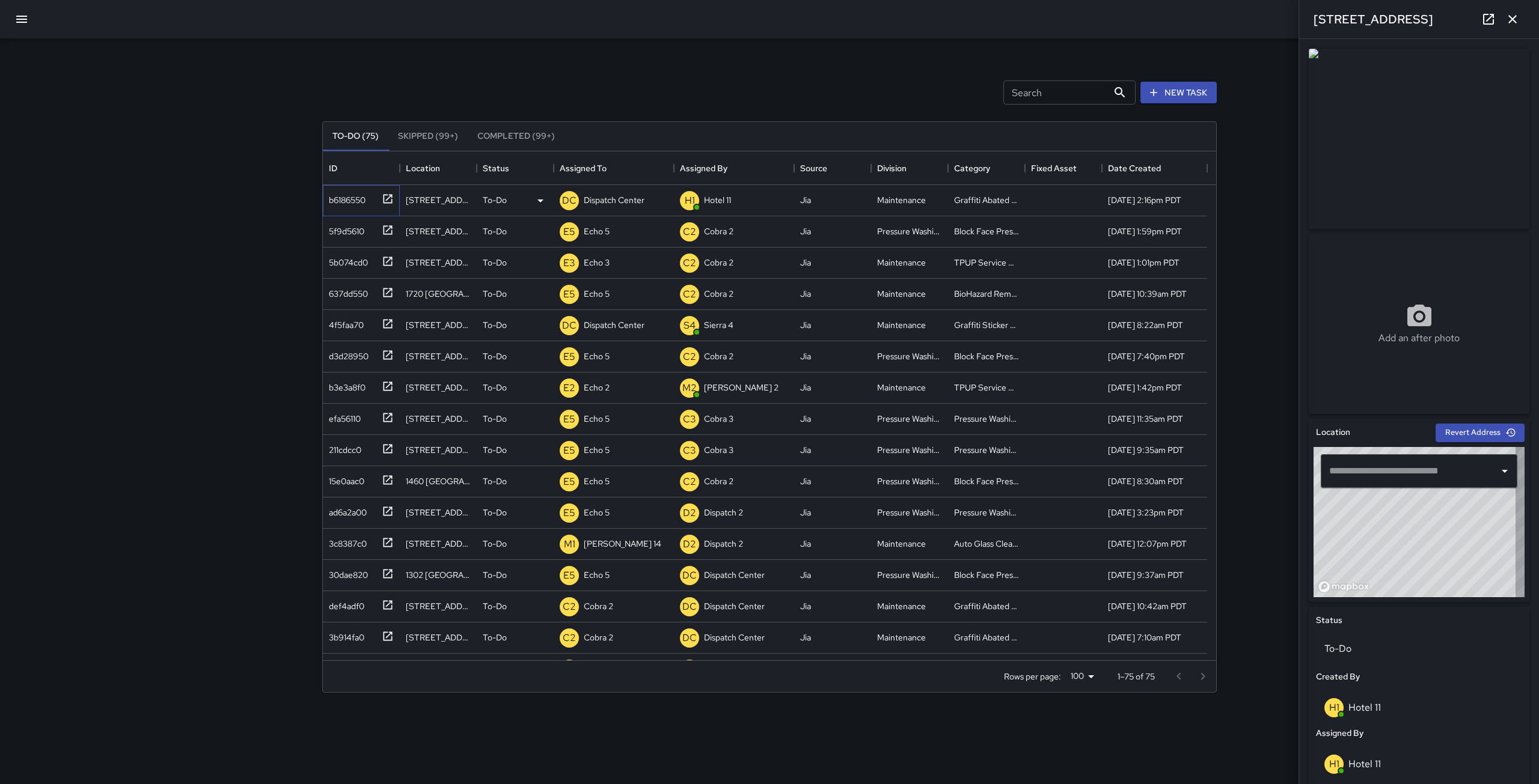
type input "**********"
click at [596, 200] on p "Dispatch Center" at bounding box center [614, 200] width 61 height 12
click at [597, 200] on input "**********" at bounding box center [597, 200] width 74 height 23
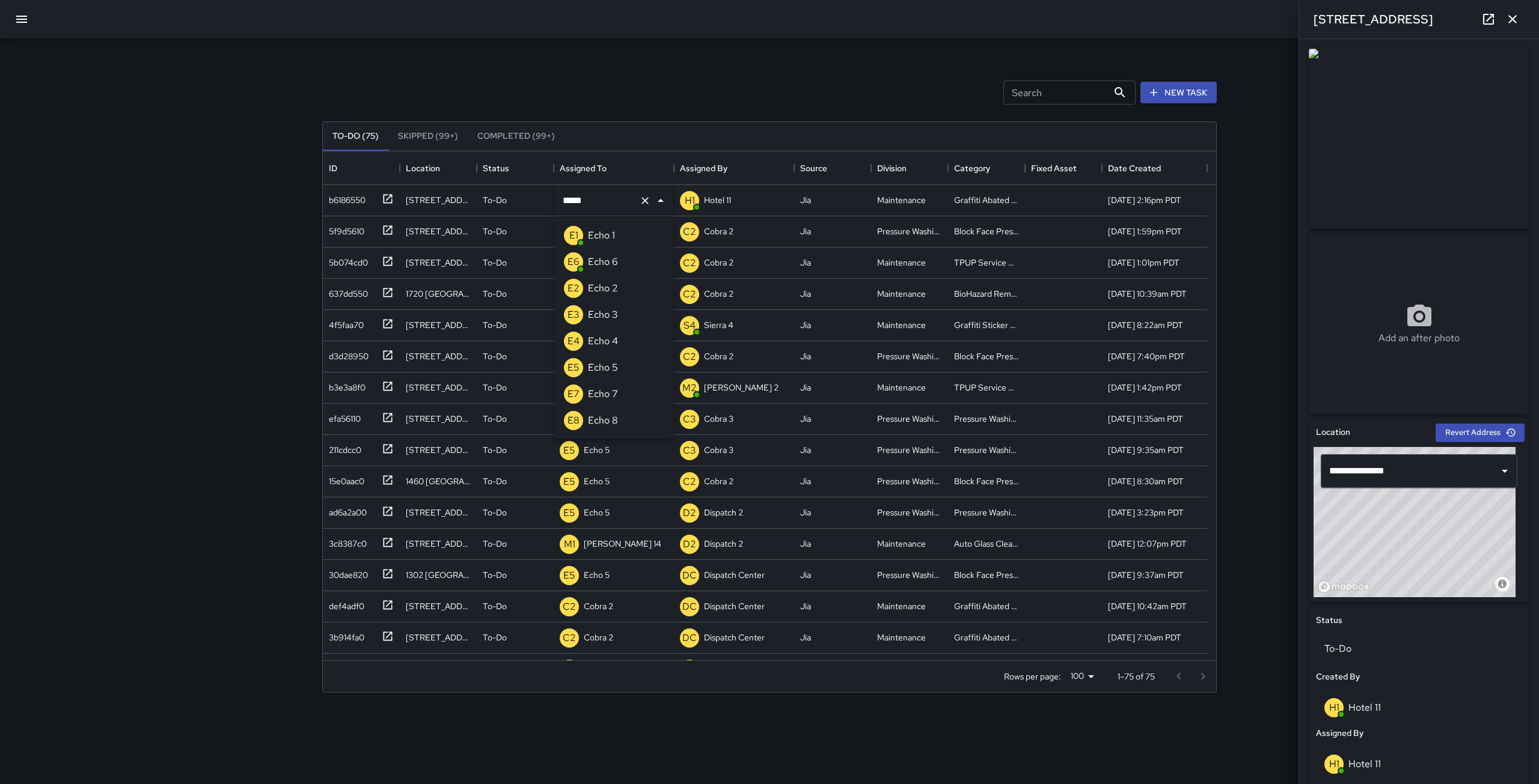
type input "******"
click at [609, 228] on div "Echo 6" at bounding box center [602, 236] width 34 height 19
